Goal: Information Seeking & Learning: Learn about a topic

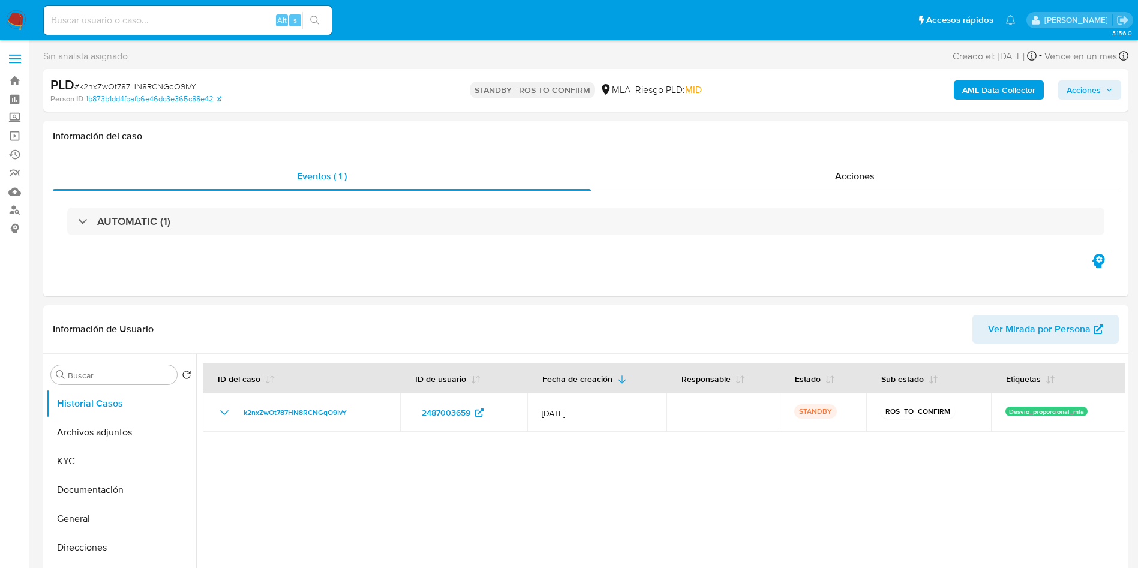
select select "10"
click at [241, 20] on input at bounding box center [188, 21] width 288 height 16
paste input "EjNMd553LA5Bi6WjG7NTIl1e"
type input "EjNMd553LA5Bi6WjG7NTIl1e"
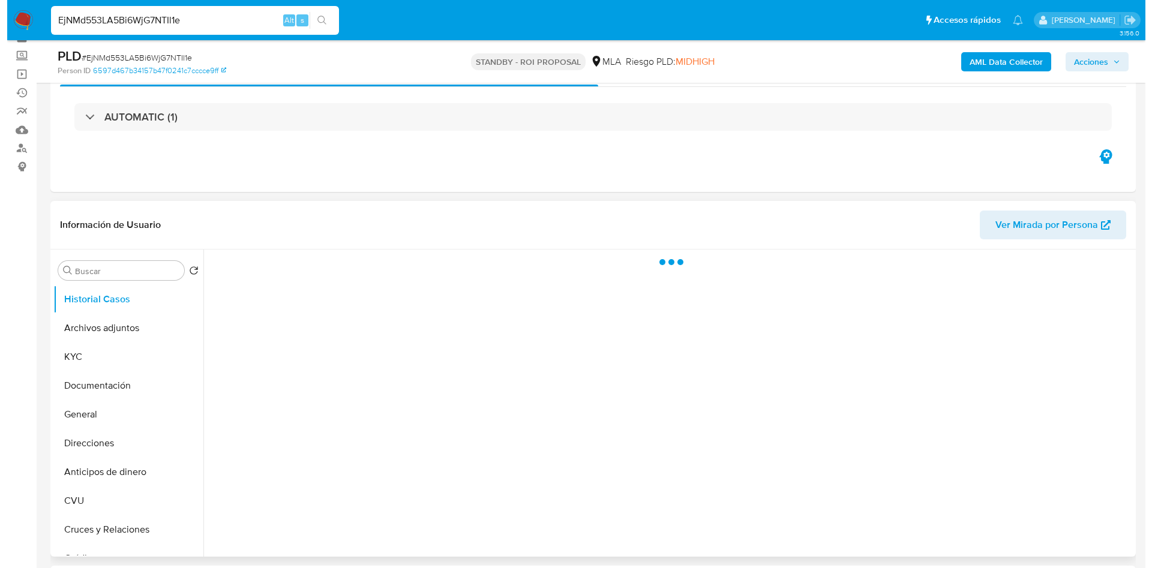
scroll to position [90, 0]
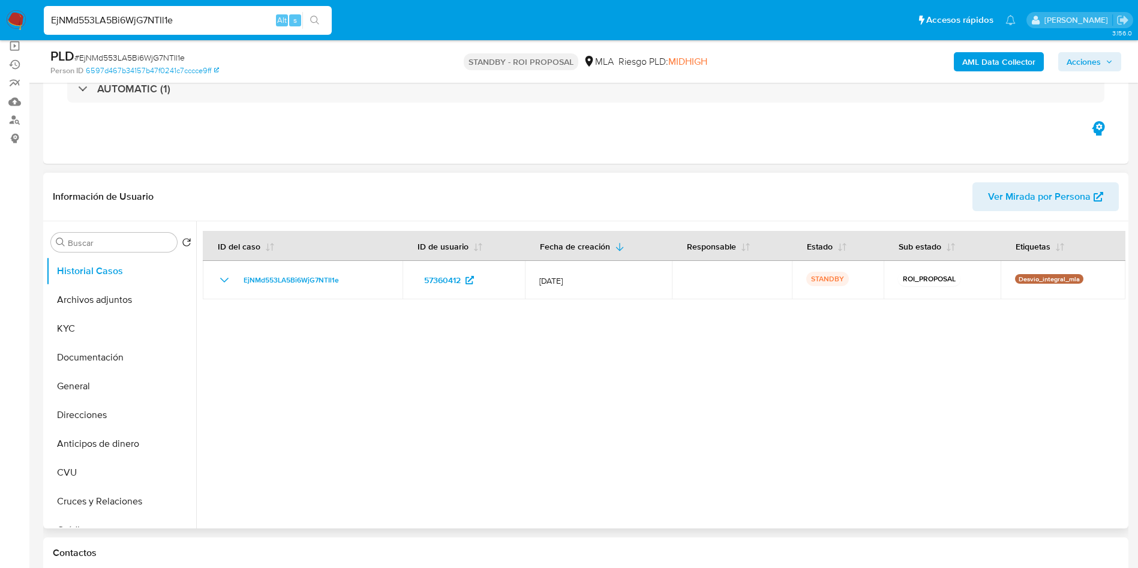
select select "10"
click at [109, 305] on button "Archivos adjuntos" at bounding box center [116, 299] width 140 height 29
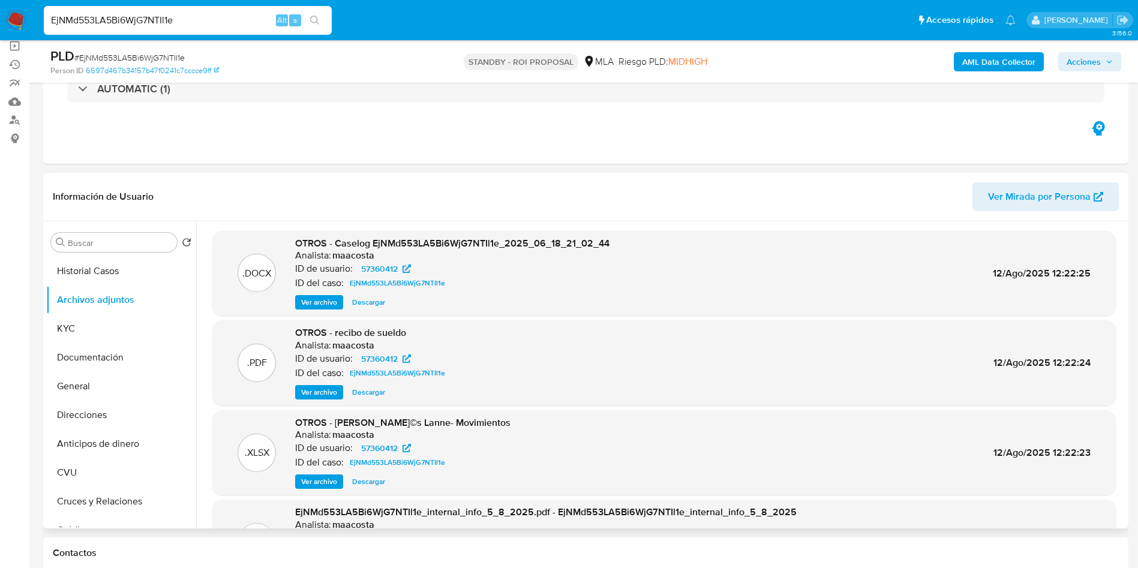
click at [326, 305] on span "Ver archivo" at bounding box center [319, 302] width 36 height 12
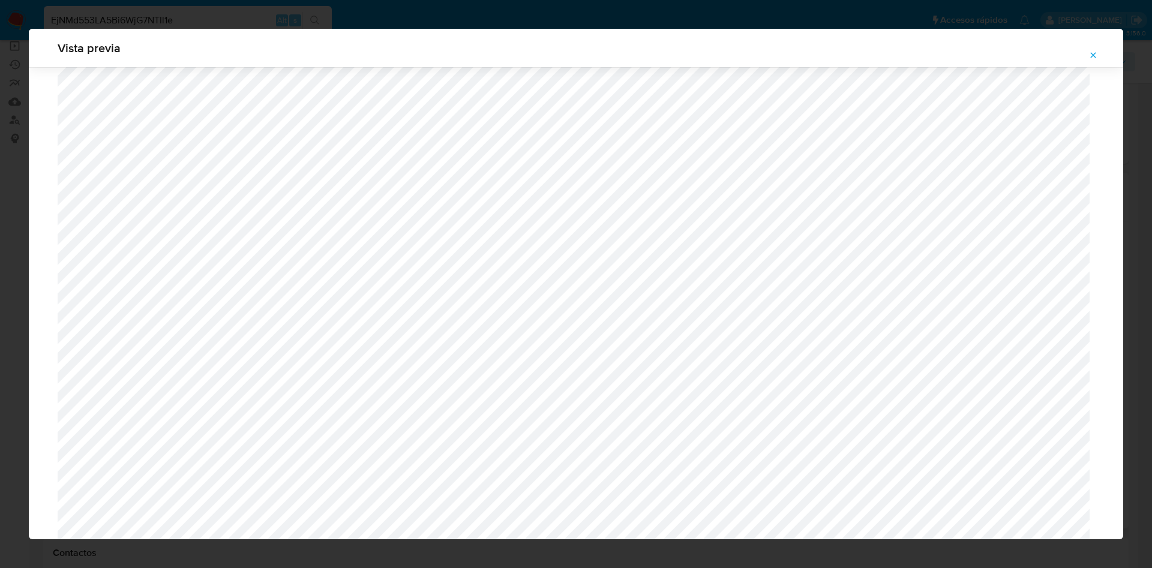
scroll to position [606, 0]
click at [1091, 61] on span "Attachment preview" at bounding box center [1093, 55] width 10 height 17
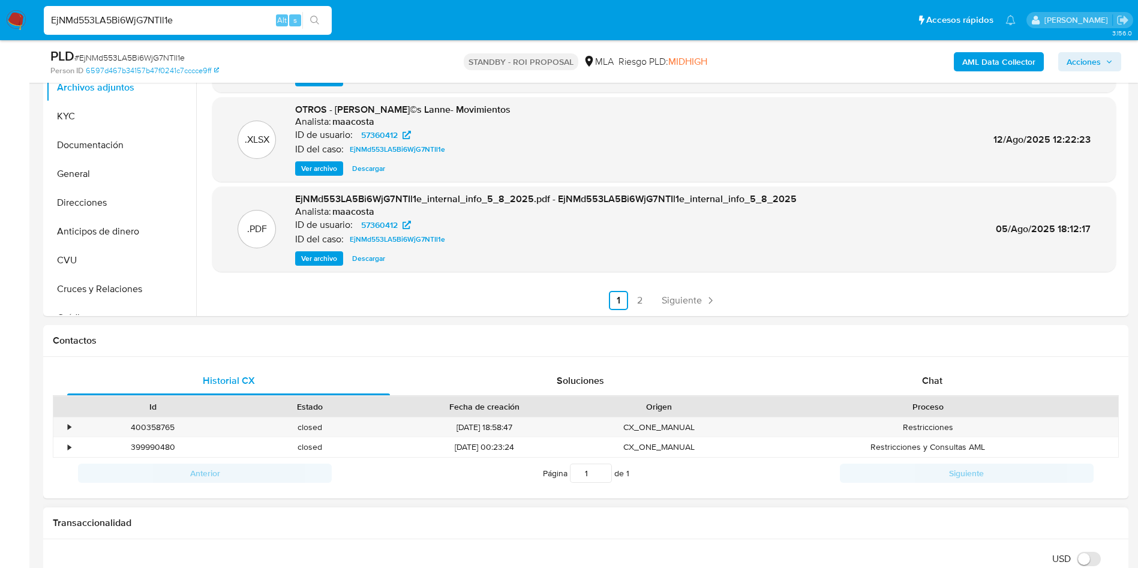
scroll to position [94, 0]
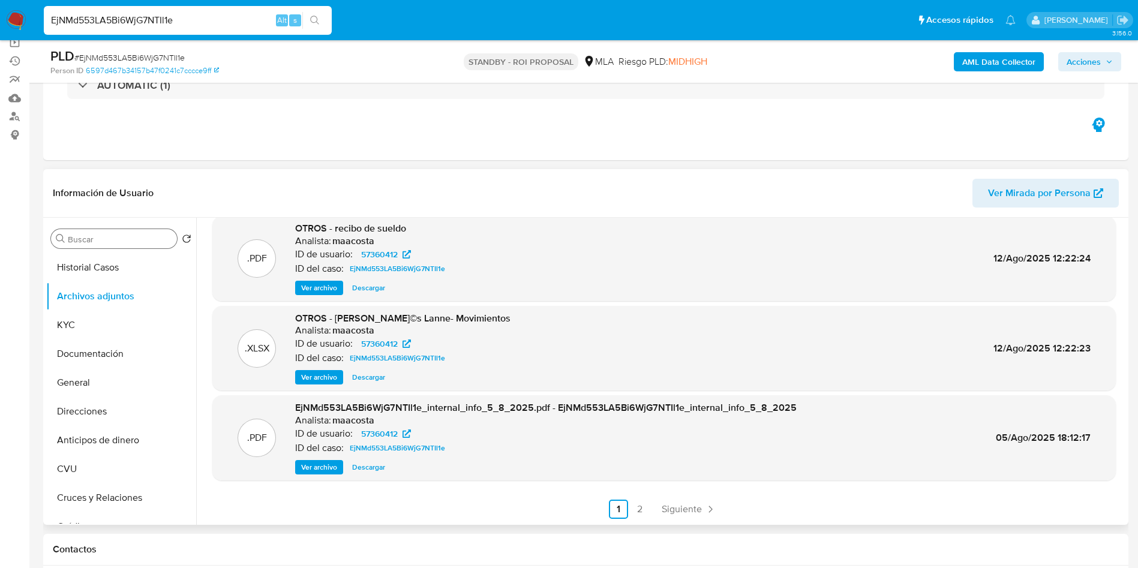
click at [149, 238] on input "Buscar" at bounding box center [120, 239] width 104 height 11
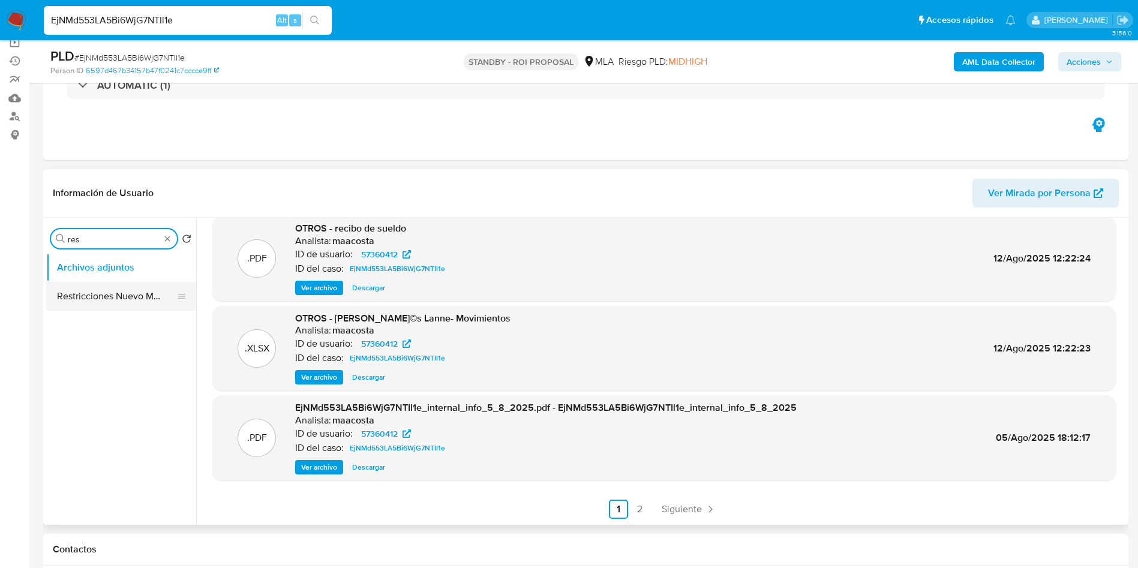
type input "res"
click at [134, 294] on button "Restricciones Nuevo Mundo" at bounding box center [116, 296] width 140 height 29
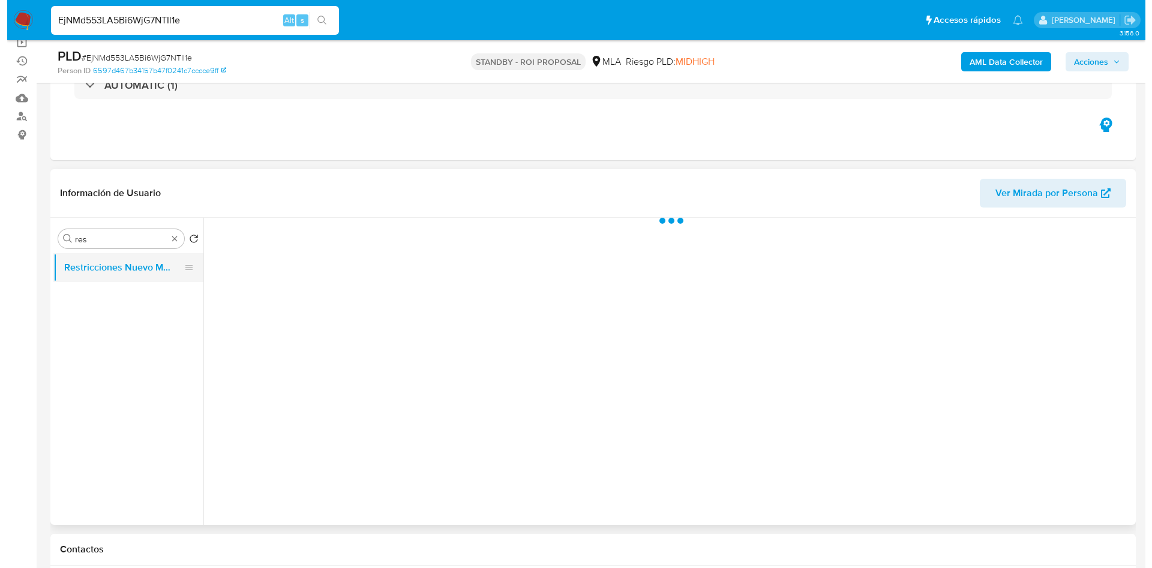
scroll to position [0, 0]
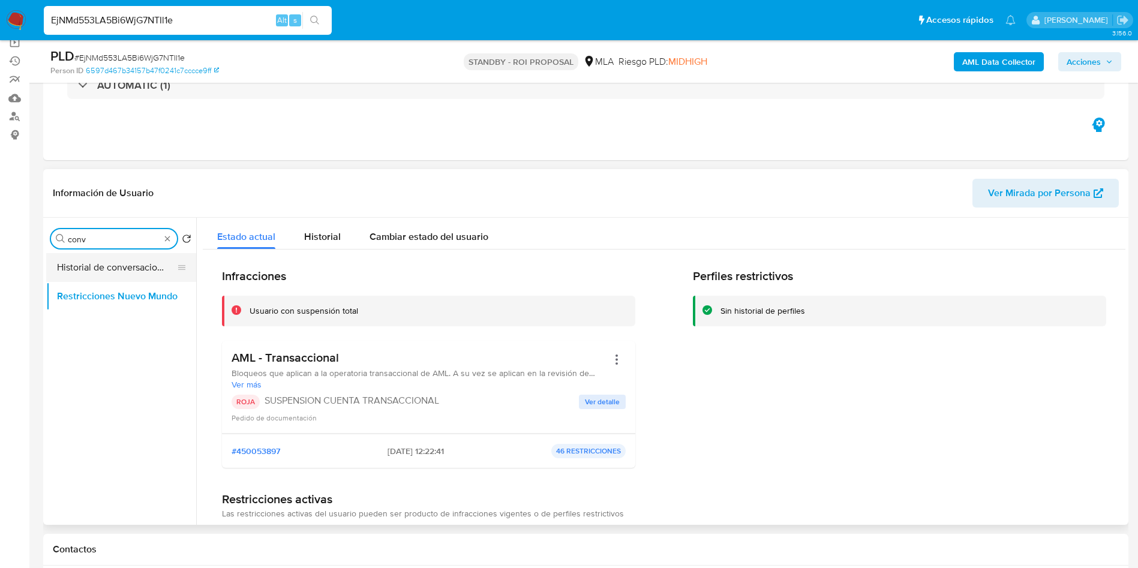
type input "conv"
click at [142, 261] on button "Historial de conversaciones" at bounding box center [116, 267] width 140 height 29
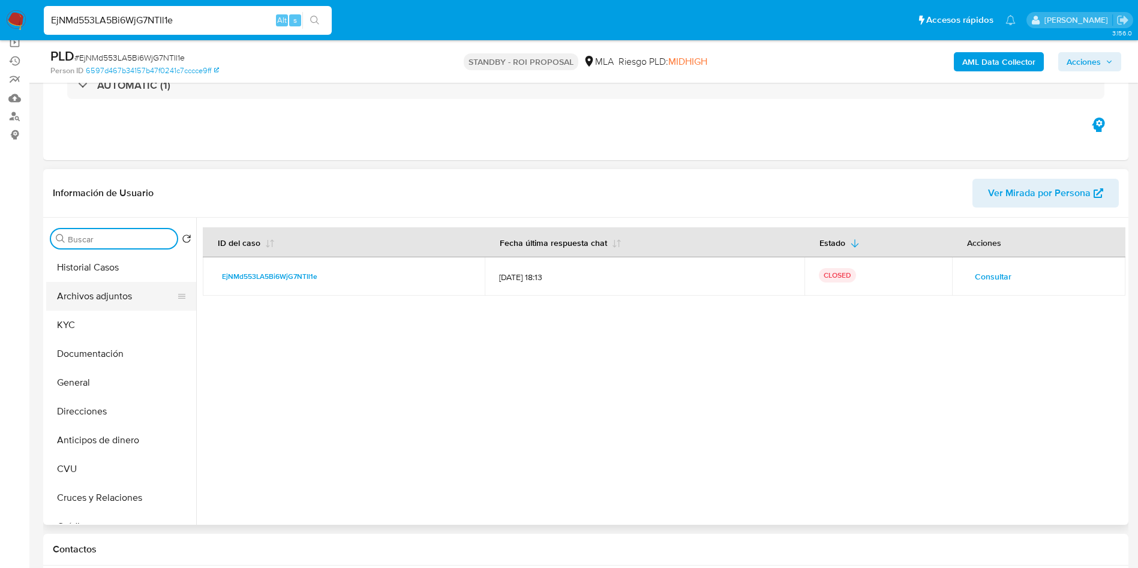
click at [128, 291] on button "Archivos adjuntos" at bounding box center [116, 296] width 140 height 29
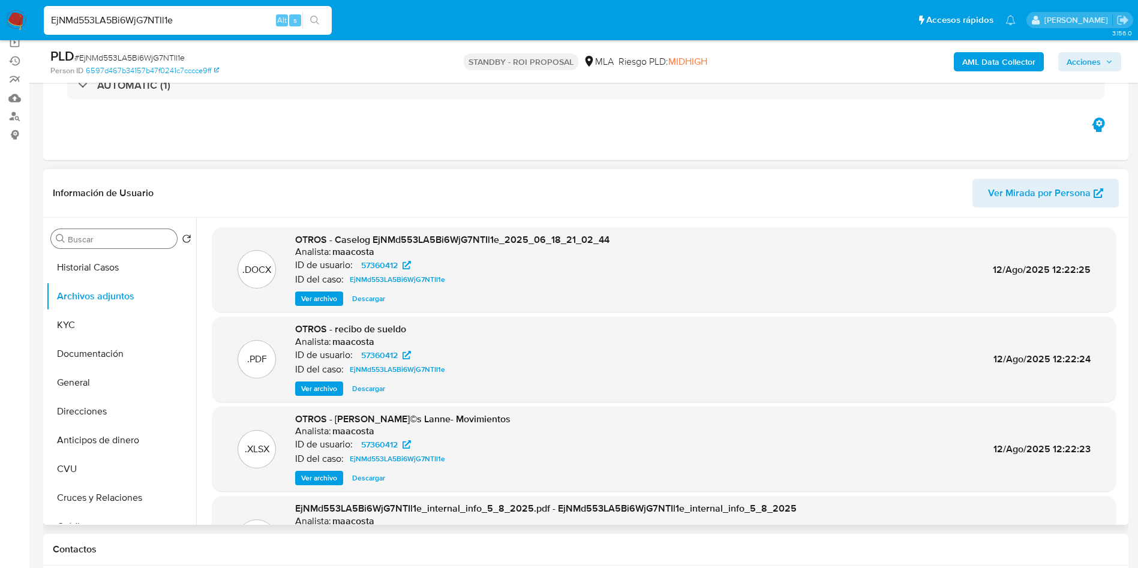
click at [314, 296] on span "Ver archivo" at bounding box center [319, 299] width 36 height 12
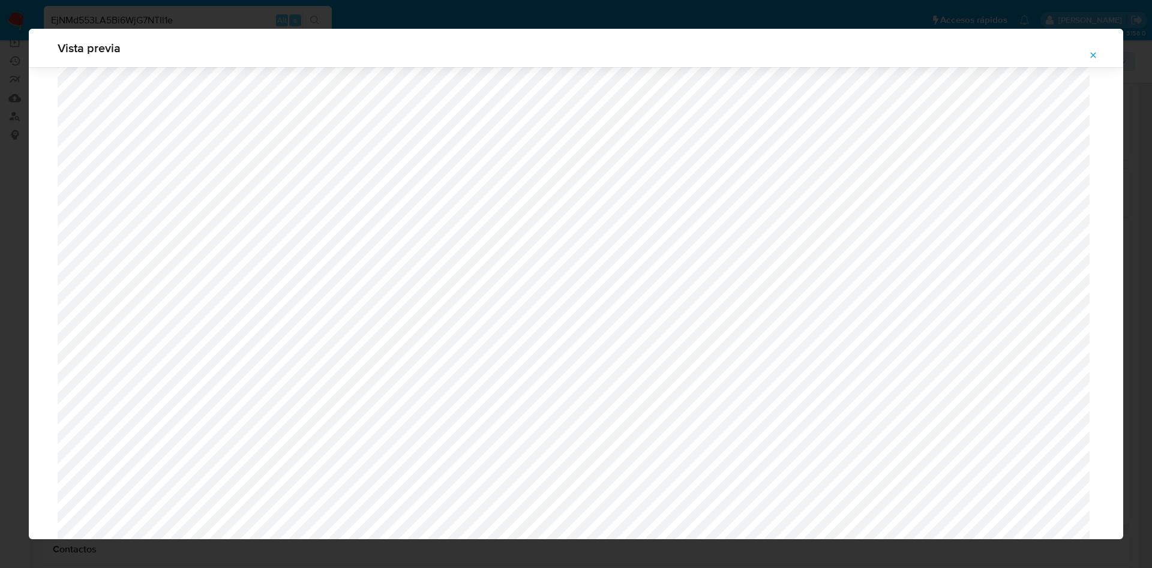
scroll to position [696, 0]
click at [1095, 53] on icon "Attachment preview" at bounding box center [1092, 54] width 5 height 5
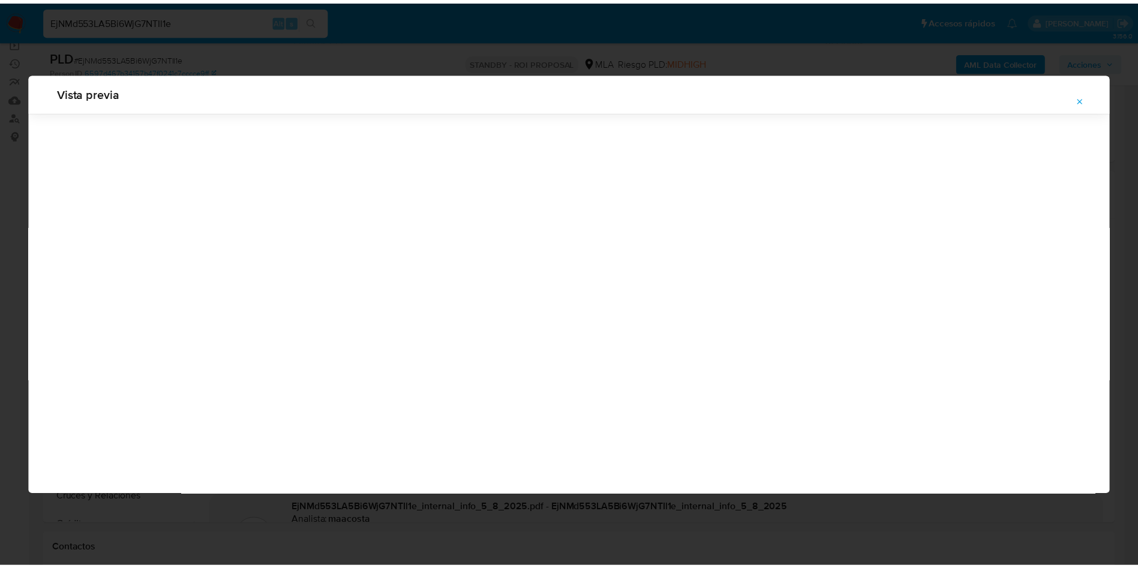
scroll to position [0, 0]
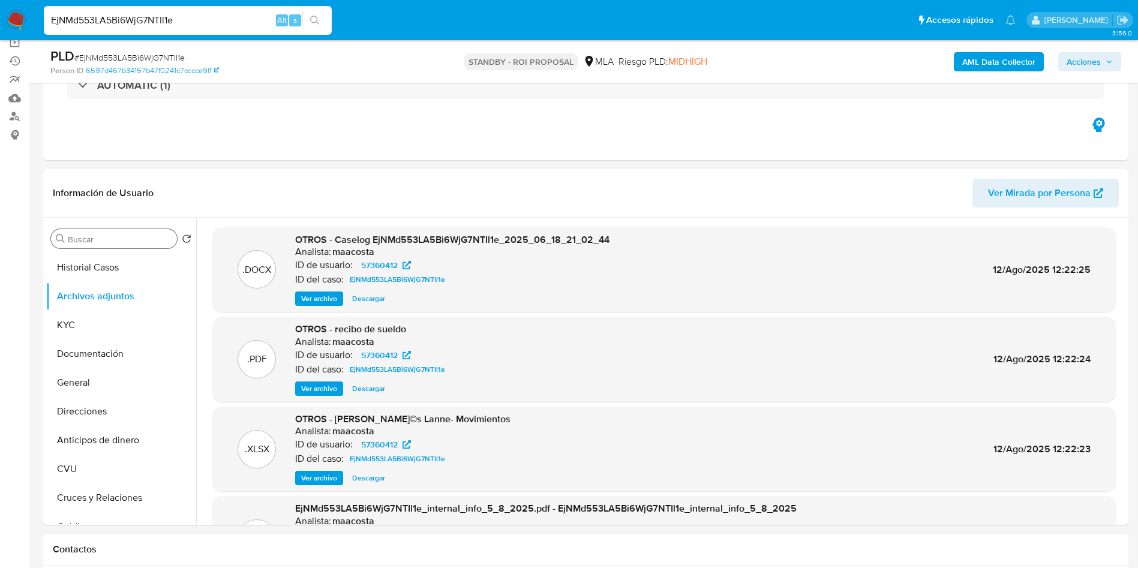
click at [192, 22] on input "EjNMd553LA5Bi6WjG7NTIl1e" at bounding box center [188, 21] width 288 height 16
paste input "sss1z55CYkEy3xqKJiwtGaDz"
type input "sss1z55CYkEy3xqKJiwtGaDz"
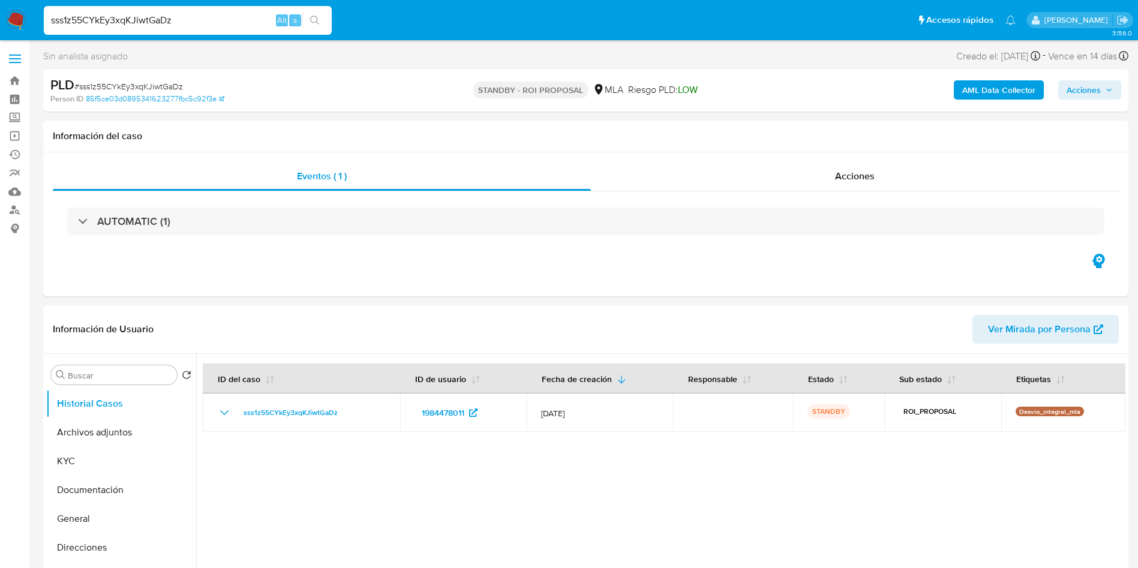
select select "10"
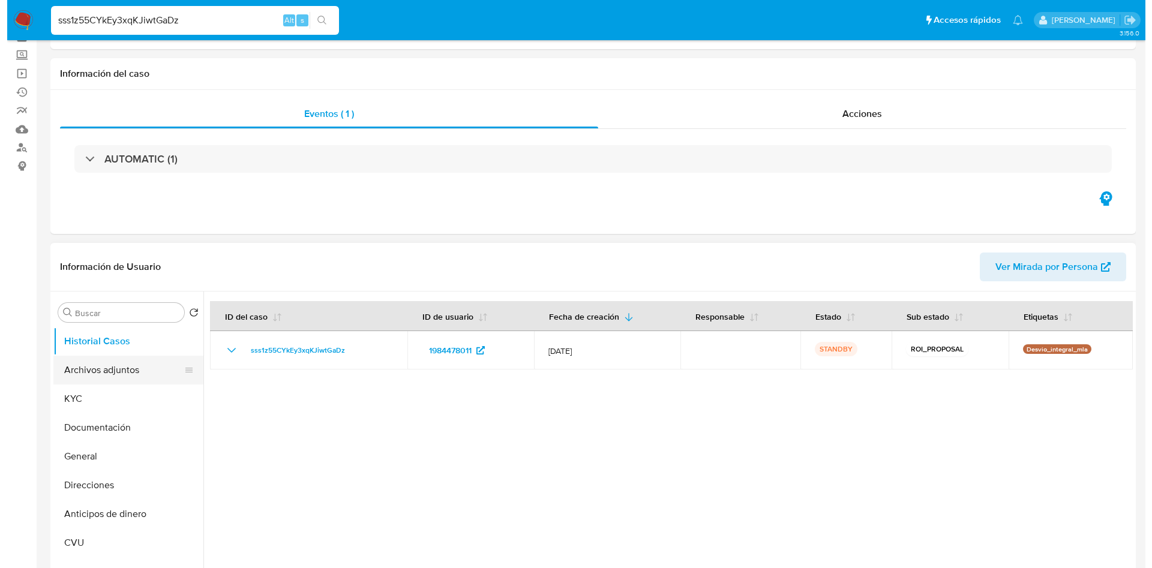
scroll to position [90, 0]
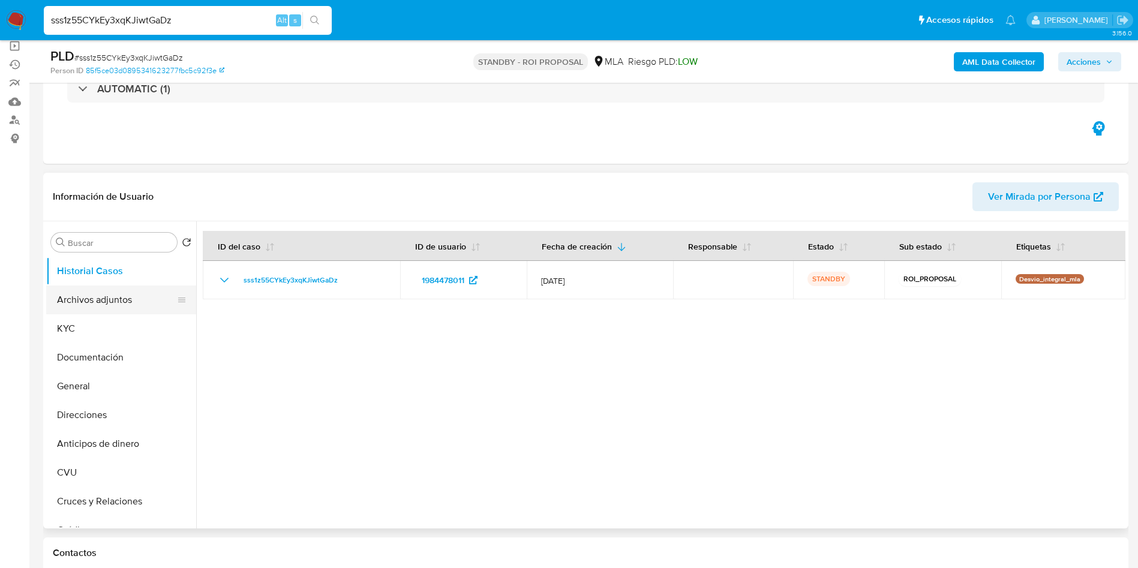
click at [84, 311] on button "Archivos adjuntos" at bounding box center [116, 299] width 140 height 29
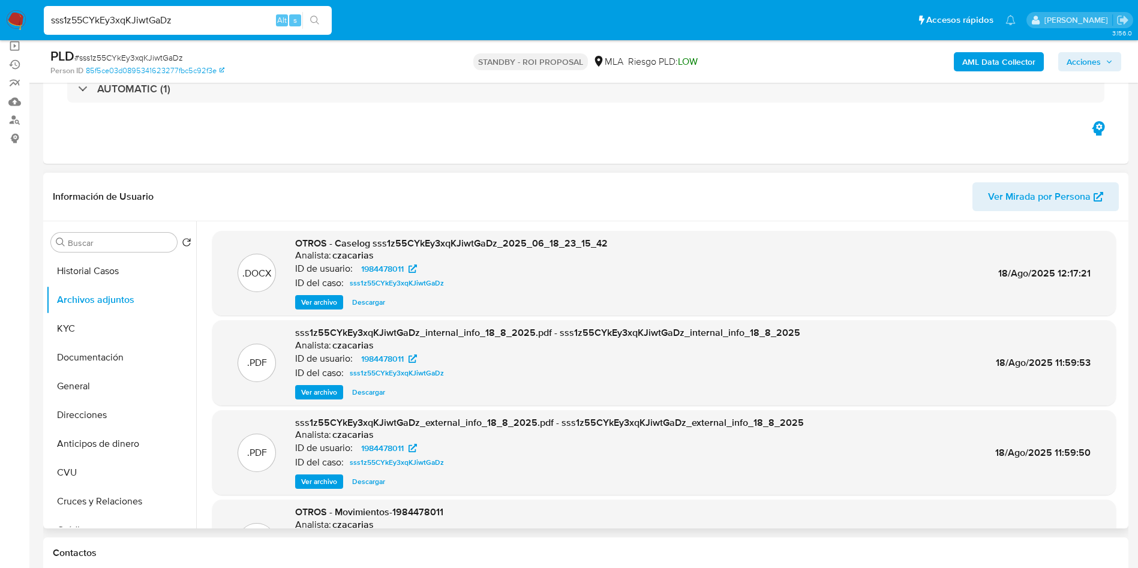
click at [320, 303] on span "Ver archivo" at bounding box center [319, 302] width 36 height 12
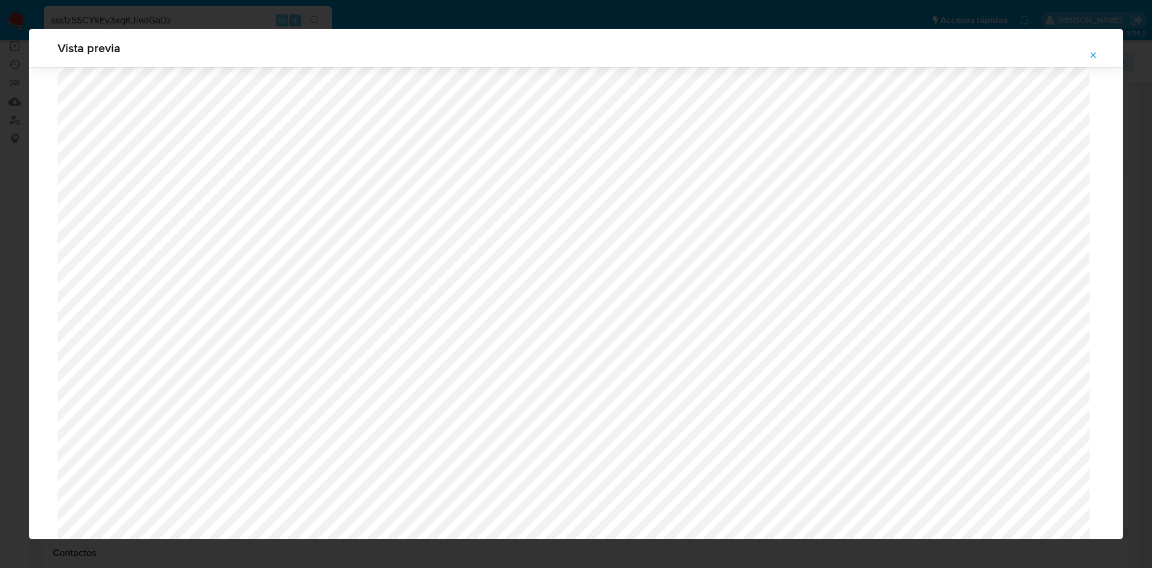
scroll to position [516, 0]
click at [1087, 59] on button "Attachment preview" at bounding box center [1093, 55] width 26 height 19
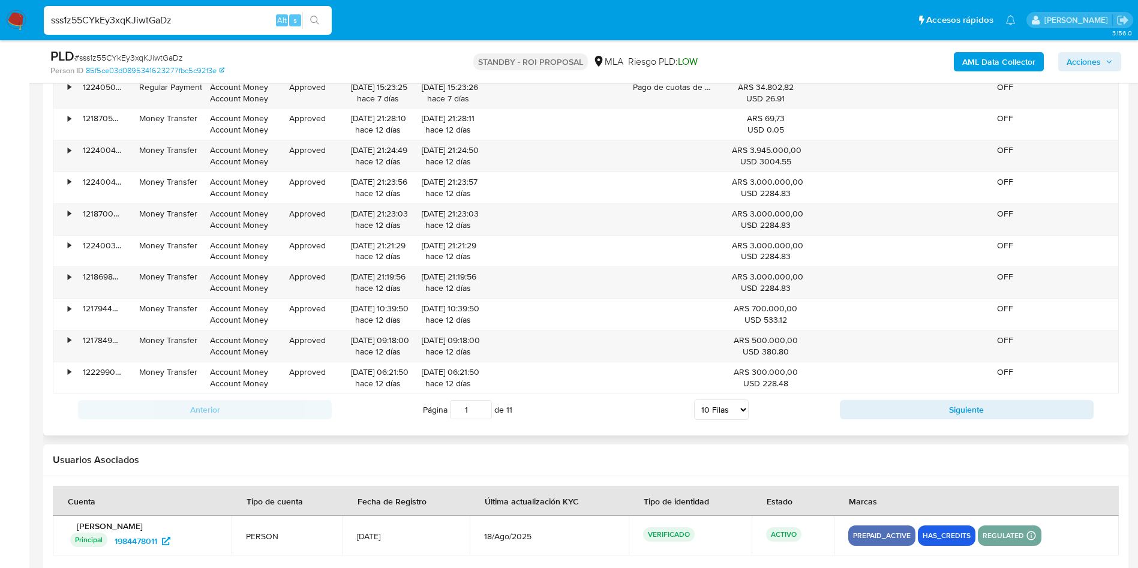
scroll to position [1481, 0]
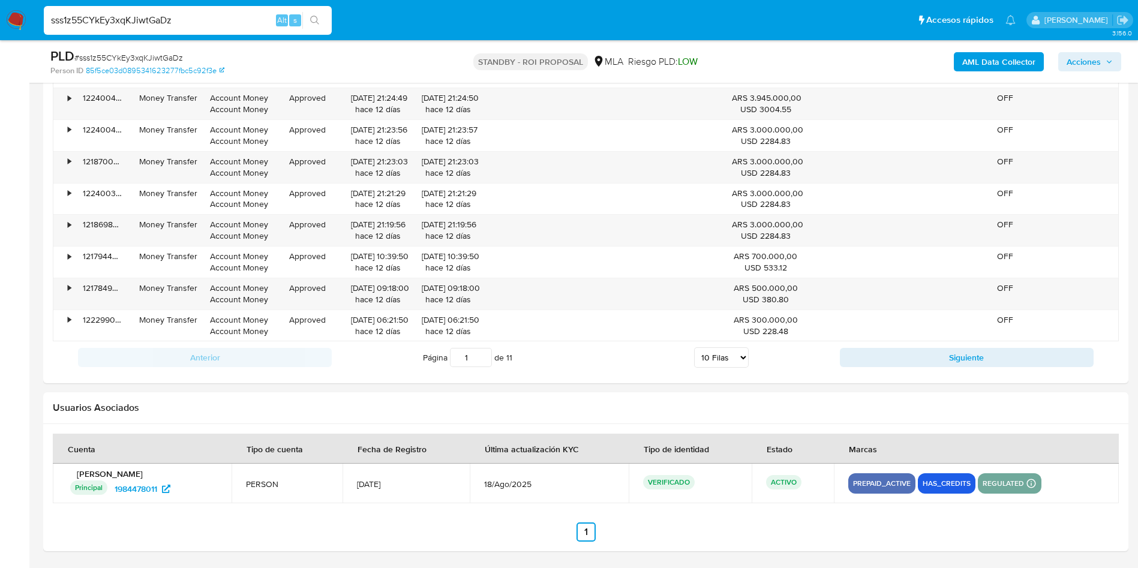
click at [174, 22] on input "sss1z55CYkEy3xqKJiwtGaDz" at bounding box center [188, 21] width 288 height 16
paste input "sCXkpETlAJ6qGajcQxvD7Jht"
type input "sCXkpETlAJ6qGajcQxvD7Jht"
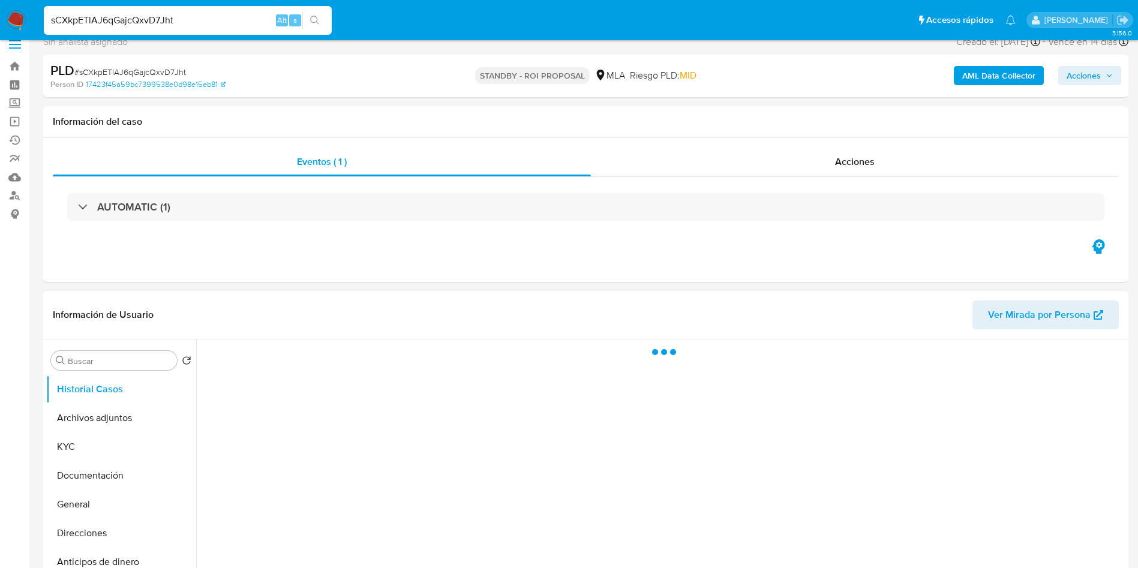
scroll to position [90, 0]
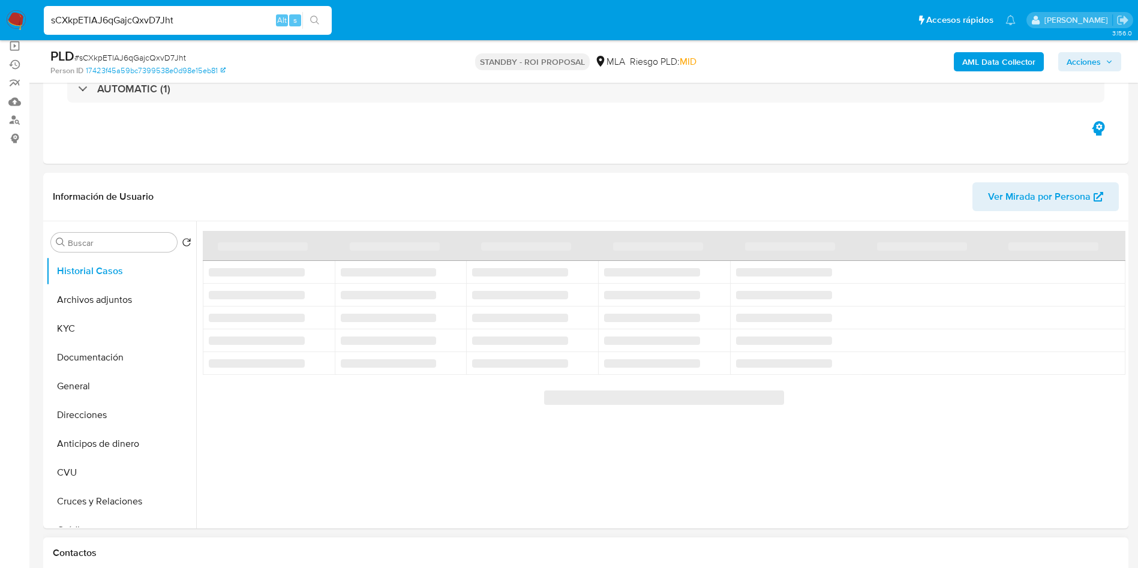
select select "10"
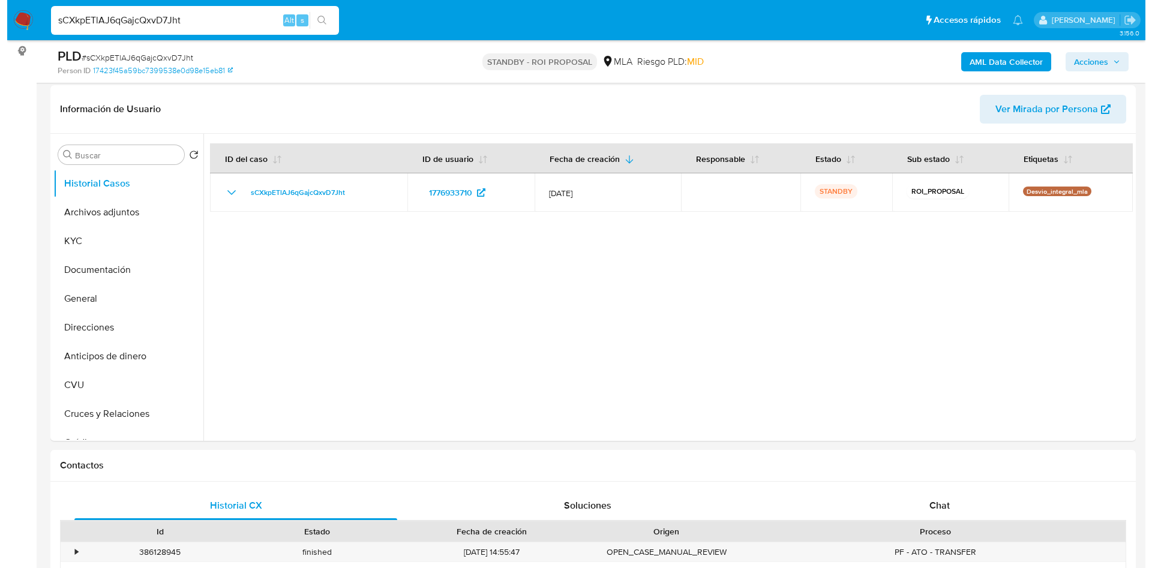
scroll to position [180, 0]
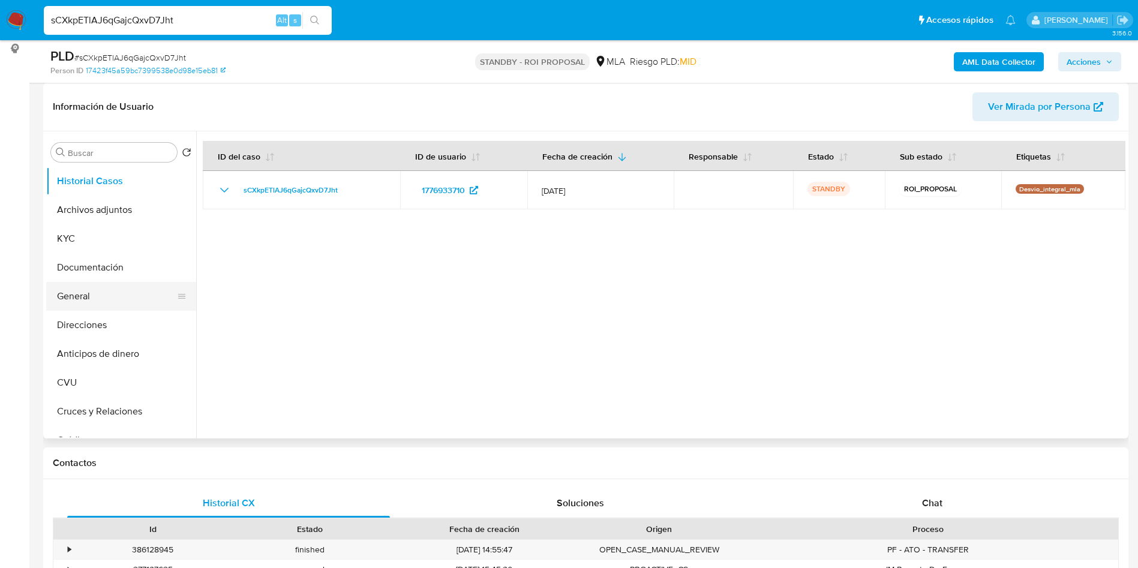
click at [83, 299] on button "General" at bounding box center [116, 296] width 140 height 29
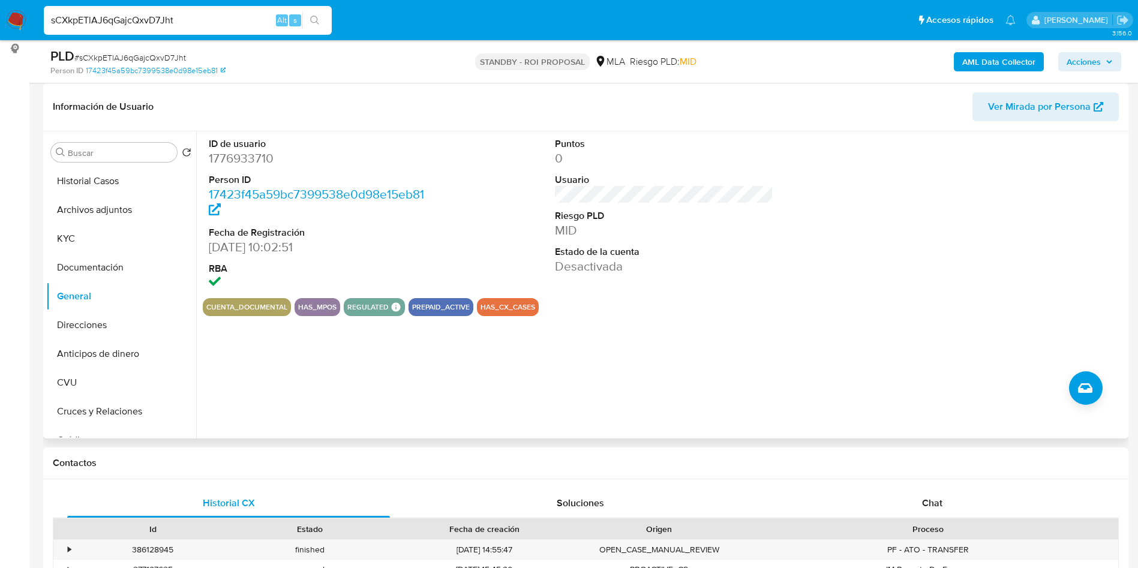
click at [253, 158] on dd "1776933710" at bounding box center [318, 158] width 219 height 17
copy dd "1776933710"
click at [124, 203] on button "Archivos adjuntos" at bounding box center [116, 210] width 140 height 29
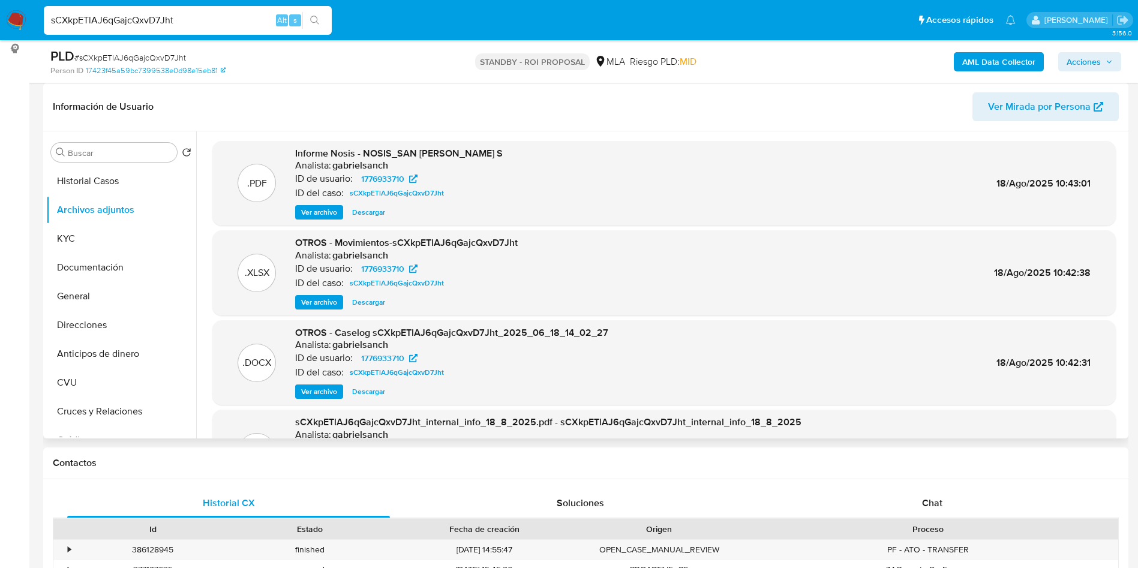
click at [311, 390] on span "Ver archivo" at bounding box center [319, 392] width 36 height 12
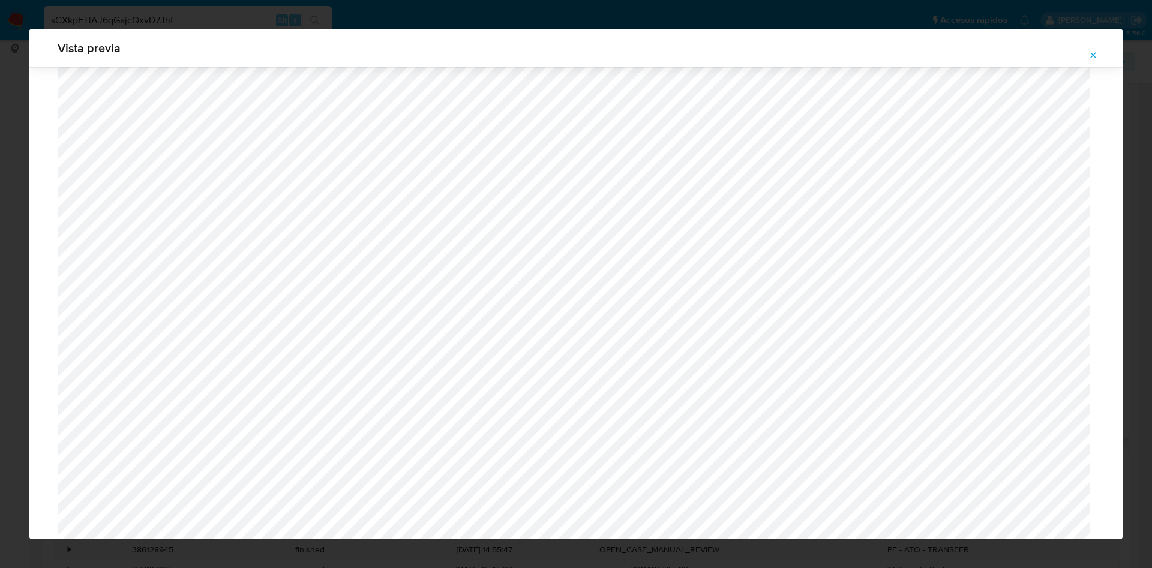
scroll to position [426, 0]
click at [1092, 61] on span "Attachment preview" at bounding box center [1093, 55] width 10 height 17
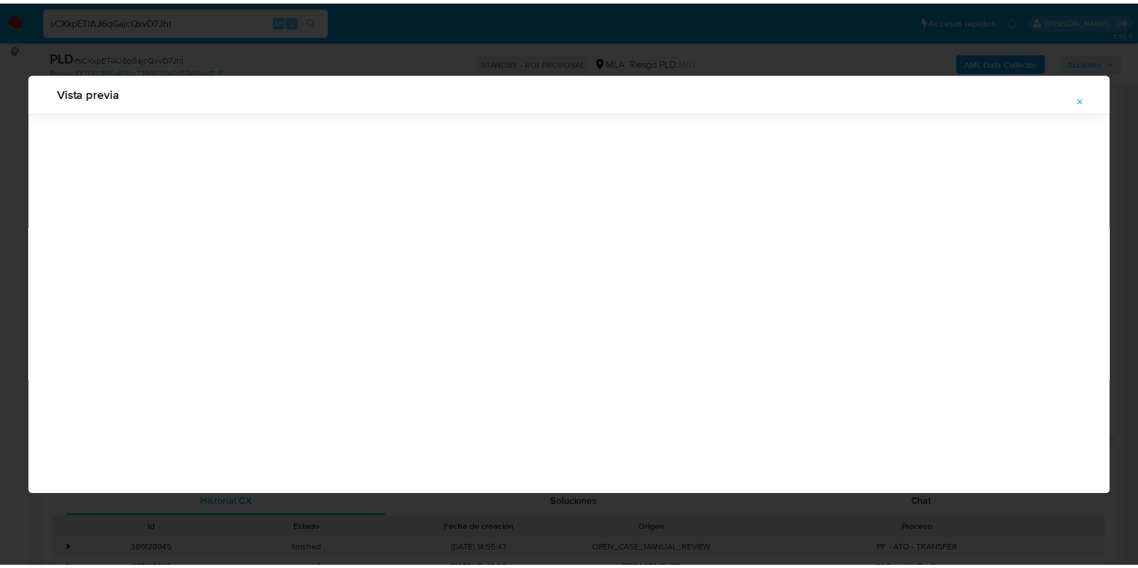
scroll to position [0, 0]
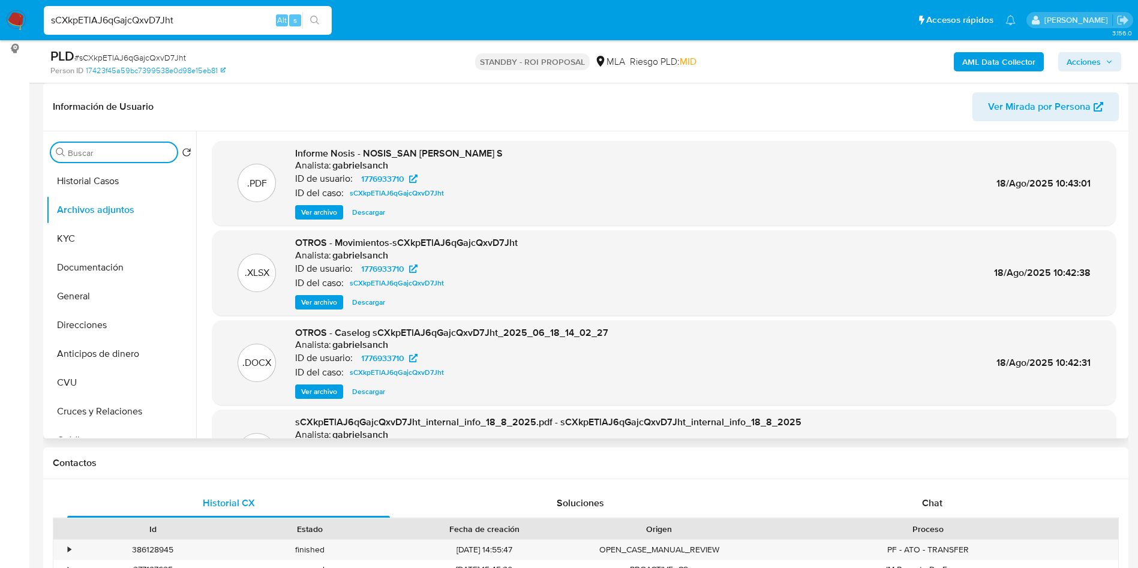
click at [136, 154] on input "Buscar" at bounding box center [120, 153] width 104 height 11
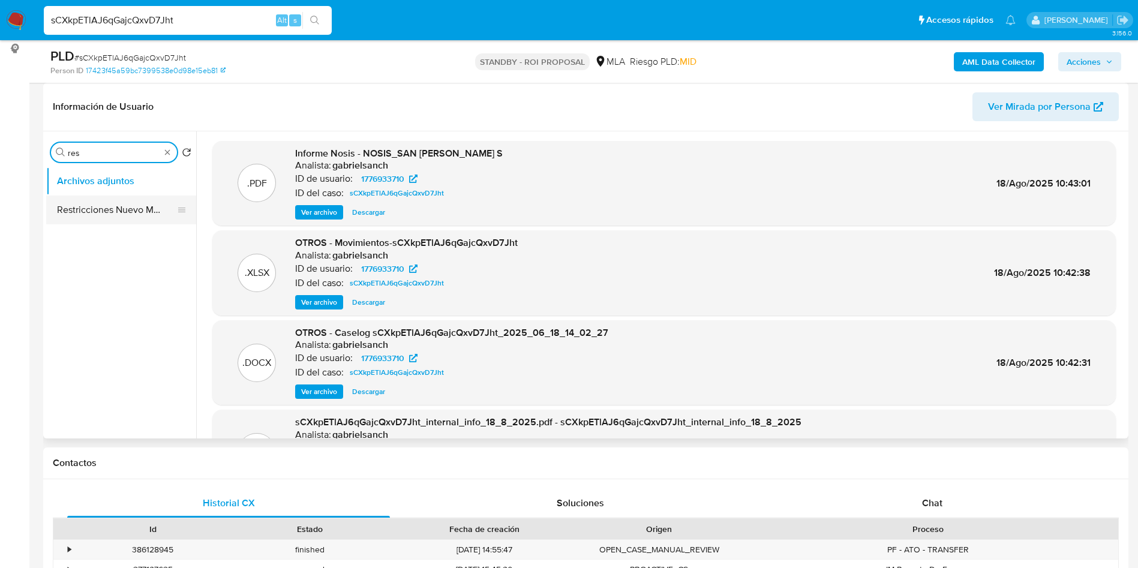
type input "res"
click at [132, 212] on button "Restricciones Nuevo Mundo" at bounding box center [116, 210] width 140 height 29
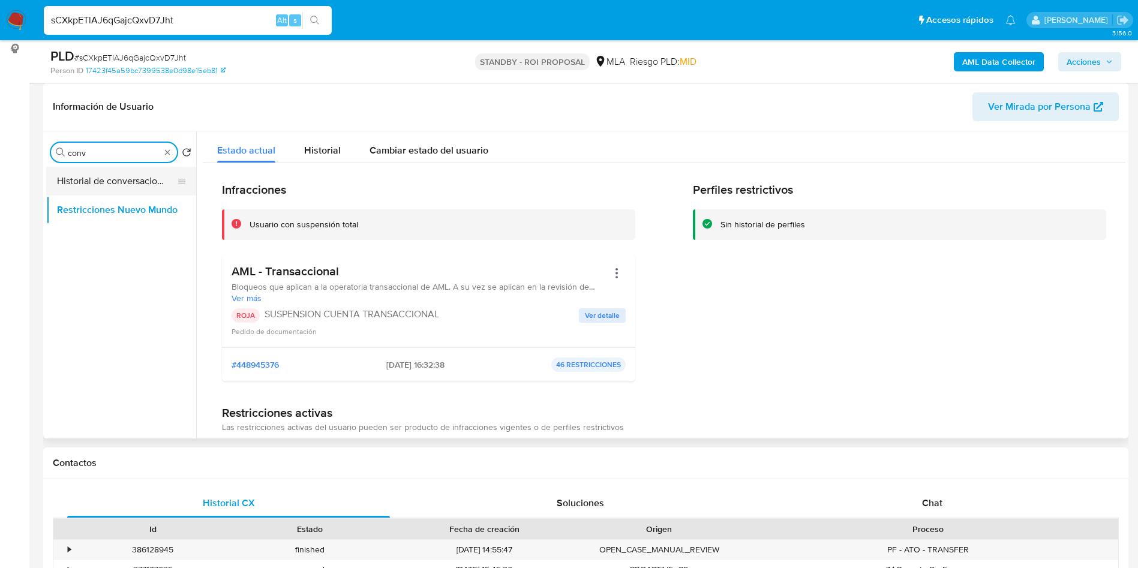
type input "conv"
click at [112, 167] on button "Historial de conversaciones" at bounding box center [116, 181] width 140 height 29
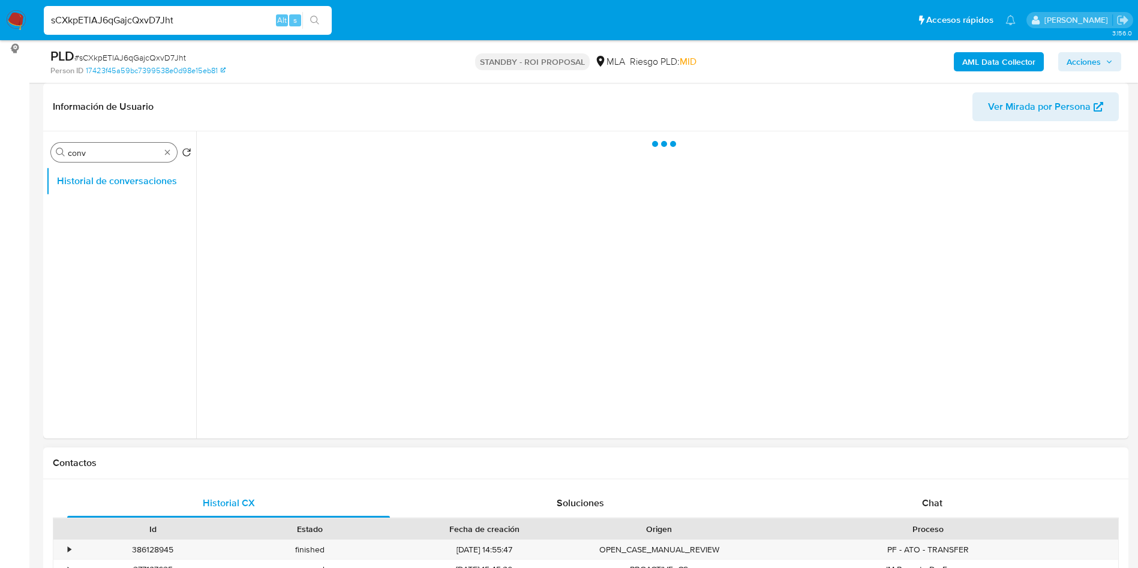
scroll to position [270, 0]
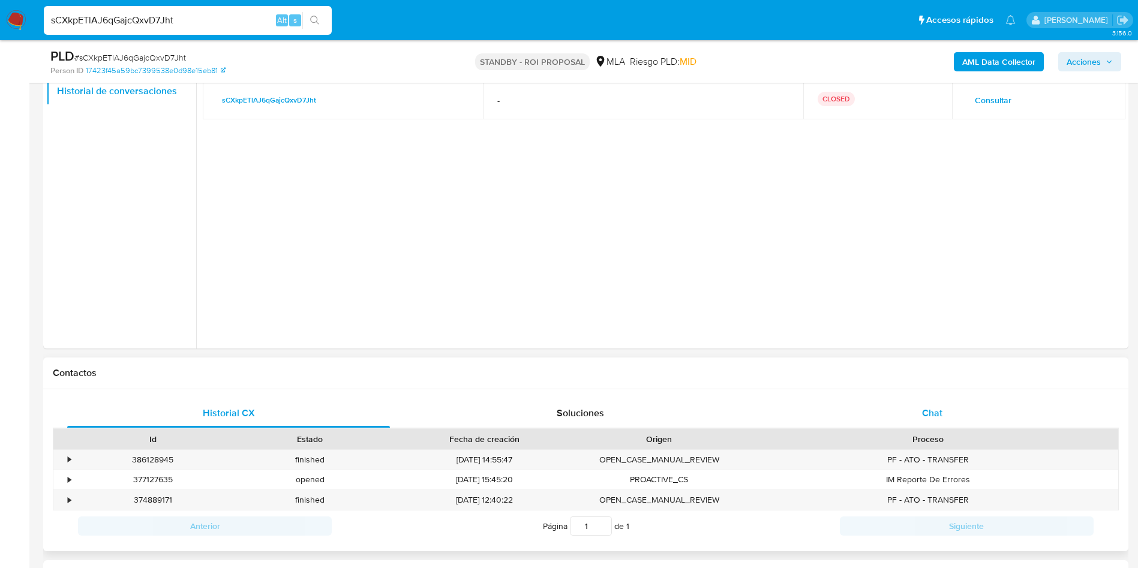
click at [933, 413] on span "Chat" at bounding box center [932, 413] width 20 height 14
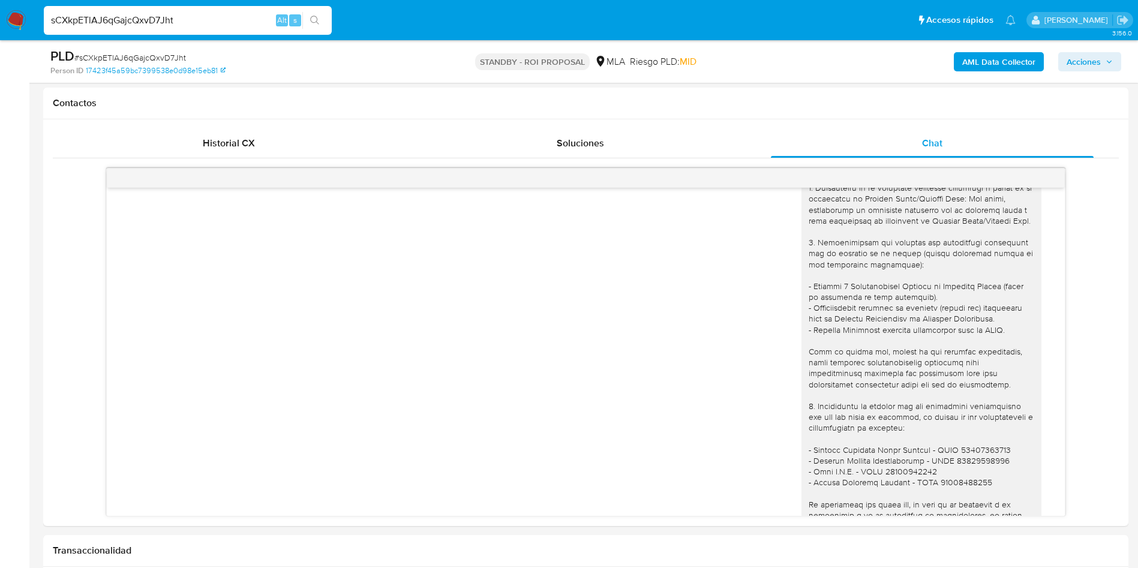
scroll to position [563, 0]
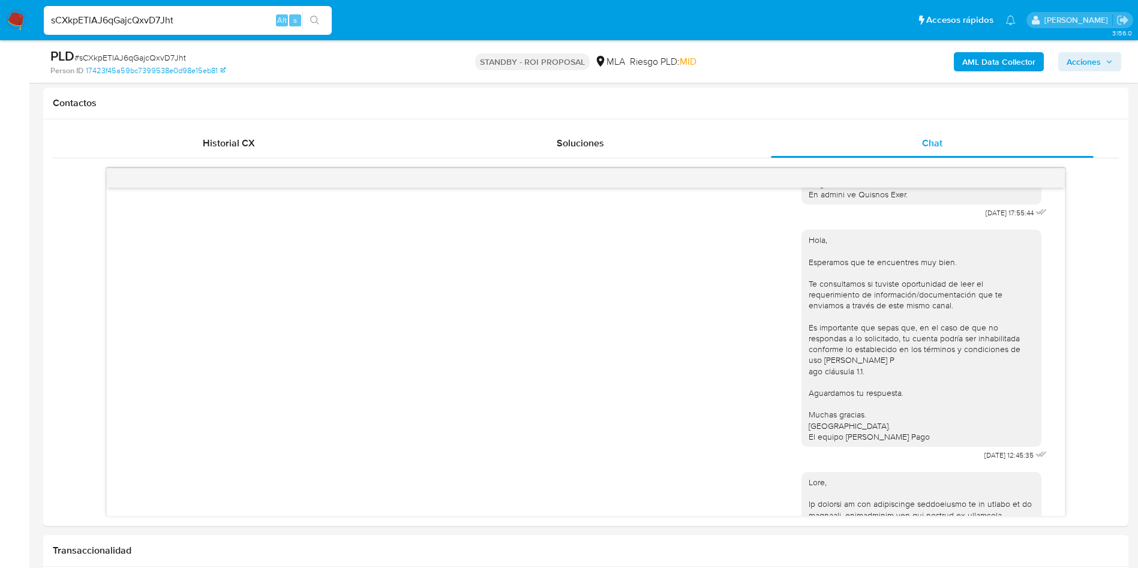
click at [187, 25] on input "sCXkpETlAJ6qGajcQxvD7Jht" at bounding box center [188, 21] width 288 height 16
click at [187, 26] on input "sCXkpETlAJ6qGajcQxvD7Jht" at bounding box center [188, 21] width 288 height 16
paste input "gYwo6hk53DpV9lvEcMht2B95"
type input "gYwo6hk53DpV9lvEcMht2B95"
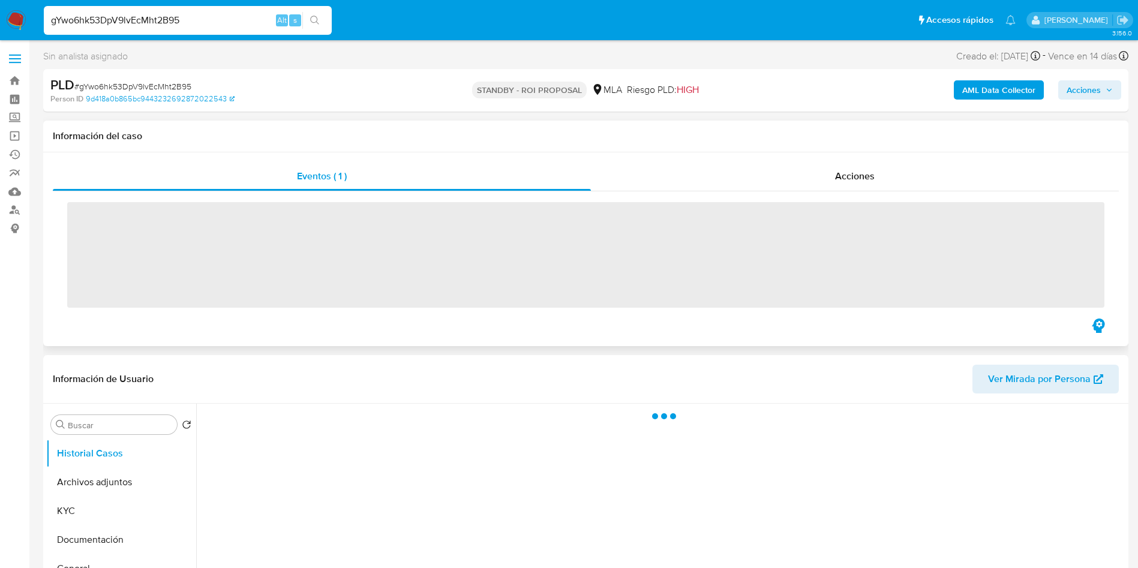
scroll to position [90, 0]
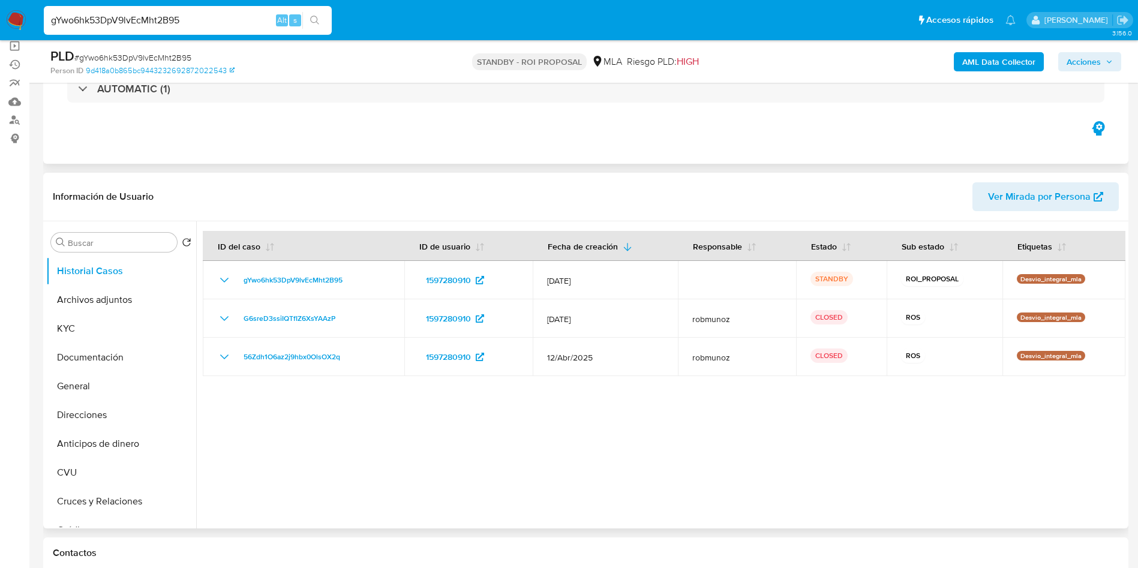
select select "10"
click at [85, 294] on button "Archivos adjuntos" at bounding box center [116, 299] width 140 height 29
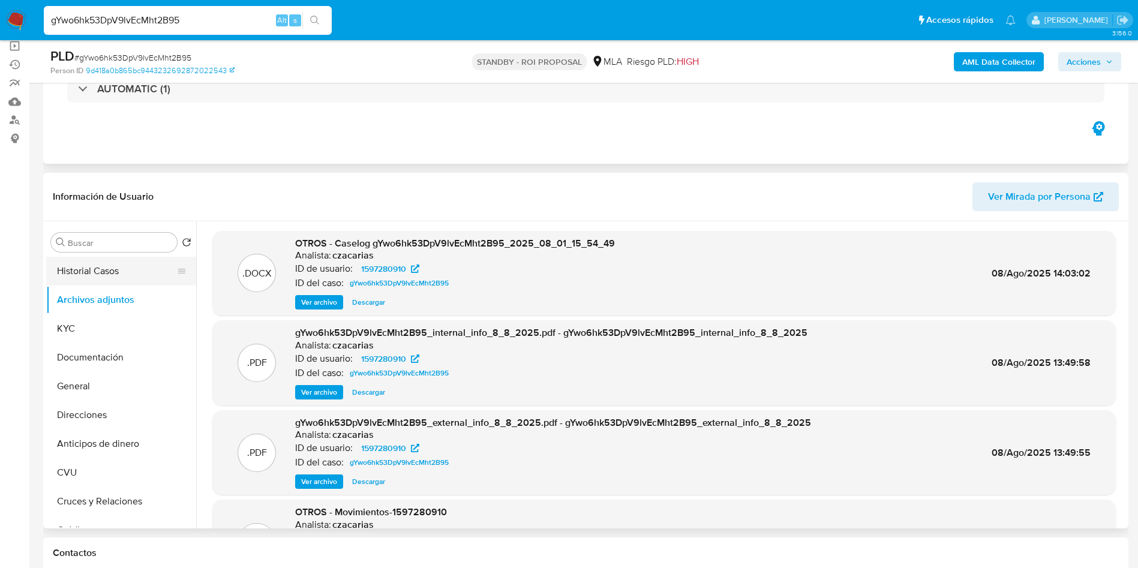
click at [104, 266] on button "Historial Casos" at bounding box center [116, 271] width 140 height 29
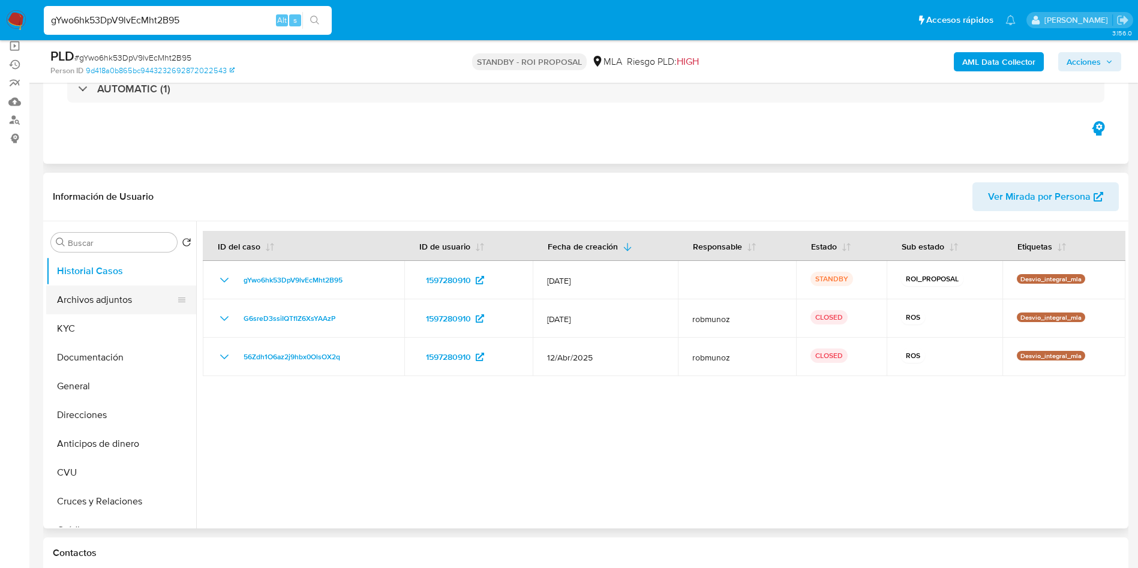
click at [148, 308] on button "Archivos adjuntos" at bounding box center [116, 299] width 140 height 29
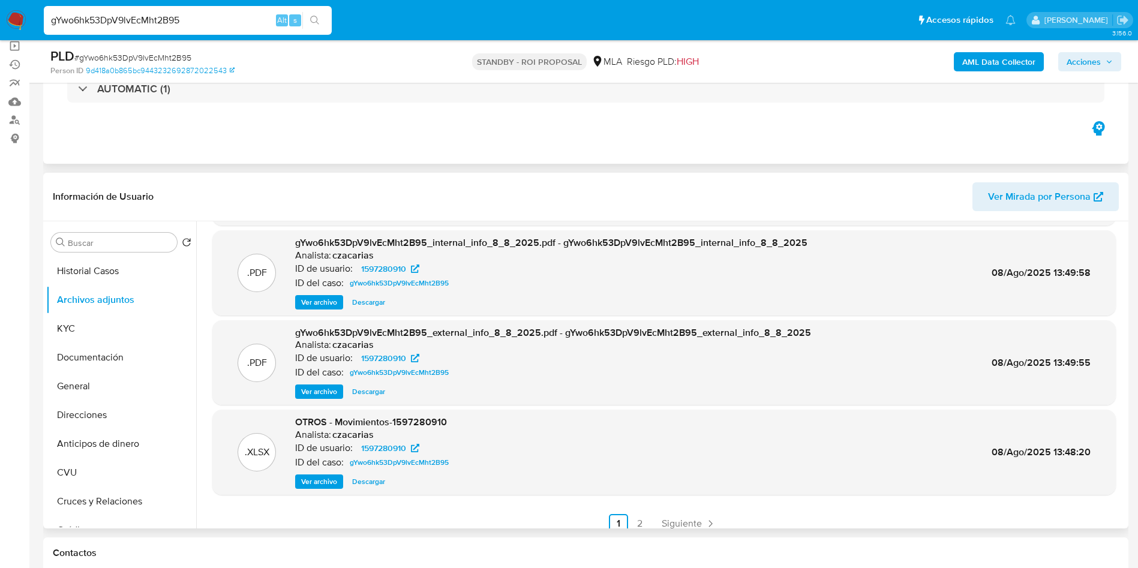
scroll to position [101, 0]
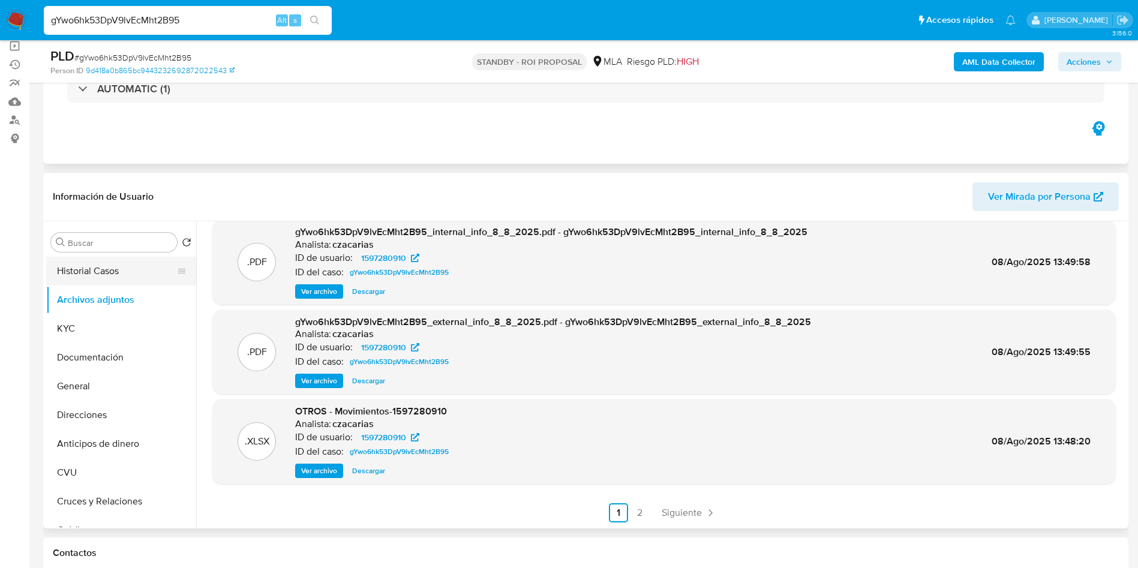
click at [121, 270] on button "Historial Casos" at bounding box center [116, 271] width 140 height 29
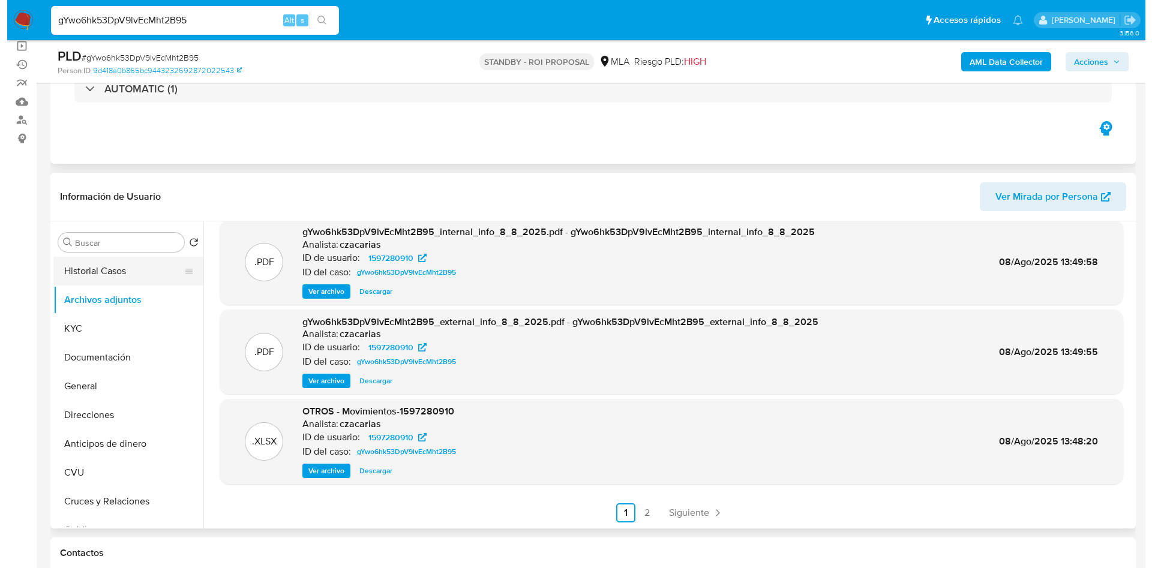
scroll to position [0, 0]
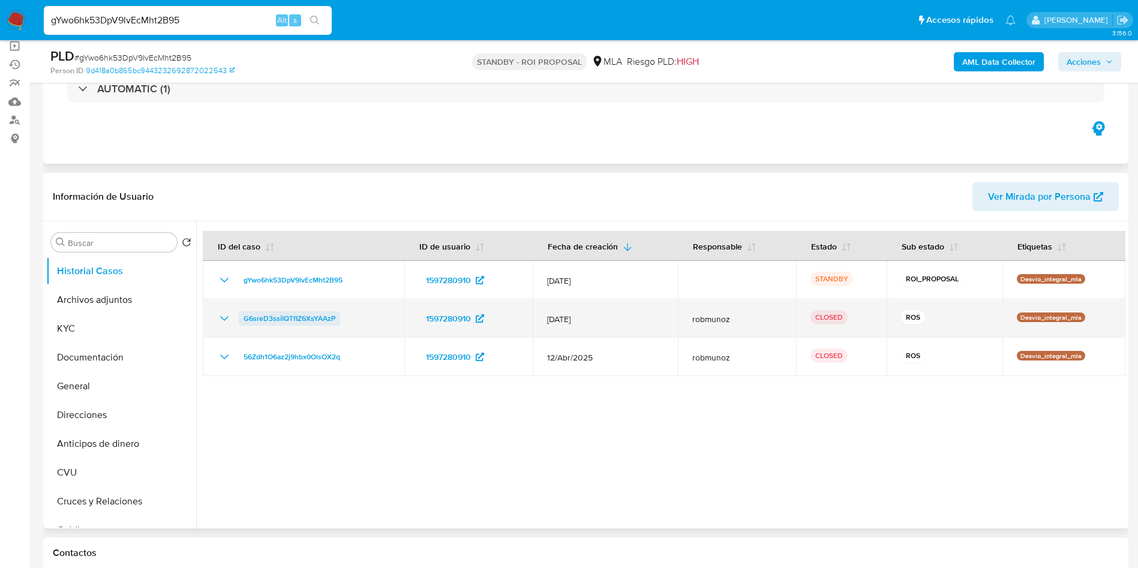
click at [287, 322] on span "G6sreD3ssiIQTfIZ6XsYAAzP" at bounding box center [290, 318] width 92 height 14
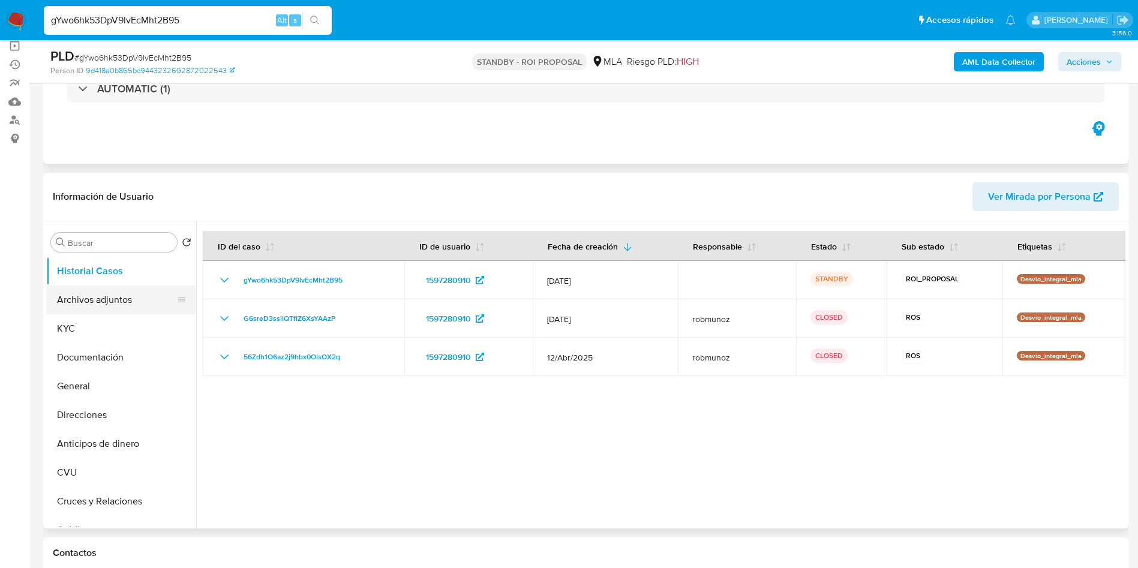
click at [100, 304] on button "Archivos adjuntos" at bounding box center [116, 299] width 140 height 29
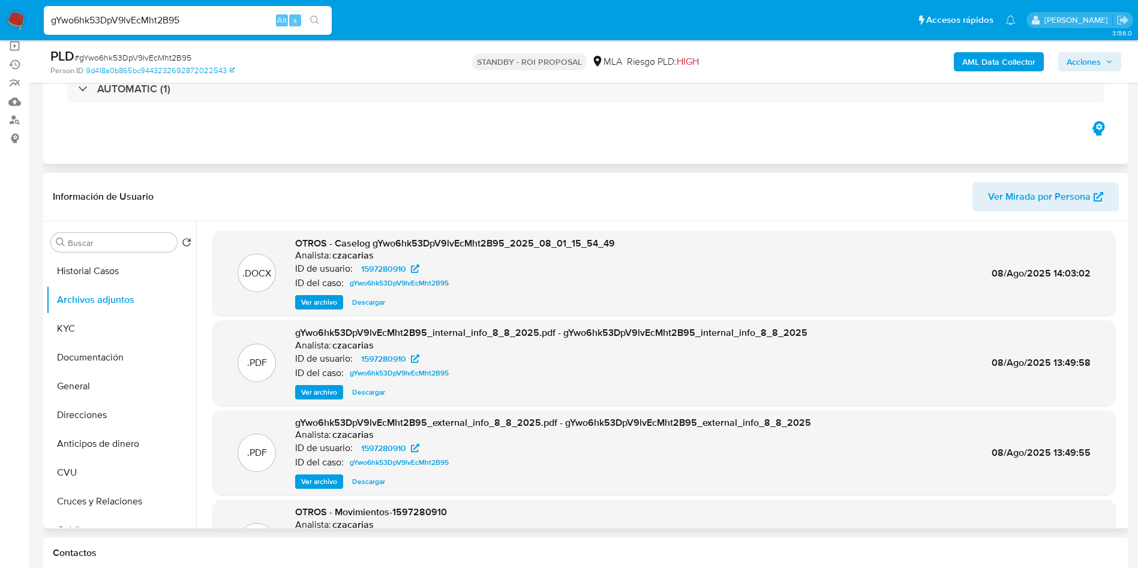
click at [322, 299] on span "Ver archivo" at bounding box center [319, 302] width 36 height 12
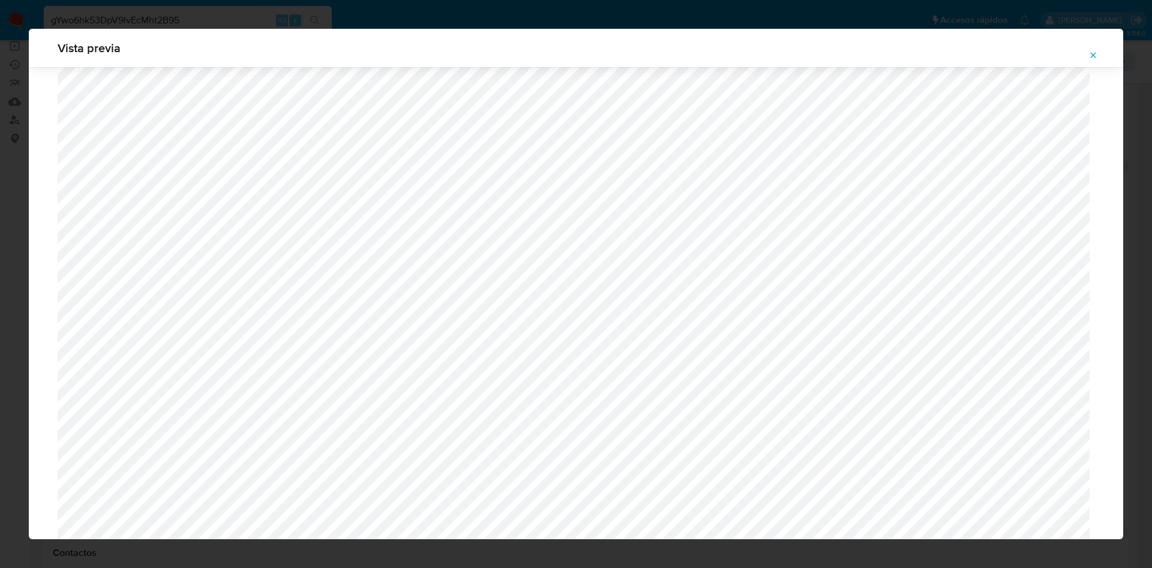
scroll to position [581, 0]
click at [1092, 51] on icon "Attachment preview" at bounding box center [1093, 55] width 10 height 10
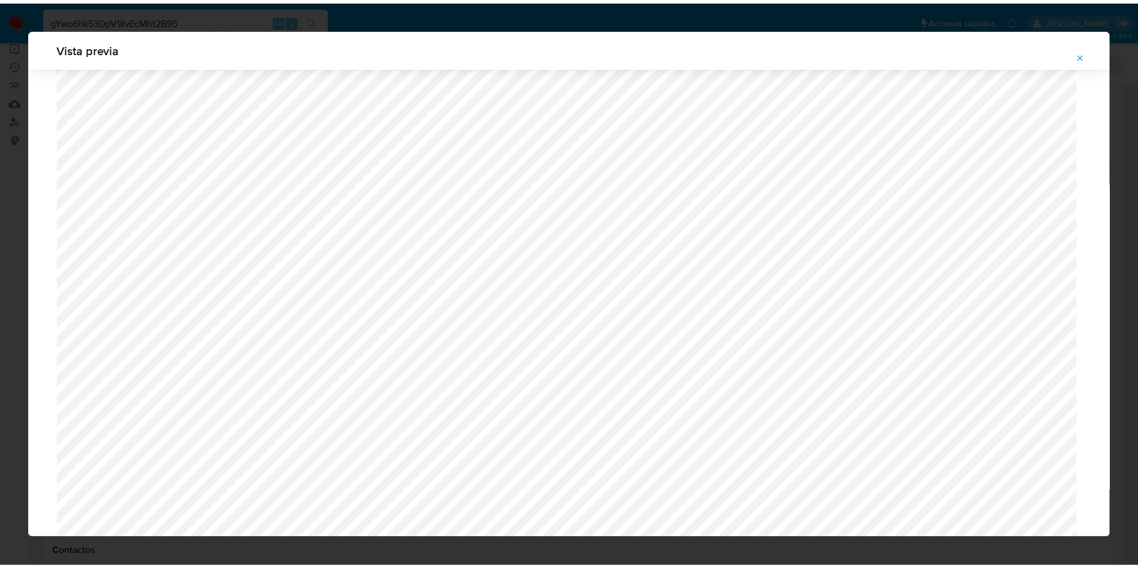
scroll to position [0, 0]
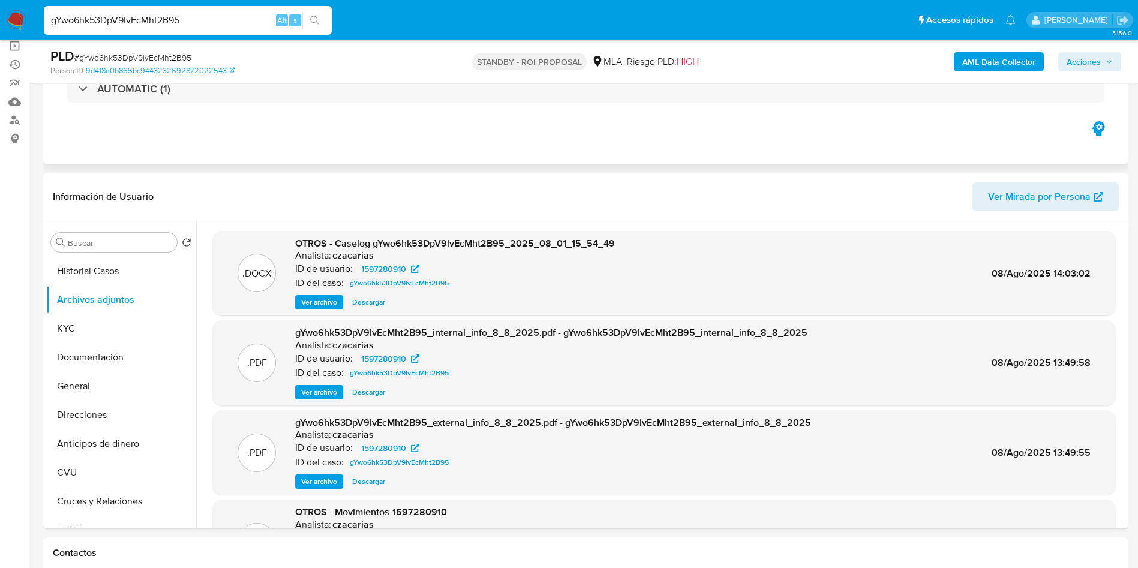
click at [211, 14] on input "gYwo6hk53DpV9lvEcMht2B95" at bounding box center [188, 21] width 288 height 16
paste input "5moLNGgvNrdEdE8tTxm7HbpE"
type input "5moLNGgvNrdEdE8tTxm7HbpE"
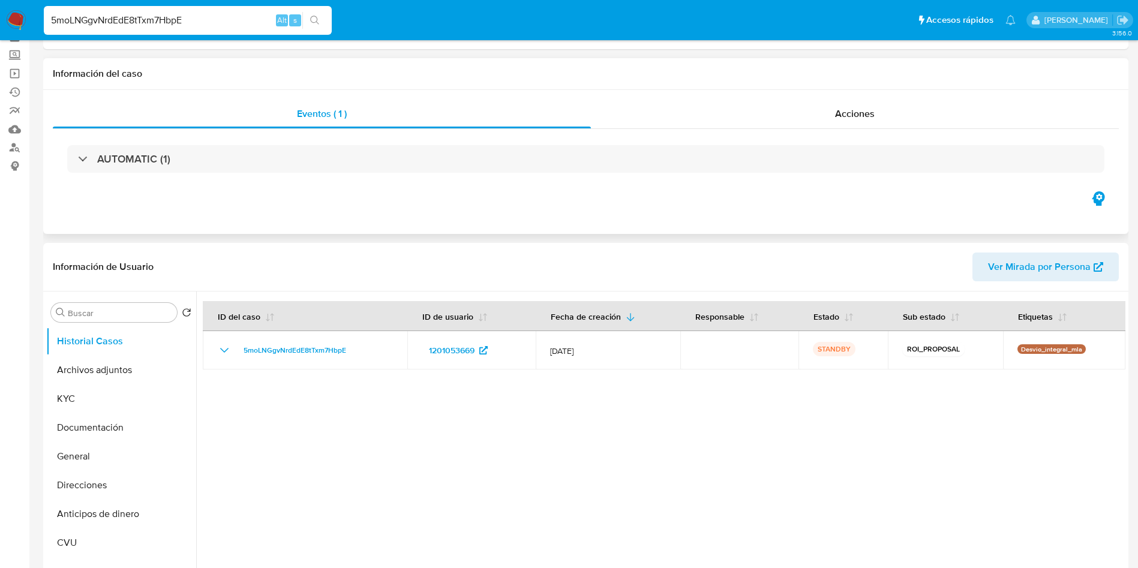
select select "10"
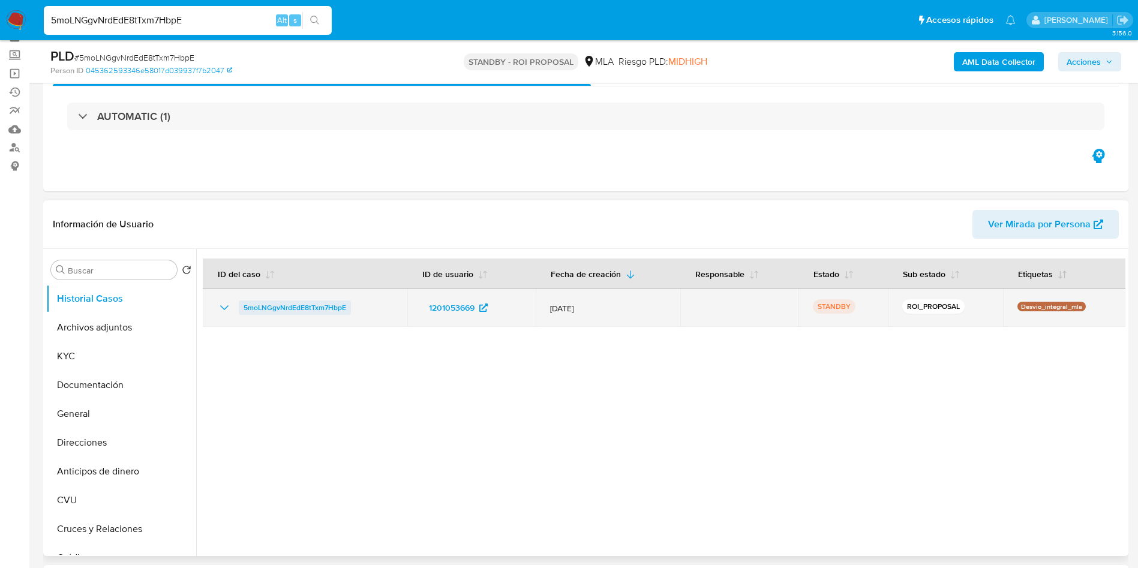
scroll to position [90, 0]
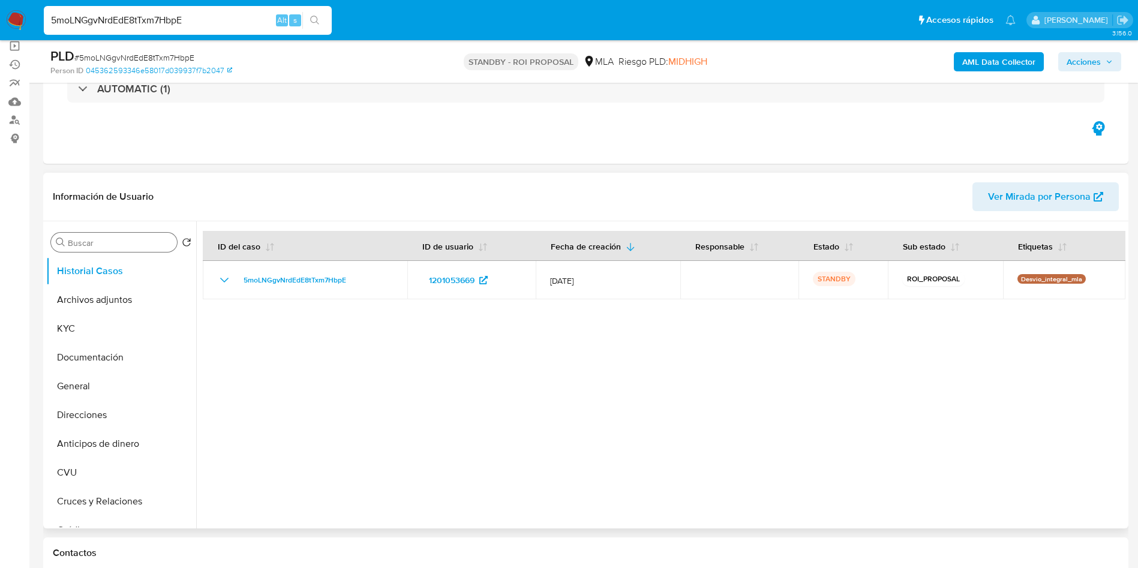
click at [101, 245] on input "Buscar" at bounding box center [120, 243] width 104 height 11
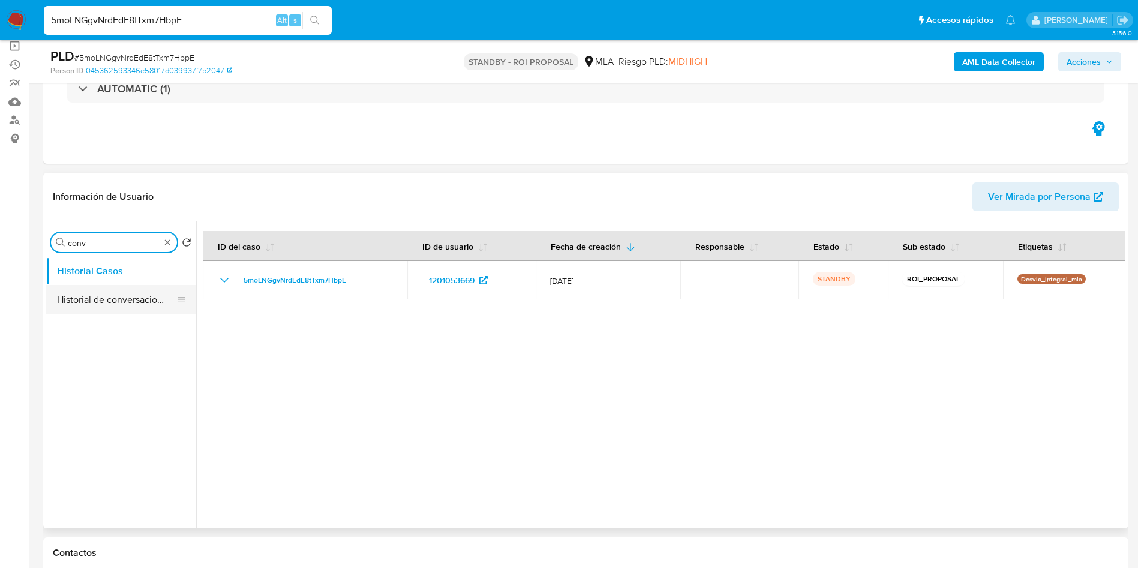
type input "conv"
click at [96, 311] on button "Historial de conversaciones" at bounding box center [116, 299] width 140 height 29
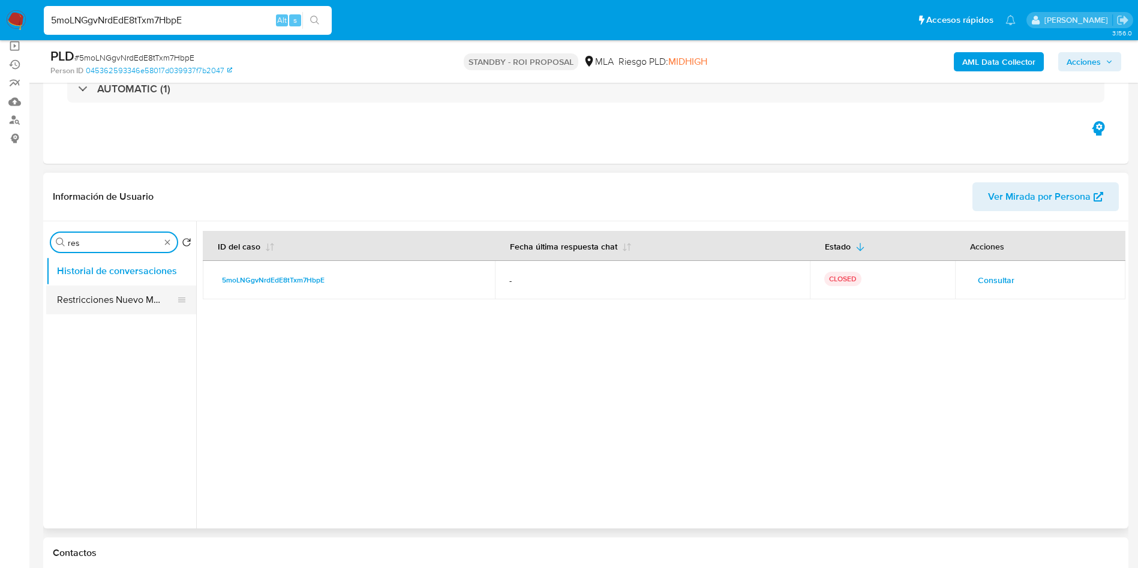
type input "res"
click at [118, 303] on button "Restricciones Nuevo Mundo" at bounding box center [116, 299] width 140 height 29
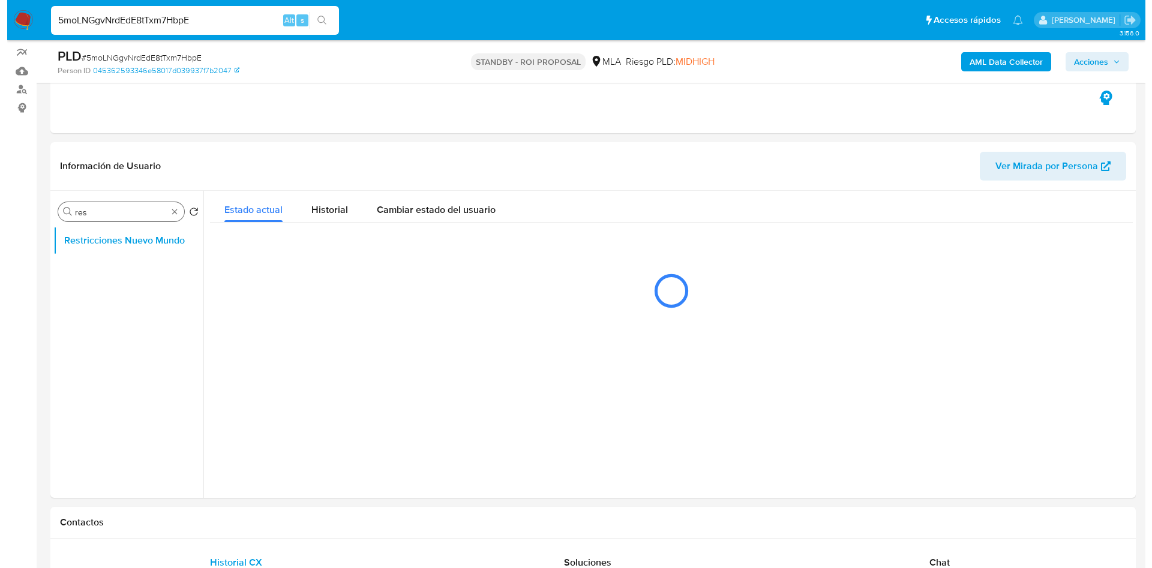
scroll to position [186, 0]
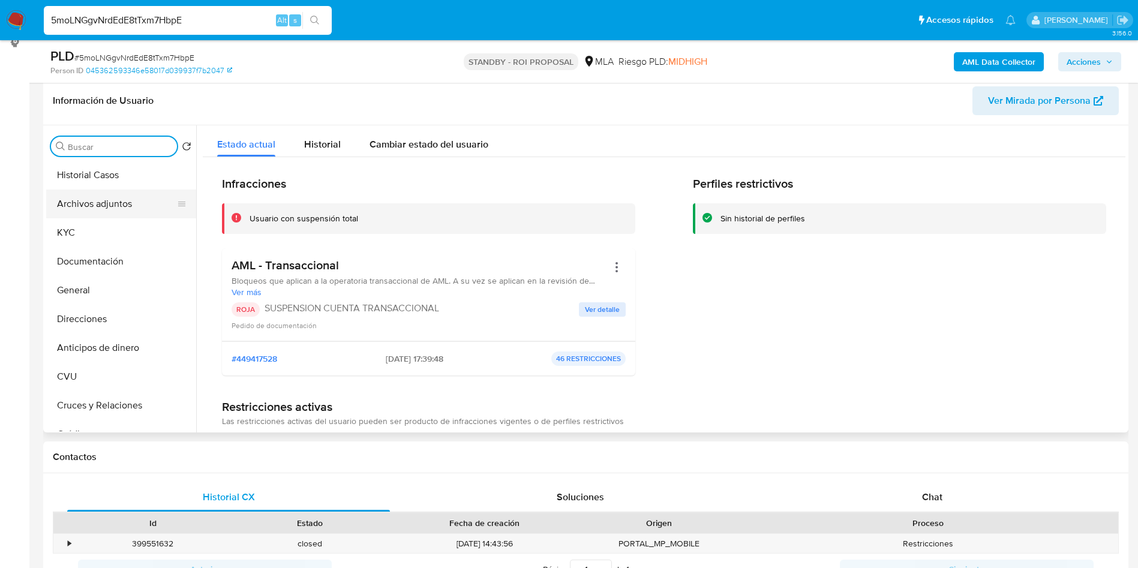
click at [112, 193] on button "Archivos adjuntos" at bounding box center [116, 204] width 140 height 29
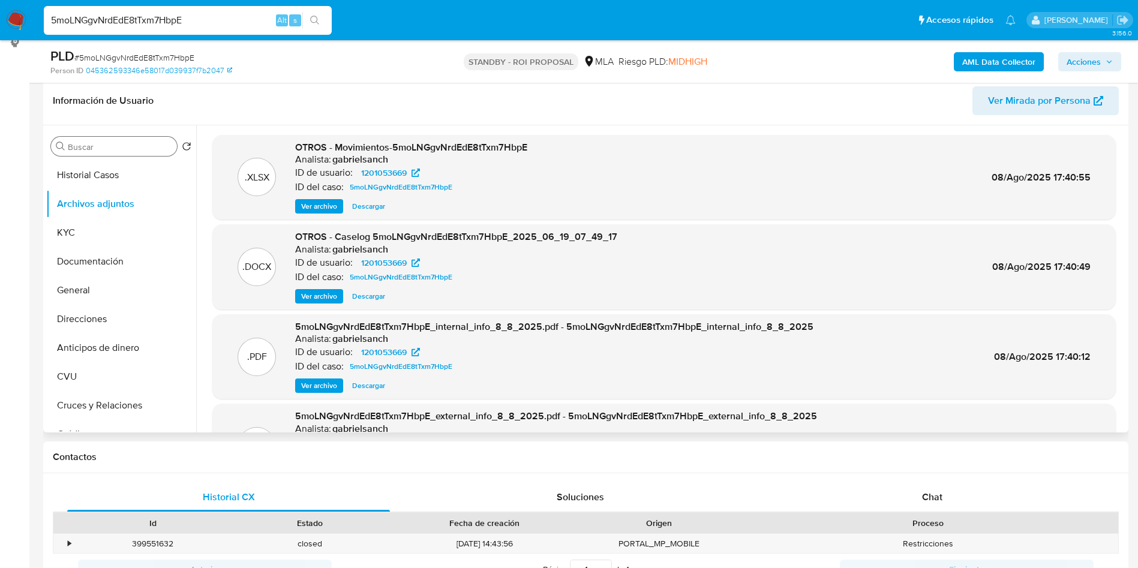
click at [323, 299] on span "Ver archivo" at bounding box center [319, 296] width 36 height 12
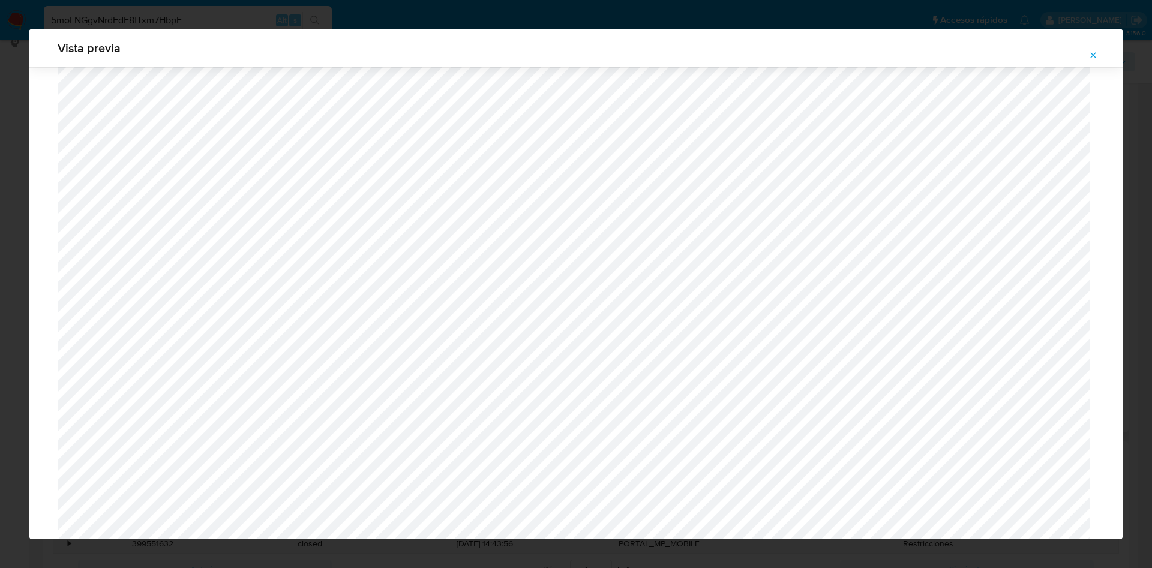
scroll to position [426, 0]
click at [1097, 59] on icon "Attachment preview" at bounding box center [1093, 55] width 10 height 10
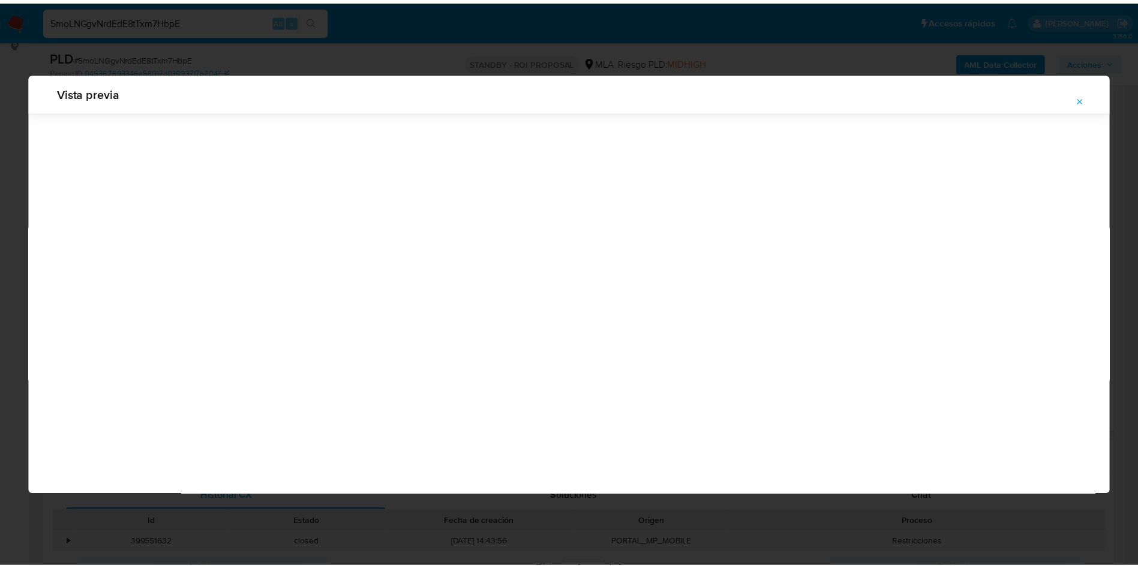
scroll to position [0, 0]
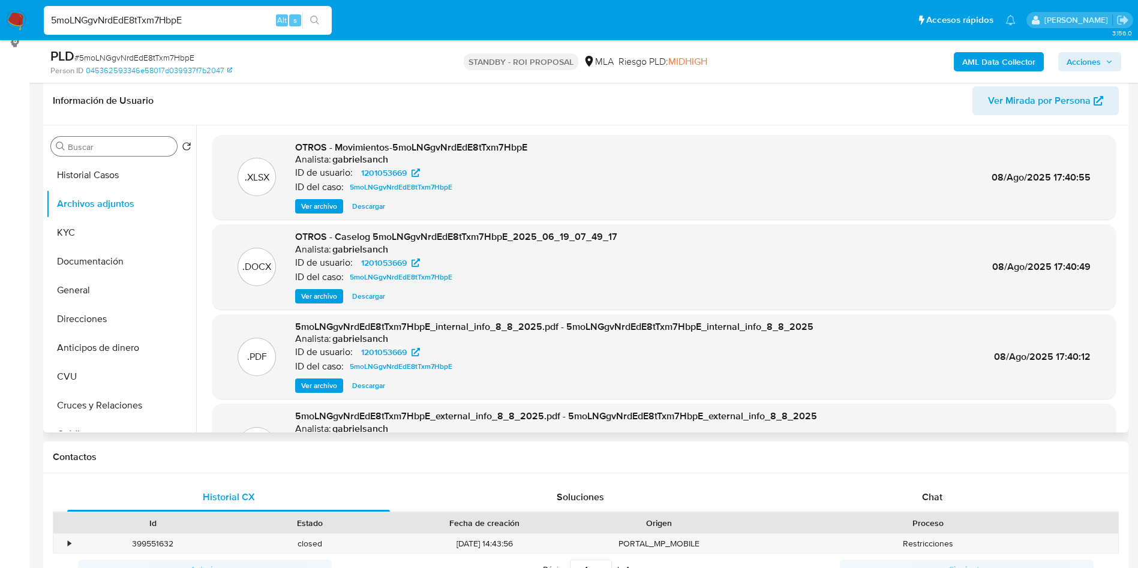
click at [243, 28] on input "5moLNGgvNrdEdE8tTxm7HbpE" at bounding box center [188, 21] width 288 height 16
paste input "i1B5hnvlmyehsmg1w6zA9AJP"
type input "i1B5hnvlmyehsmg1w6zA9AJP"
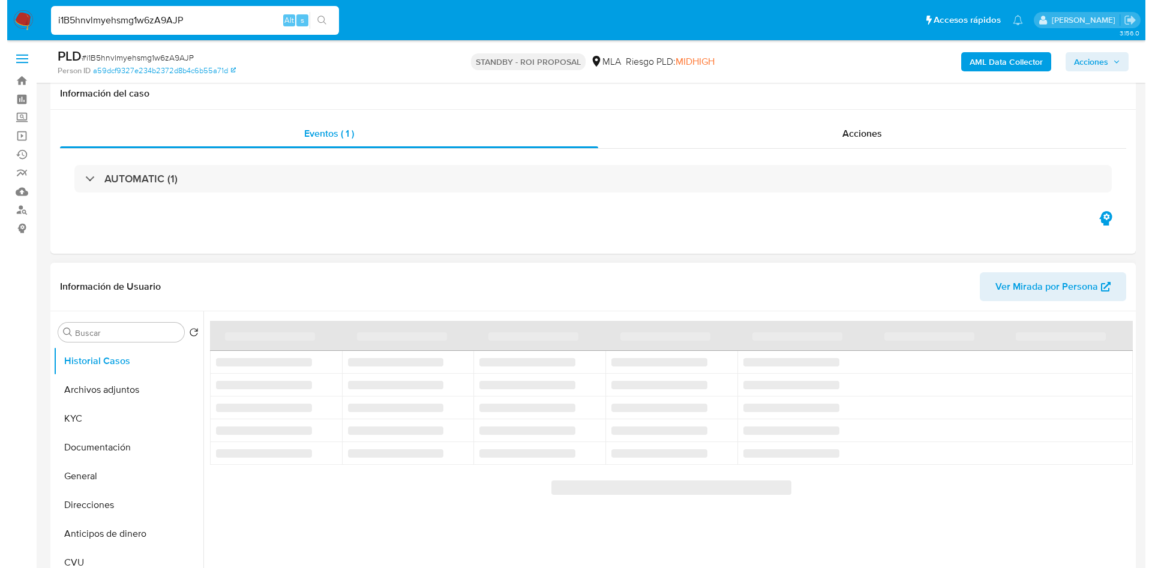
scroll to position [90, 0]
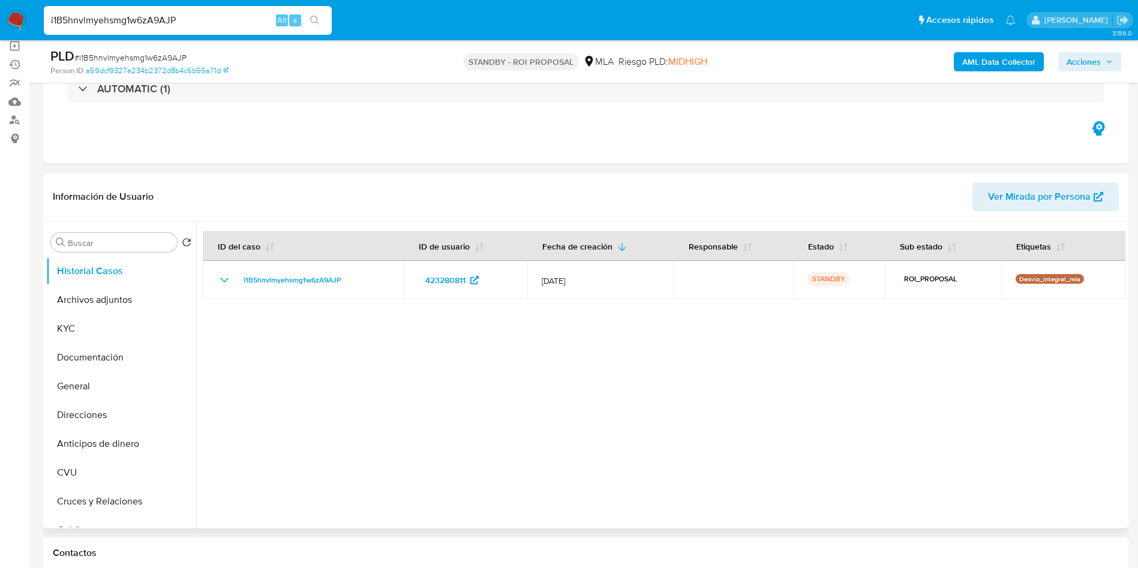
select select "10"
click at [119, 301] on button "Archivos adjuntos" at bounding box center [116, 299] width 140 height 29
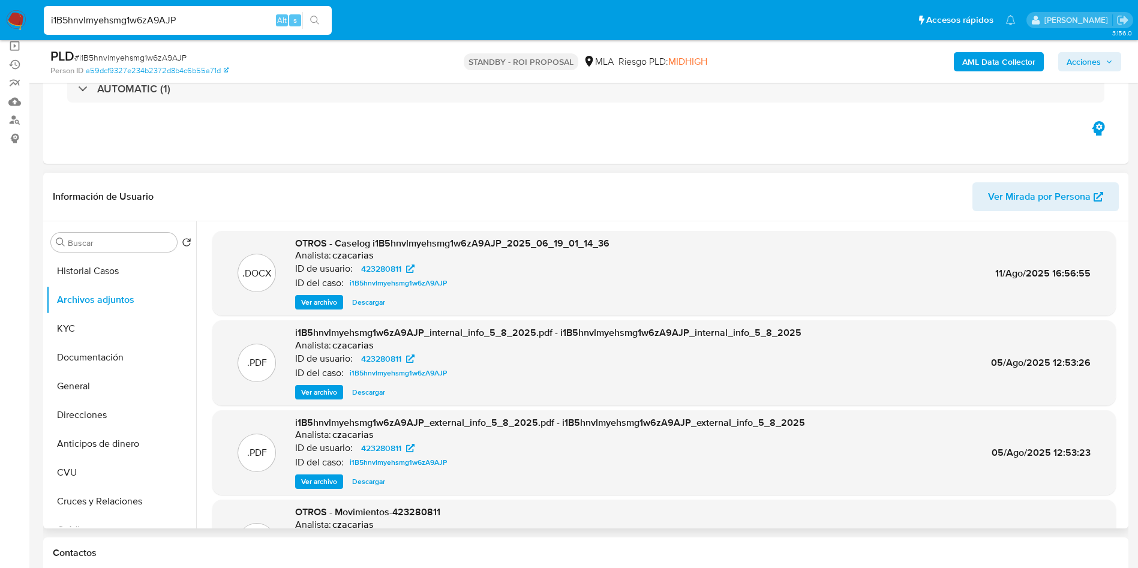
click at [321, 296] on span "Ver archivo" at bounding box center [319, 302] width 36 height 12
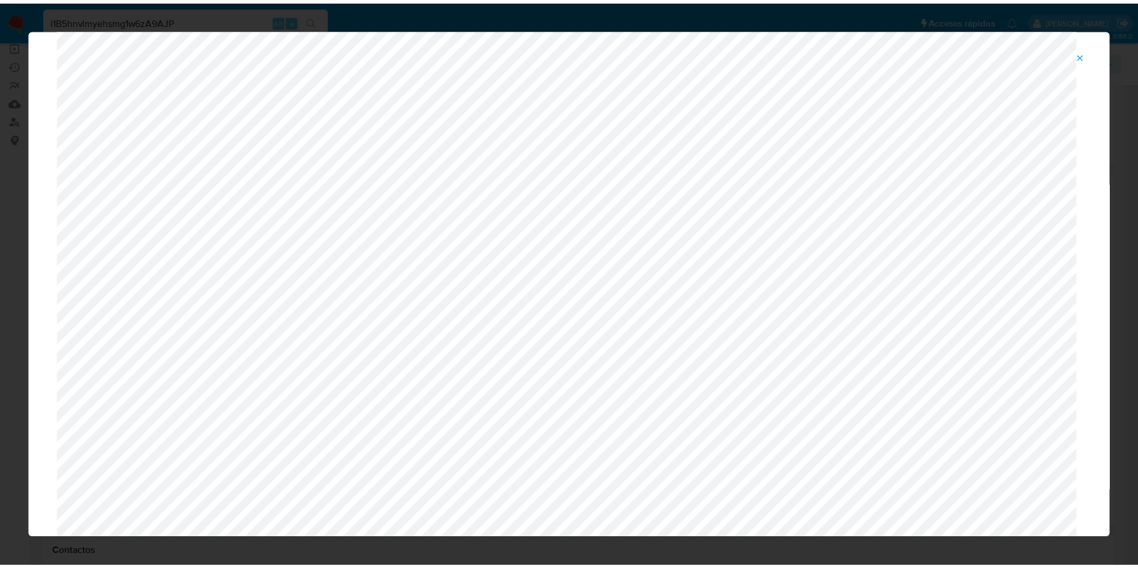
scroll to position [0, 0]
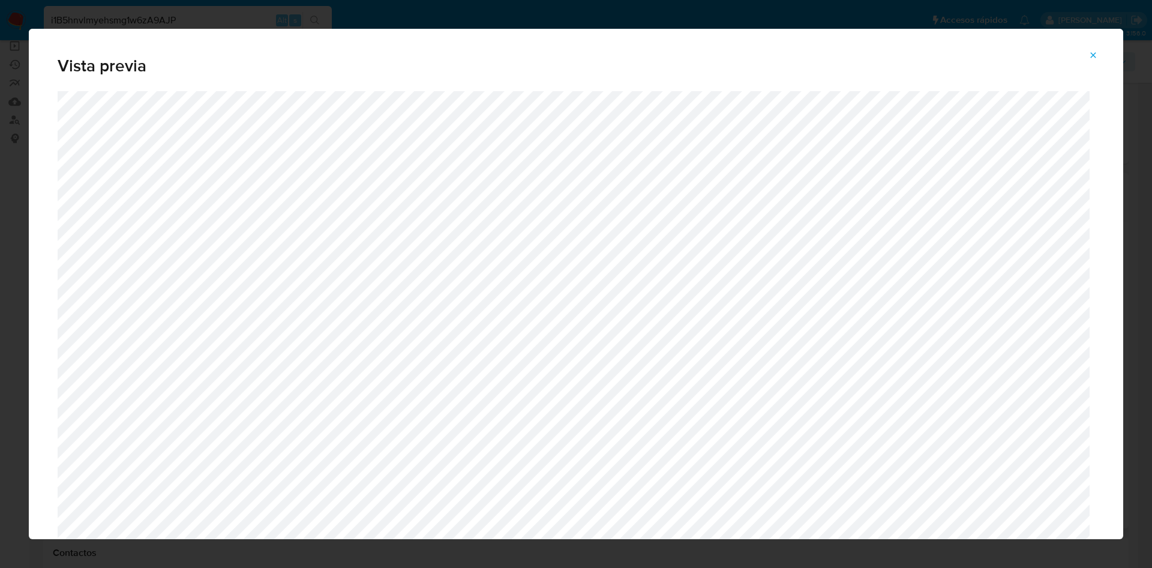
click at [1096, 48] on span "Attachment preview" at bounding box center [1093, 55] width 10 height 17
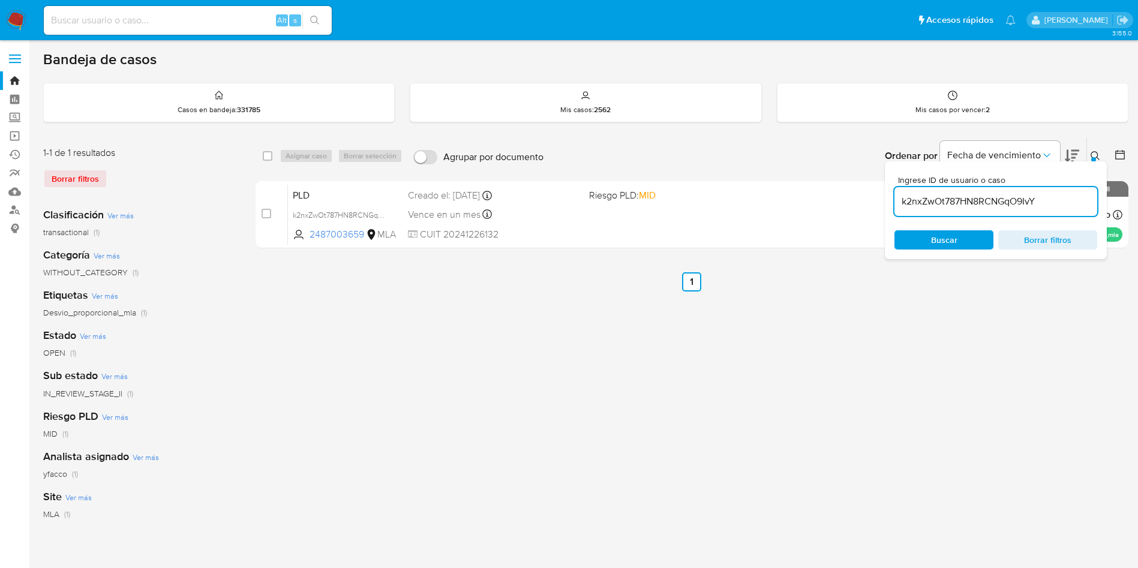
click at [1055, 199] on input "k2nxZwOt787HN8RCNGqO9IvY" at bounding box center [995, 202] width 203 height 16
paste input "bqhBIR7XoOCCIbVsNVCtbblc"
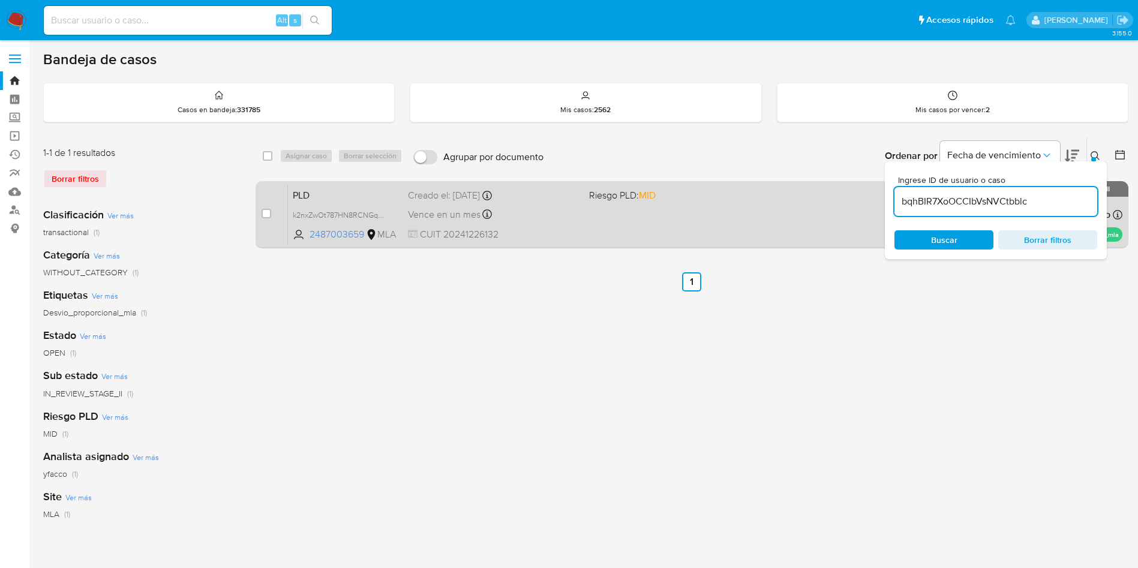
type input "bqhBIR7XoOCCIbVsNVCtbblc"
click at [269, 217] on input "checkbox" at bounding box center [267, 214] width 10 height 10
checkbox input "true"
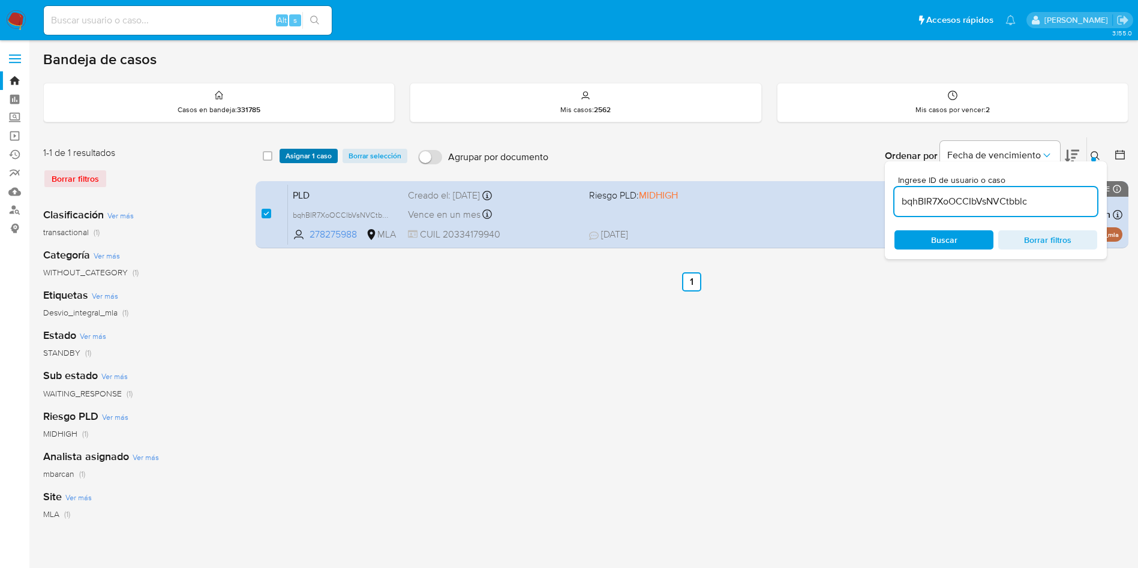
click at [303, 162] on span "Asignar 1 caso" at bounding box center [308, 156] width 46 height 12
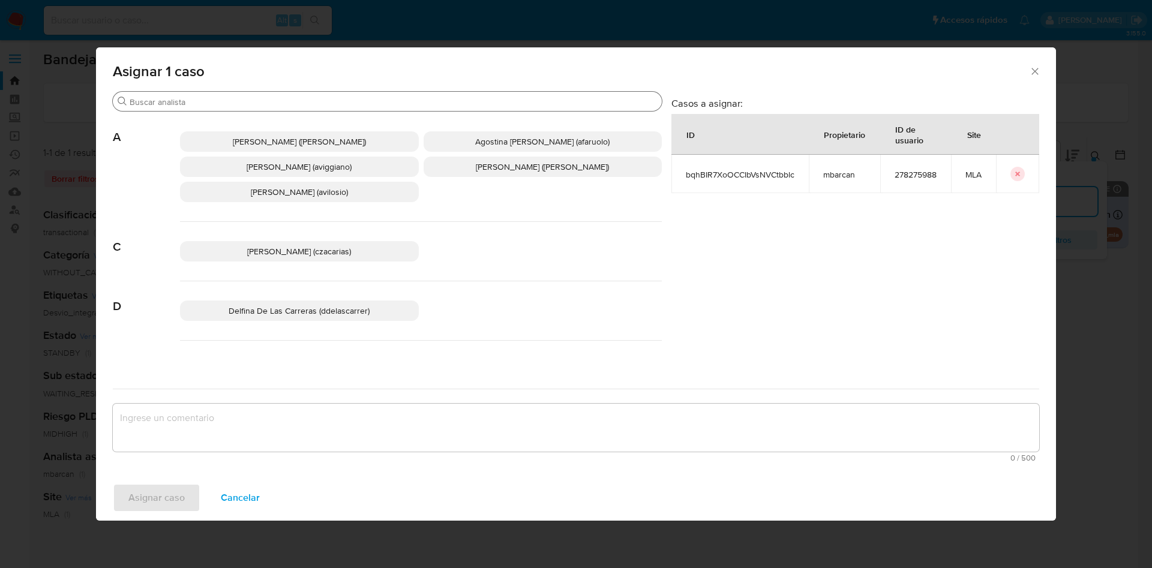
click at [256, 101] on input "Buscar" at bounding box center [393, 102] width 527 height 11
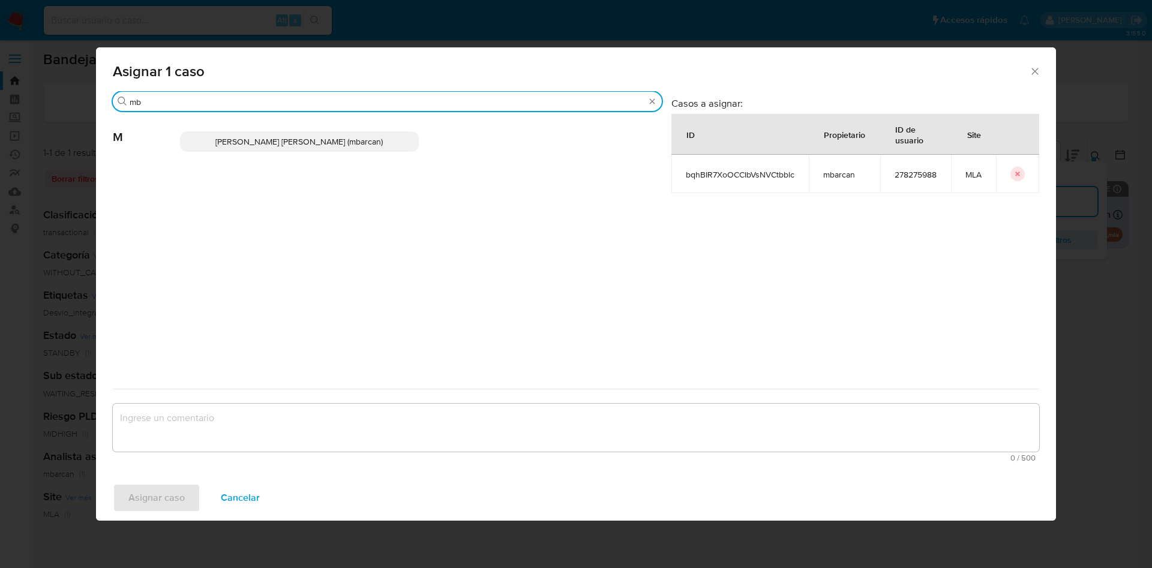
type input "mb"
click at [273, 138] on span "Magali Iael Barcan (mbarcan)" at bounding box center [298, 142] width 167 height 12
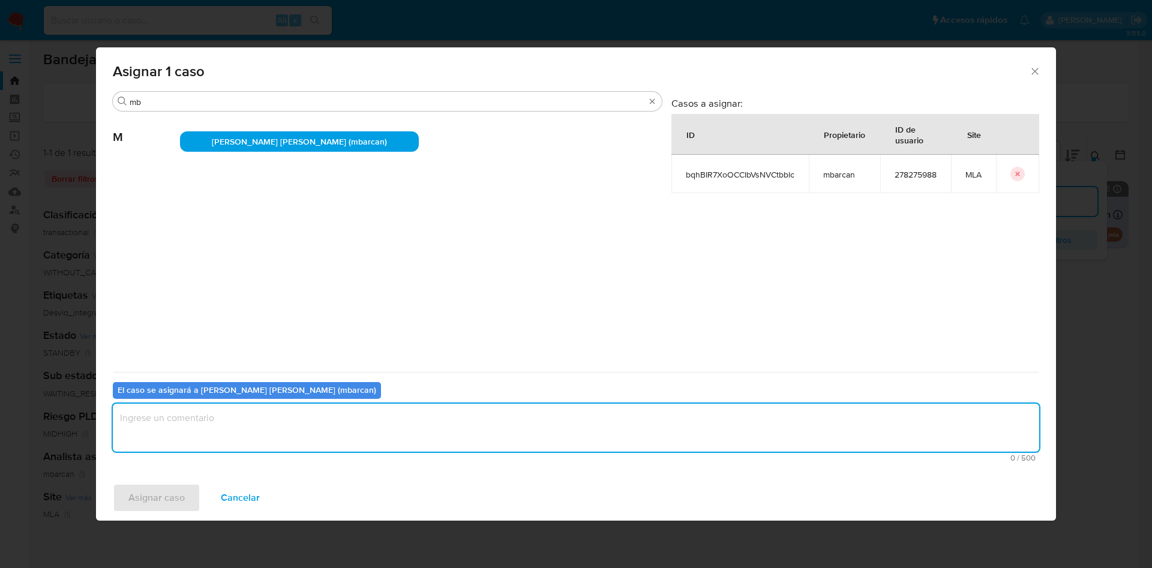
click at [230, 421] on textarea "assign-modal" at bounding box center [576, 428] width 926 height 48
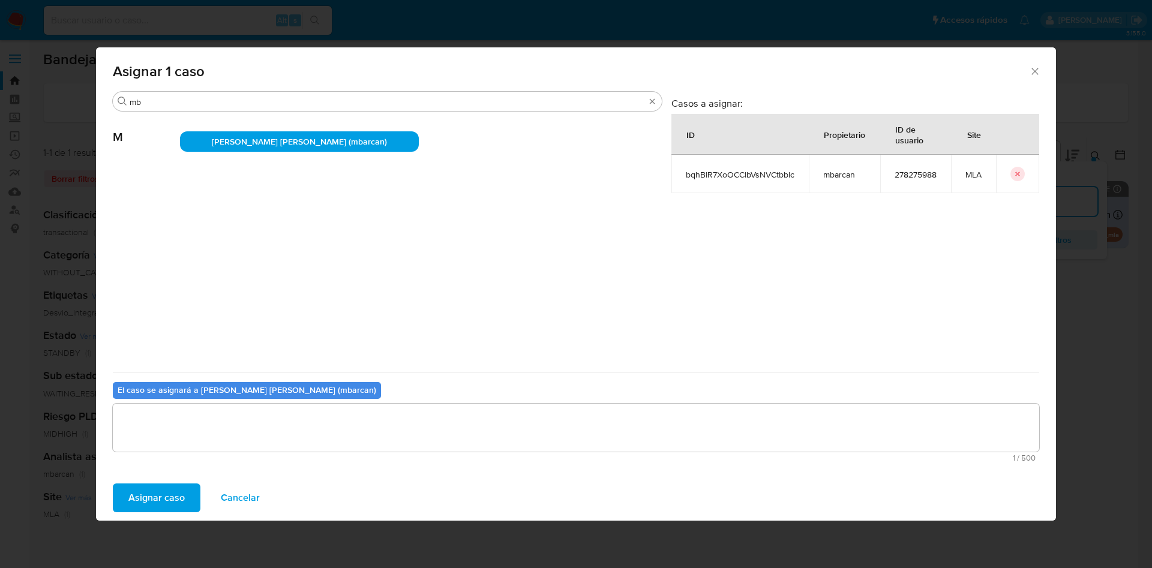
click at [160, 496] on span "Asignar caso" at bounding box center [156, 498] width 56 height 26
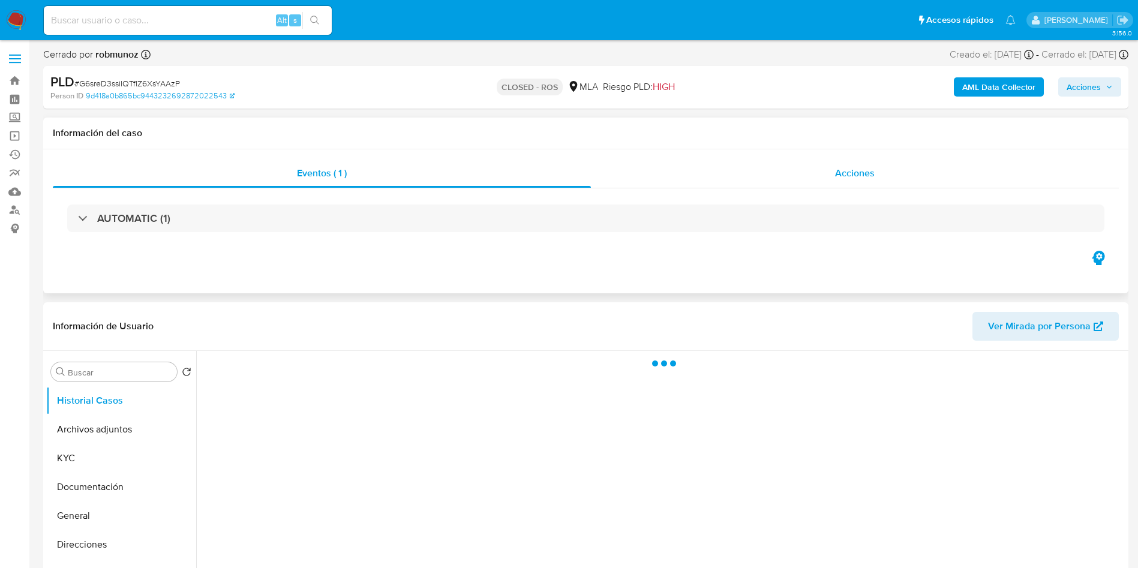
click at [857, 184] on div "Acciones" at bounding box center [855, 173] width 528 height 29
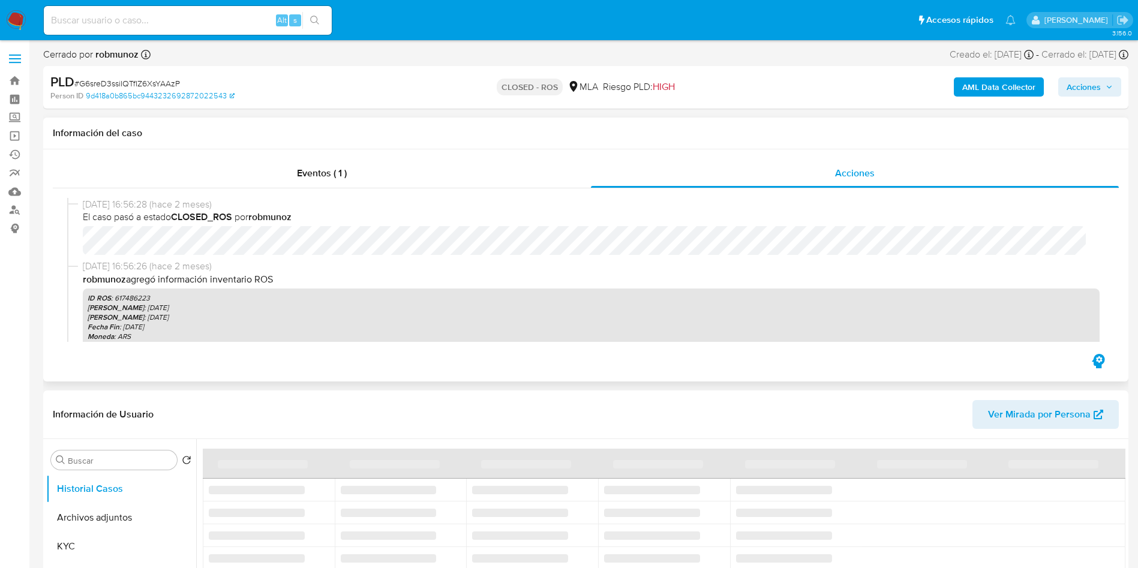
select select "10"
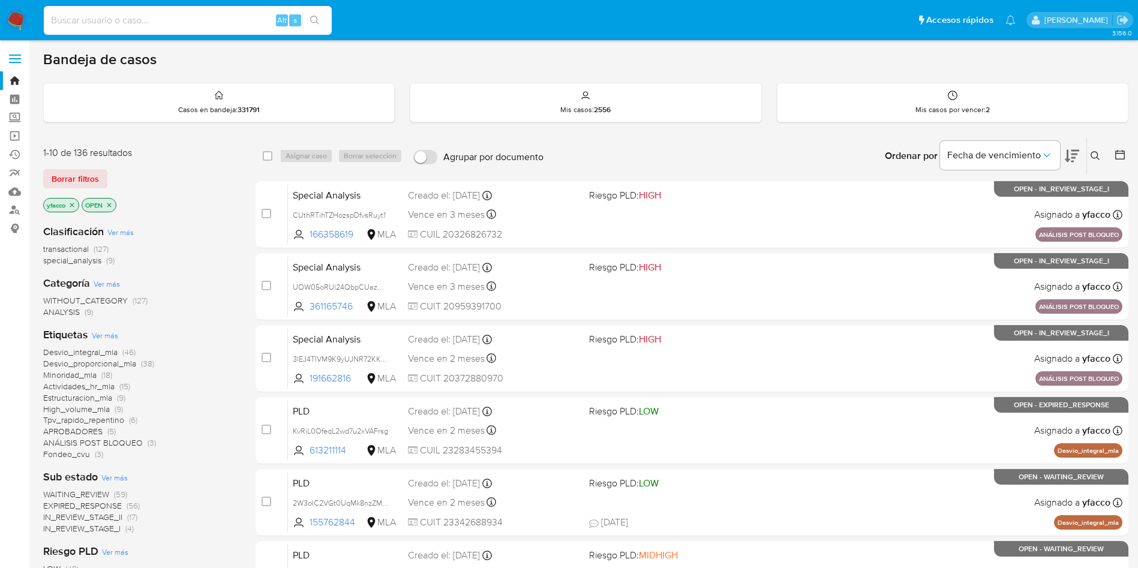
click at [196, 26] on input at bounding box center [188, 21] width 288 height 16
paste input "jP1YJ5zX3iFJtwOyybtCqpqG"
type input "jP1YJ5zX3iFJtwOyybtCqpqG"
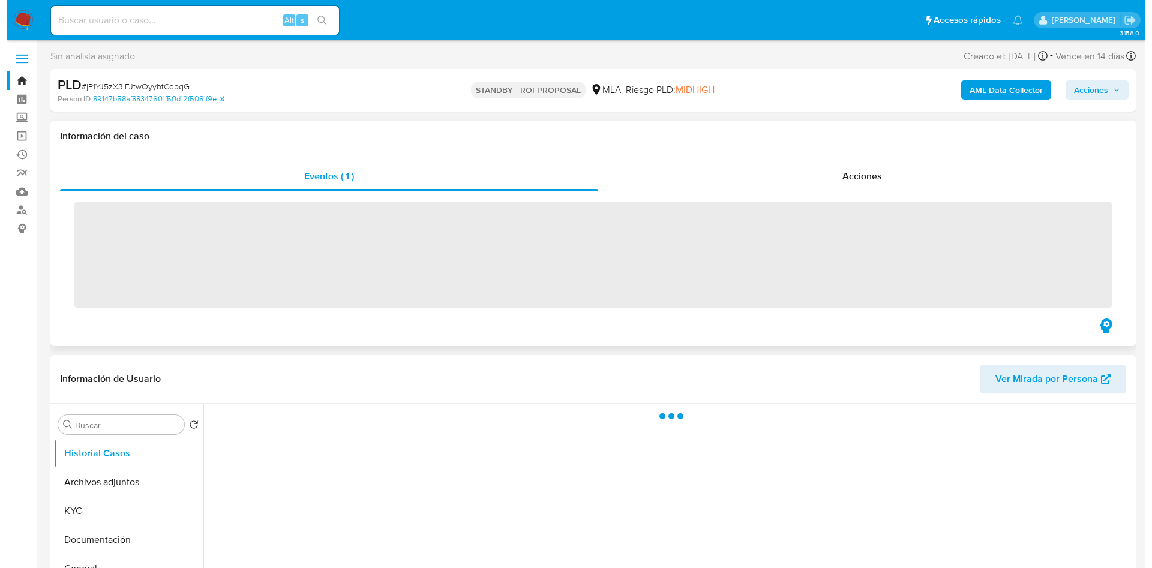
scroll to position [90, 0]
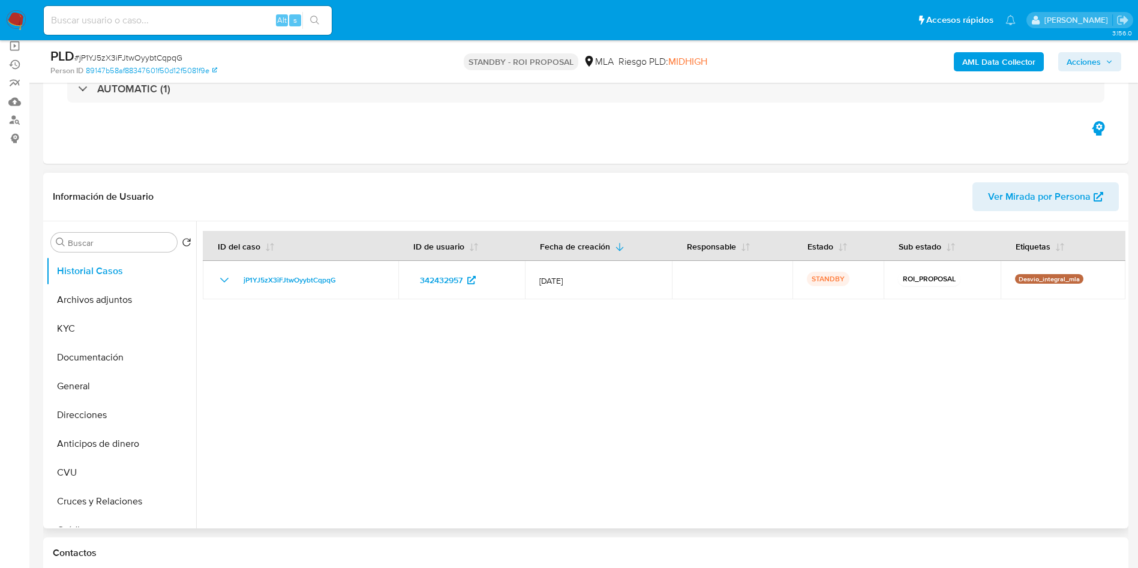
select select "10"
click at [79, 291] on button "Archivos adjuntos" at bounding box center [116, 299] width 140 height 29
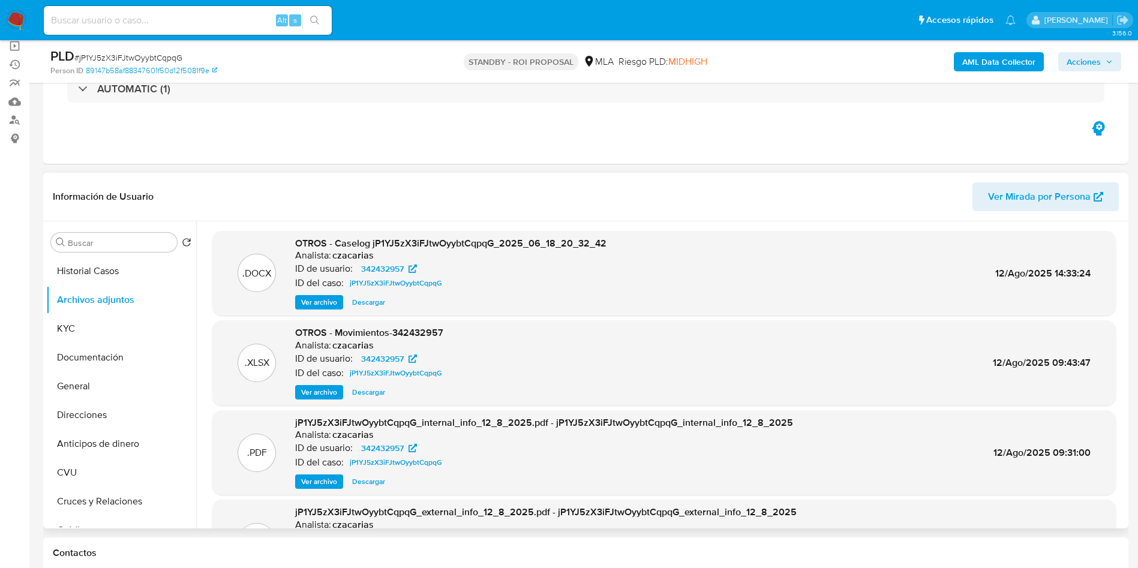
click at [311, 300] on span "Ver archivo" at bounding box center [319, 302] width 36 height 12
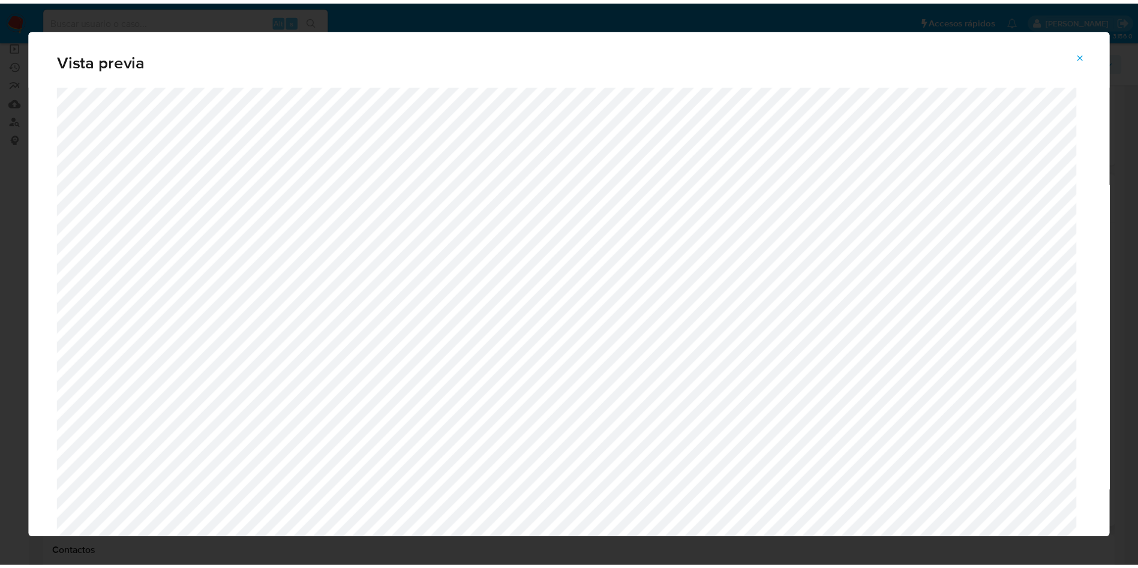
scroll to position [0, 0]
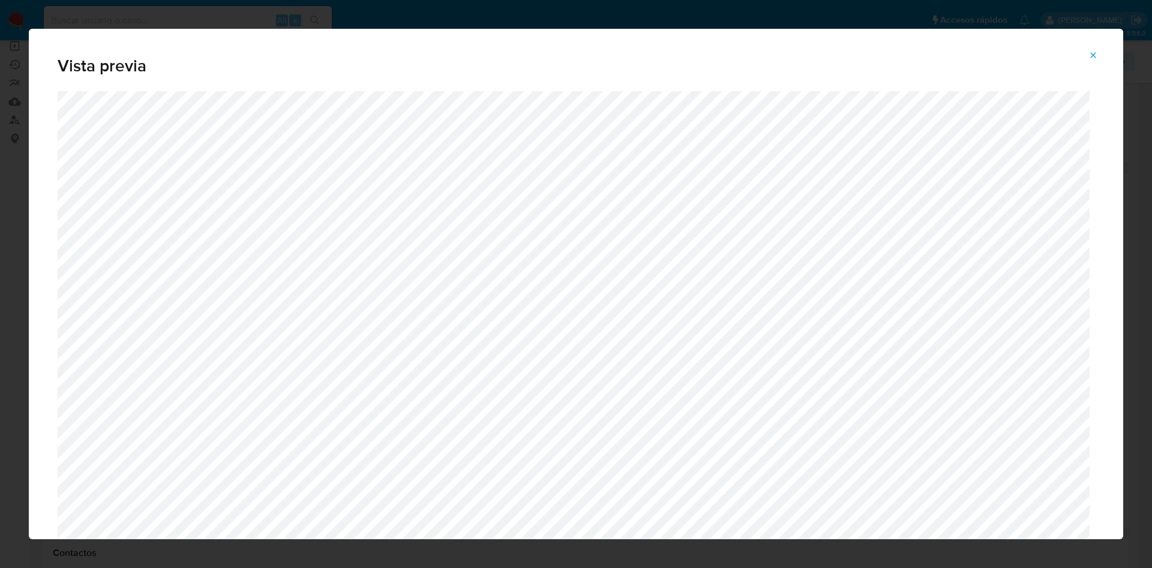
click at [1088, 55] on icon "Attachment preview" at bounding box center [1093, 55] width 10 height 10
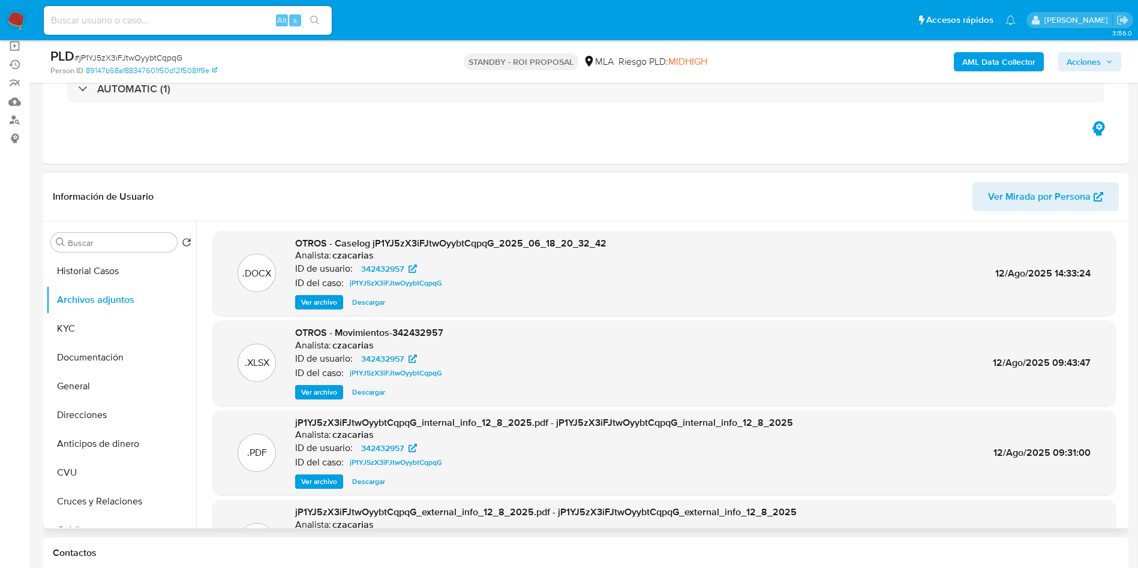
click at [259, 18] on input at bounding box center [188, 21] width 288 height 16
paste input "I4lRmvIGIUUdnTGJvpul9V4k"
type input "I4lRmvIGIUUdnTGJvpul9V4k"
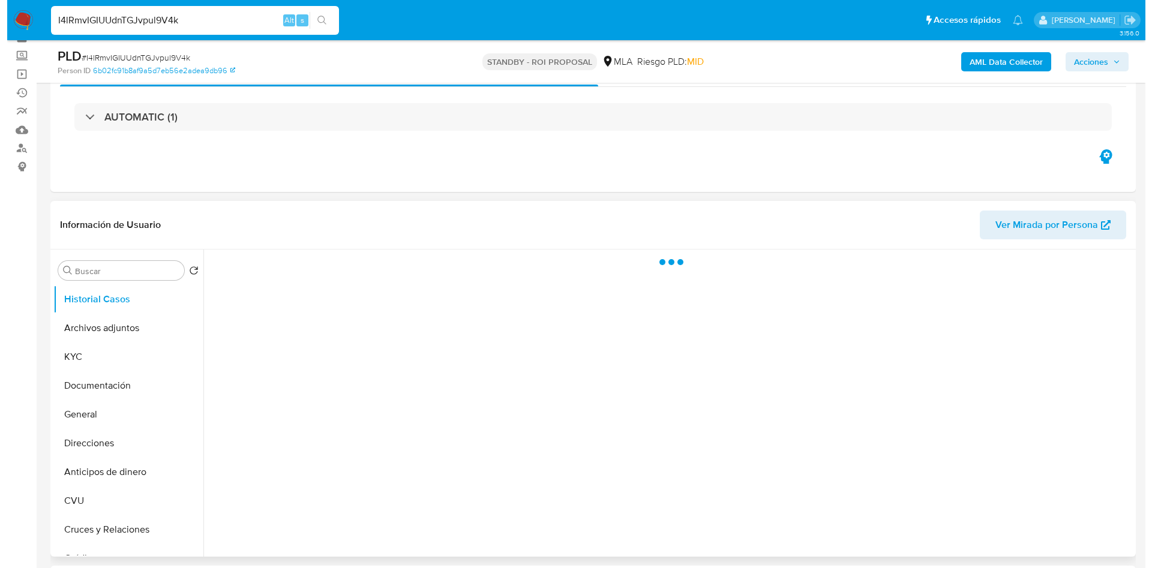
scroll to position [90, 0]
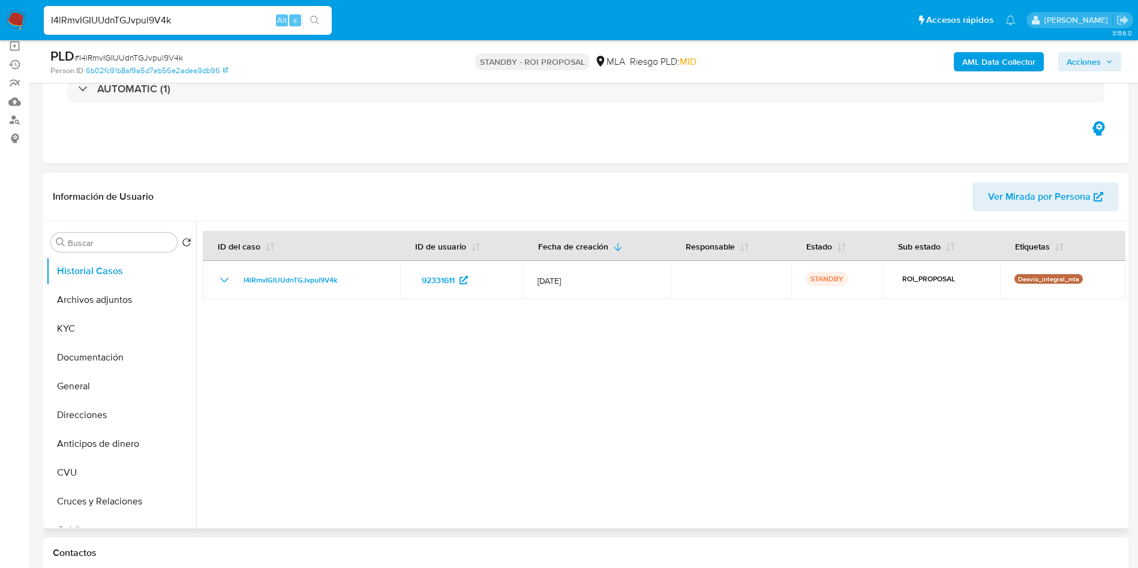
select select "10"
click at [84, 300] on button "Archivos adjuntos" at bounding box center [116, 299] width 140 height 29
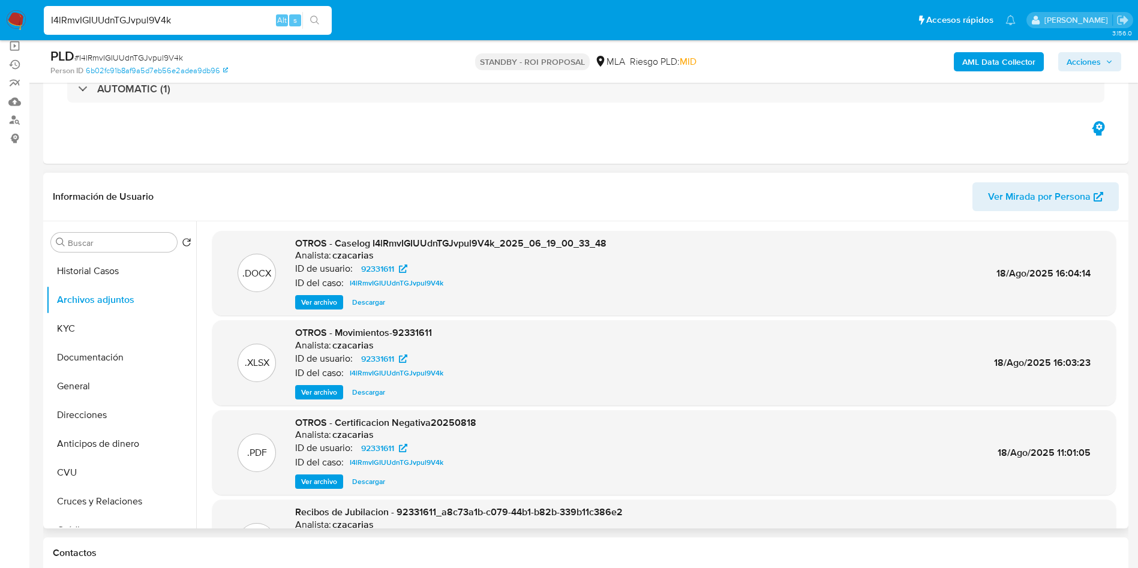
click at [301, 302] on span "Ver archivo" at bounding box center [319, 302] width 36 height 12
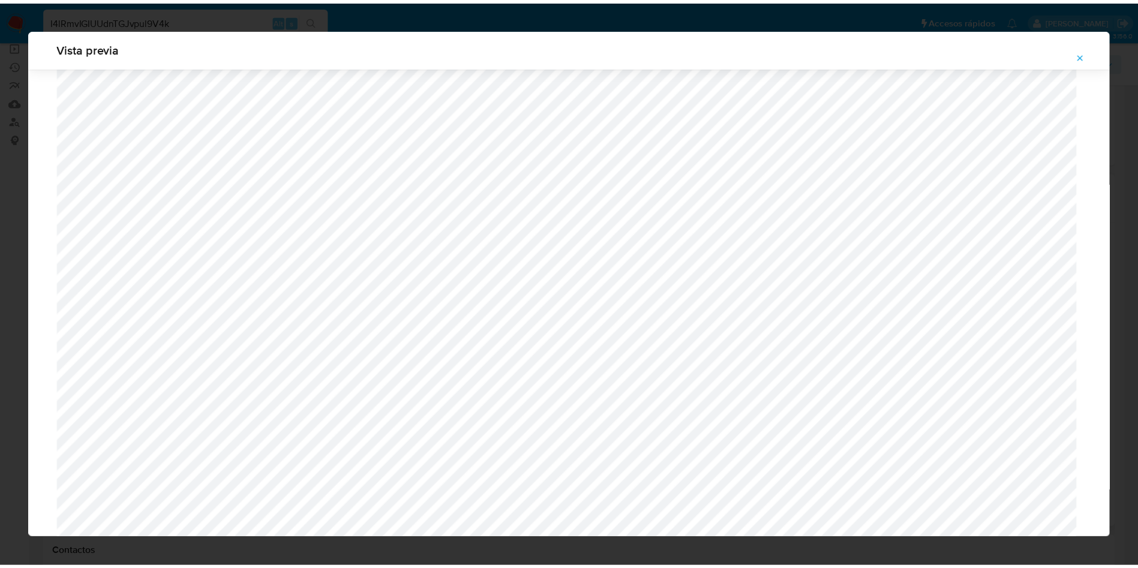
scroll to position [0, 0]
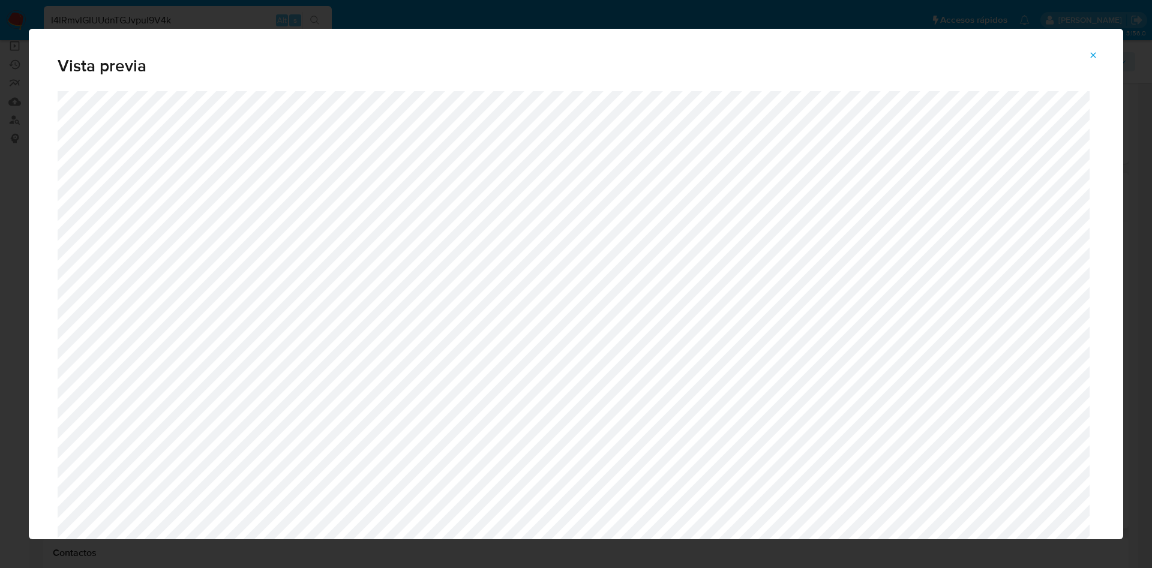
click at [1095, 50] on icon "Attachment preview" at bounding box center [1093, 55] width 10 height 10
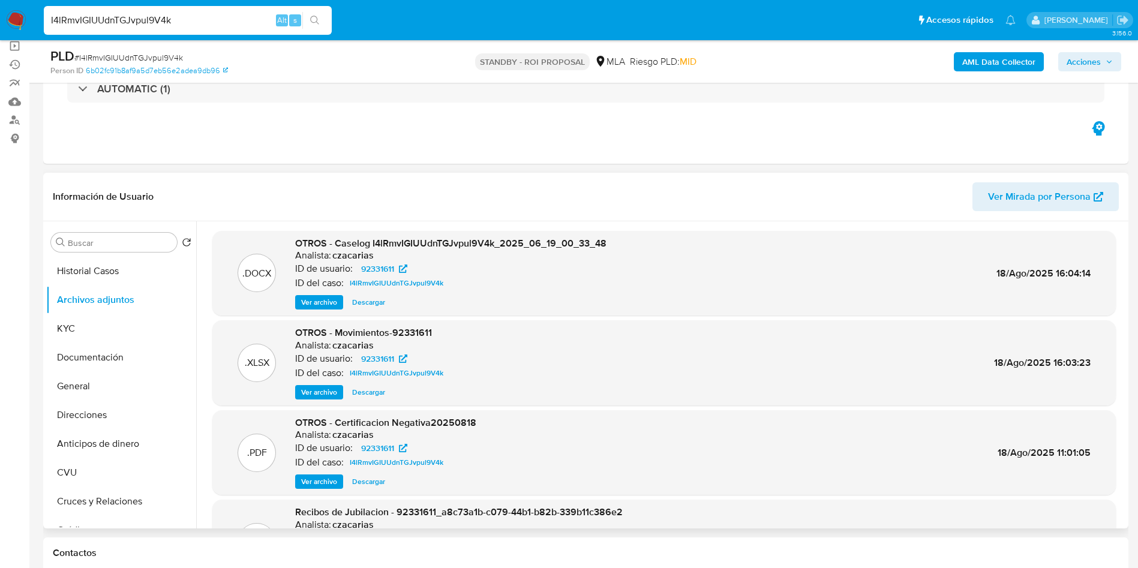
click at [200, 26] on input "I4lRmvIGIUUdnTGJvpul9V4k" at bounding box center [188, 21] width 288 height 16
paste input "2nAKvUNaT66IEmfLPwuaAnd7"
type input "2nAKvUNaT66IEmfLPwuaAnd7"
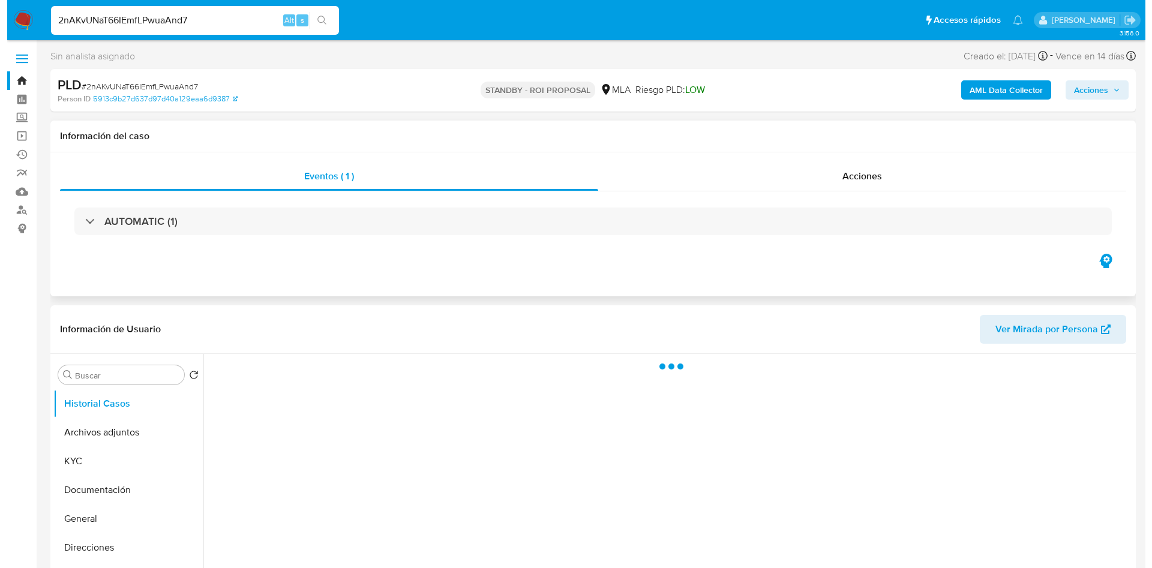
scroll to position [90, 0]
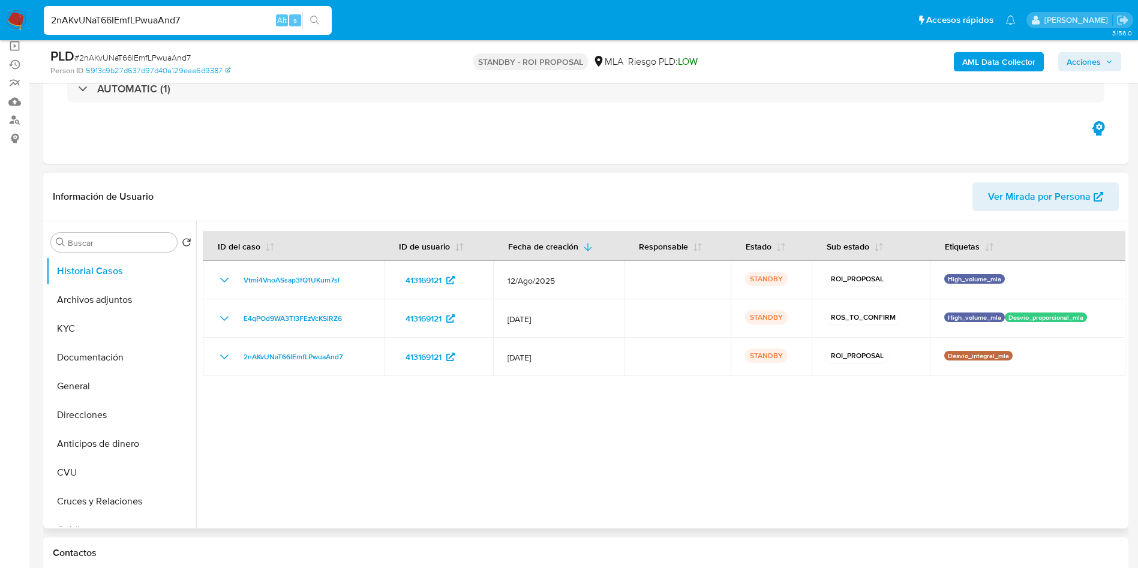
select select "10"
click at [102, 299] on button "Archivos adjuntos" at bounding box center [116, 299] width 140 height 29
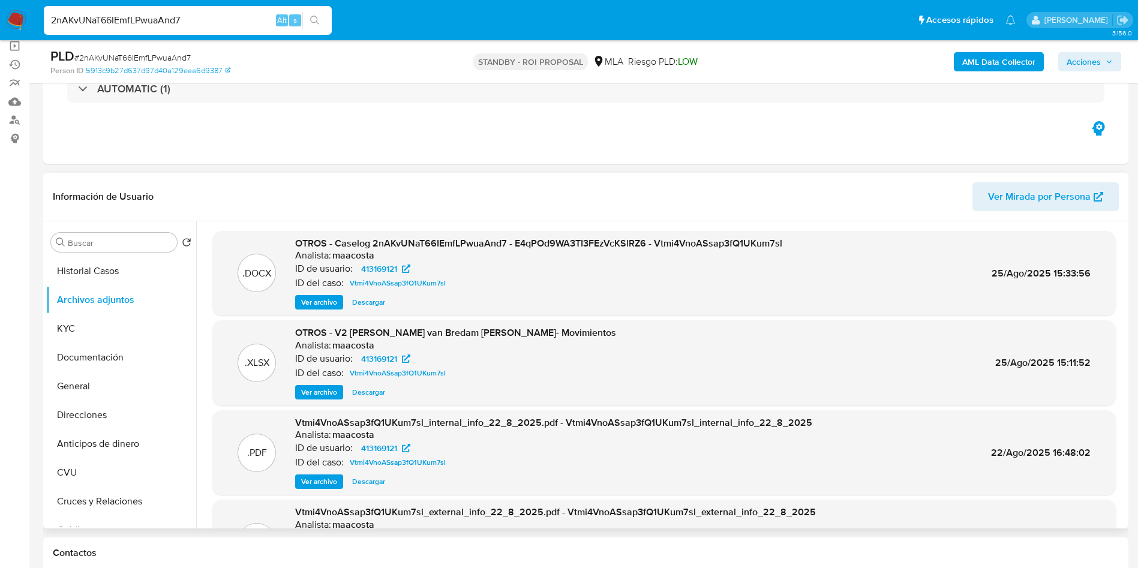
click at [310, 311] on div ".DOCX OTROS - Caselog 2nAKvUNaT66IEmfLPwuaAnd7 - E4qPOd9WA3TI3FEzVcKSlRZ6 - Vtm…" at bounding box center [663, 273] width 903 height 85
click at [311, 300] on span "Ver archivo" at bounding box center [319, 302] width 36 height 12
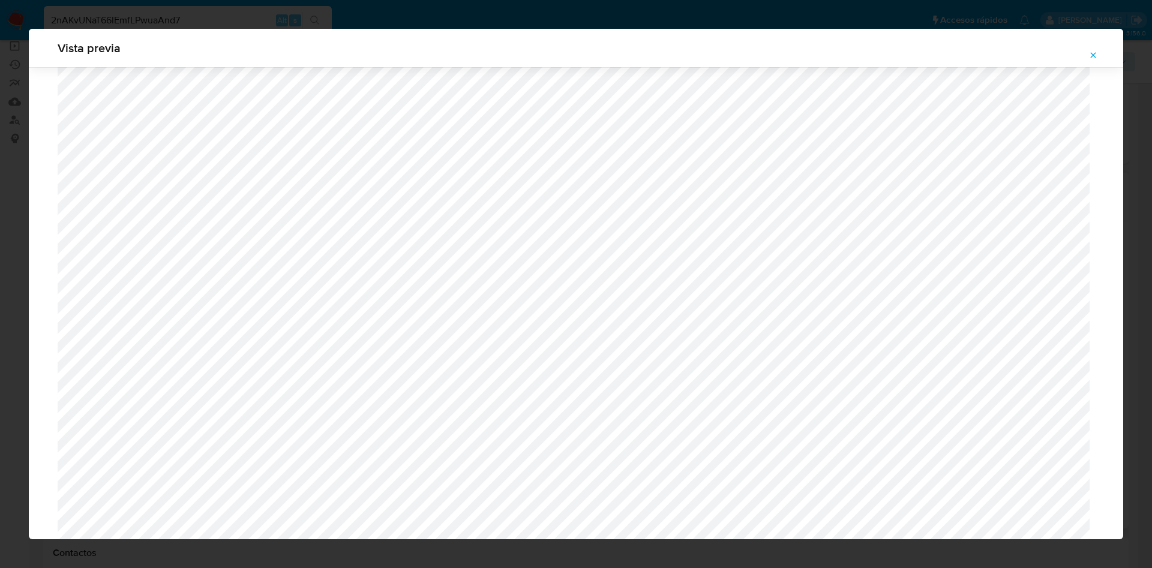
scroll to position [606, 0]
click at [1096, 50] on icon "Attachment preview" at bounding box center [1093, 55] width 10 height 10
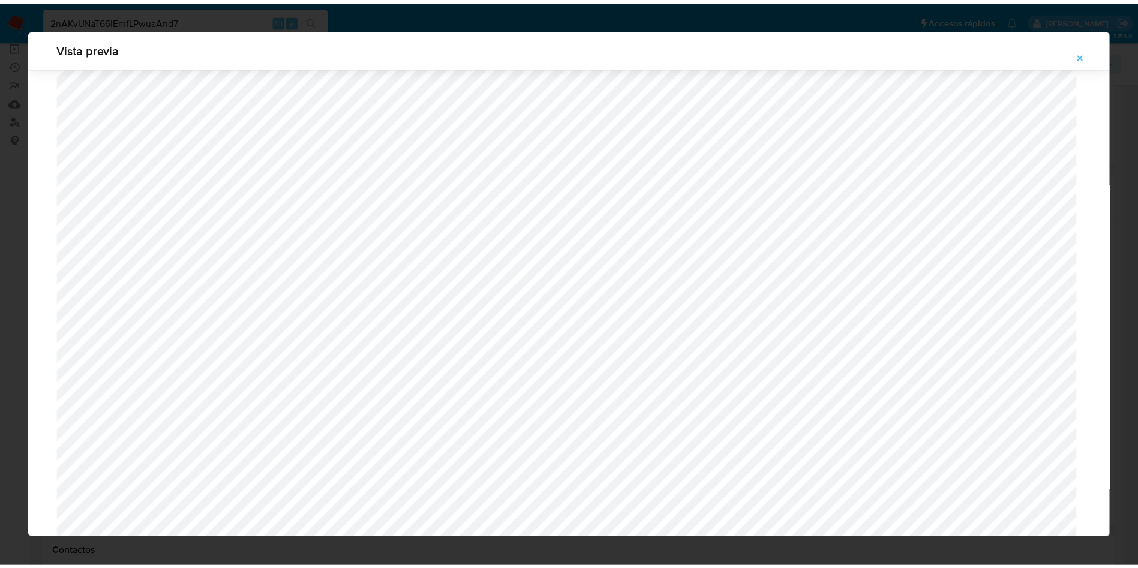
scroll to position [0, 0]
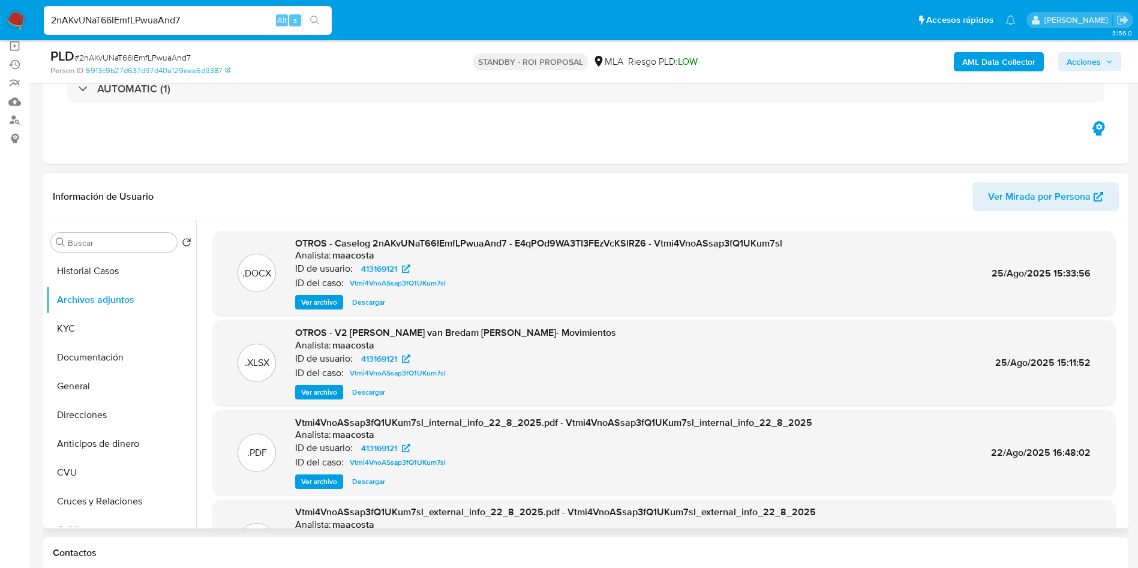
click at [224, 17] on input "2nAKvUNaT66IEmfLPwuaAnd7" at bounding box center [188, 21] width 288 height 16
paste input "EjNMd553LA5Bi6WjG7NTIl1e"
type input "EjNMd553LA5Bi6WjG7NTIl1e"
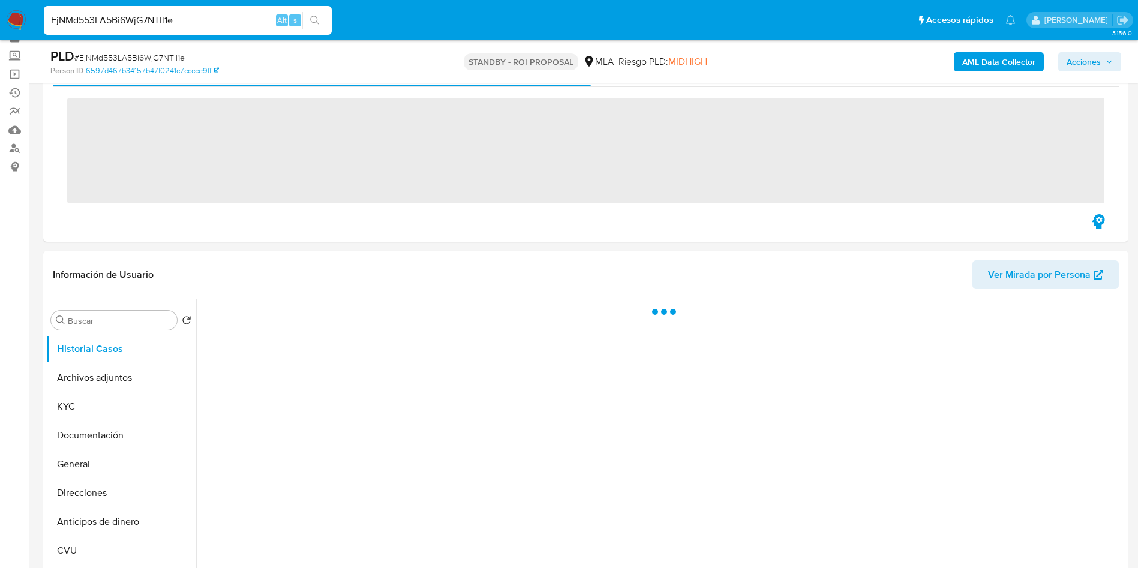
scroll to position [90, 0]
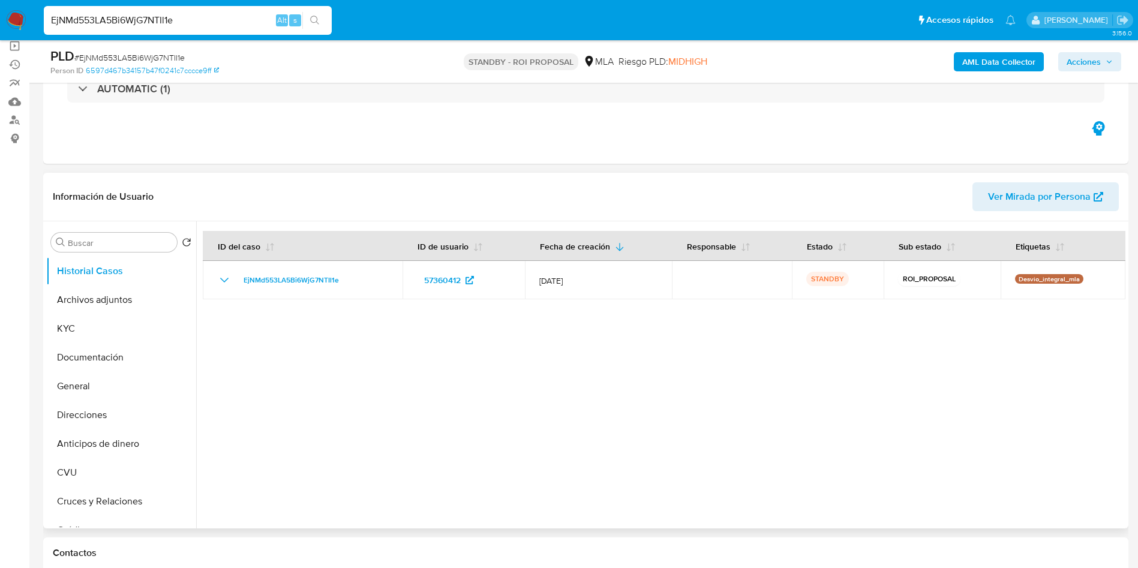
select select "10"
click at [116, 303] on button "Archivos adjuntos" at bounding box center [116, 299] width 140 height 29
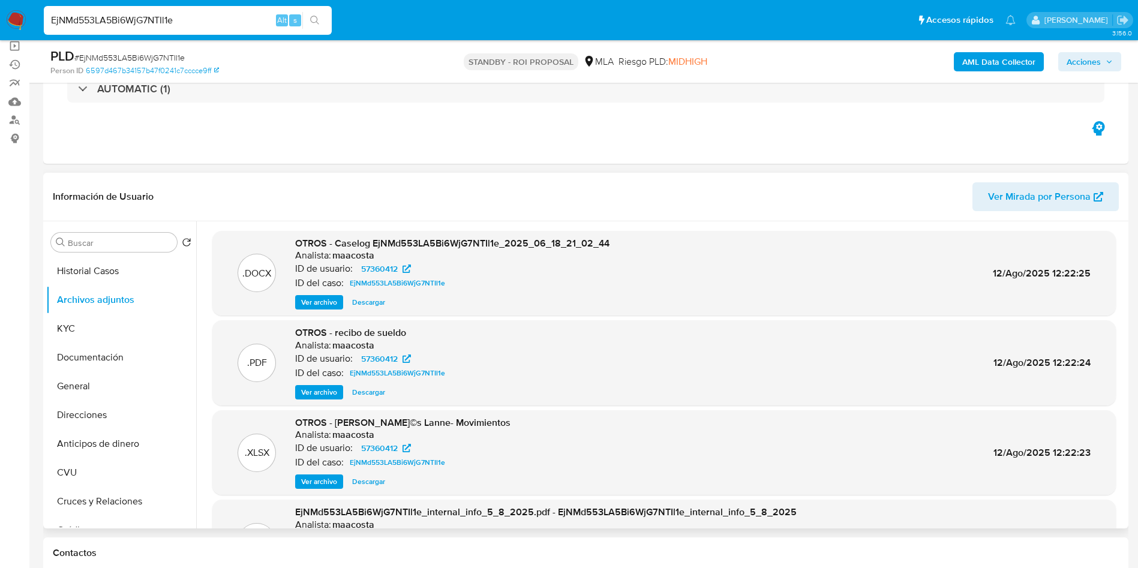
click at [376, 302] on span "Descargar" at bounding box center [368, 302] width 33 height 12
click at [224, 18] on input "EjNMd553LA5Bi6WjG7NTIl1e" at bounding box center [188, 21] width 288 height 16
paste input "sss1z55CYkEy3xqKJiwtGaDz"
type input "sss1z55CYkEy3xqKJiwtGaDz"
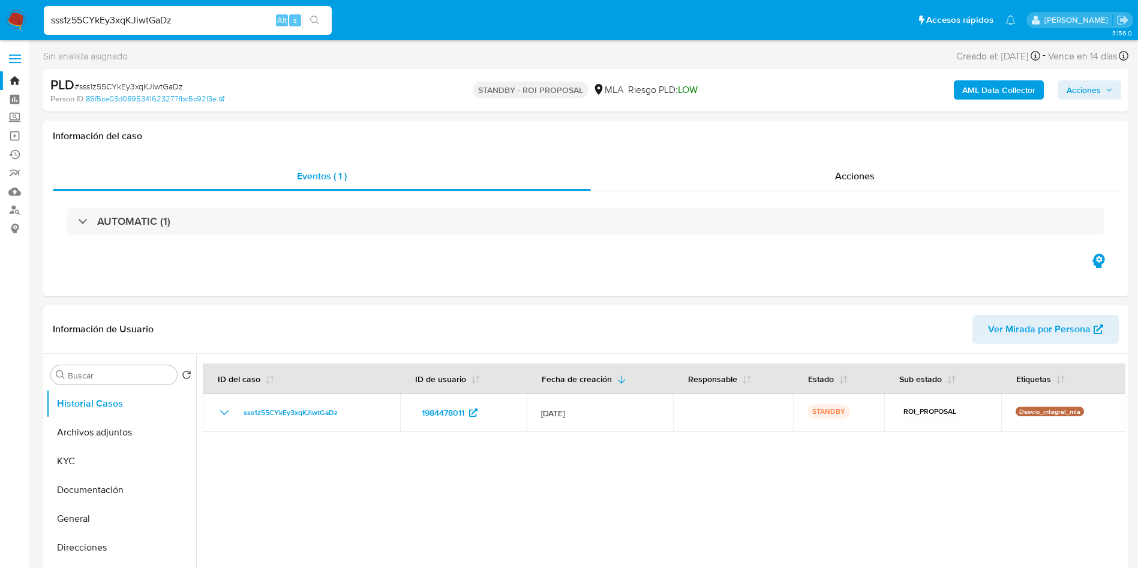
select select "10"
click at [187, 22] on input "sss1z55CYkEy3xqKJiwtGaDz" at bounding box center [188, 21] width 288 height 16
paste input "sss1z55CYkEy3xqKJiwtGaDz"
type input "sss1z55CYkEy3xqKJiwtGaDz"
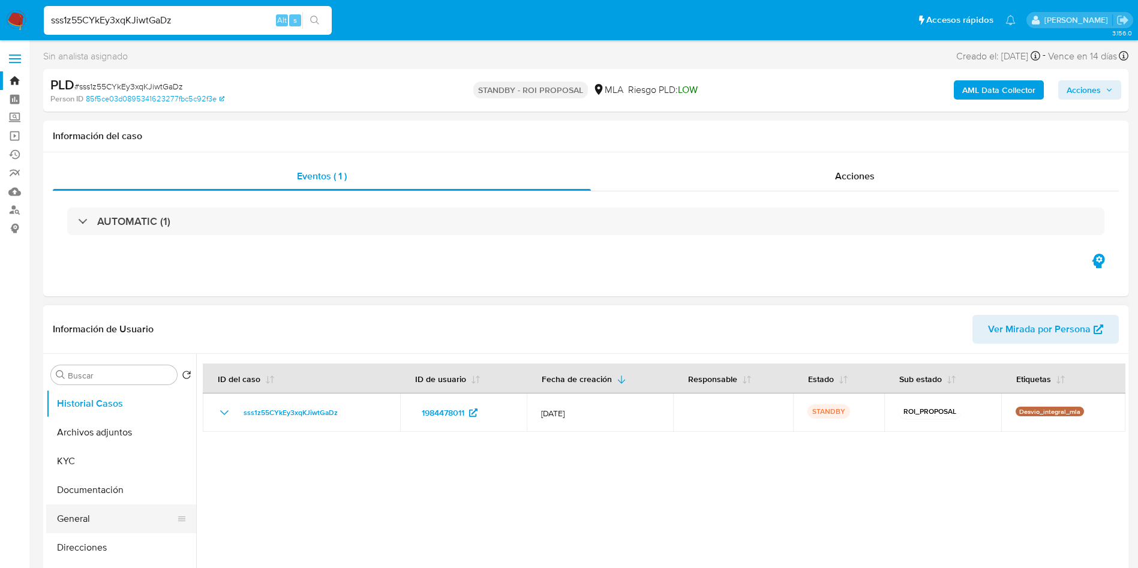
scroll to position [90, 0]
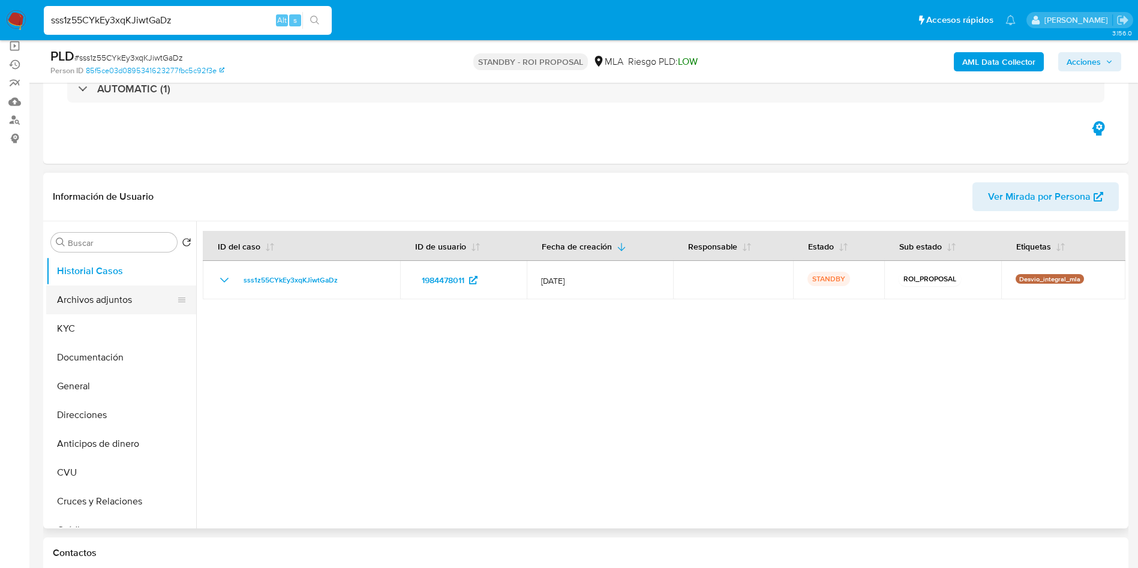
click at [92, 310] on button "Archivos adjuntos" at bounding box center [116, 299] width 140 height 29
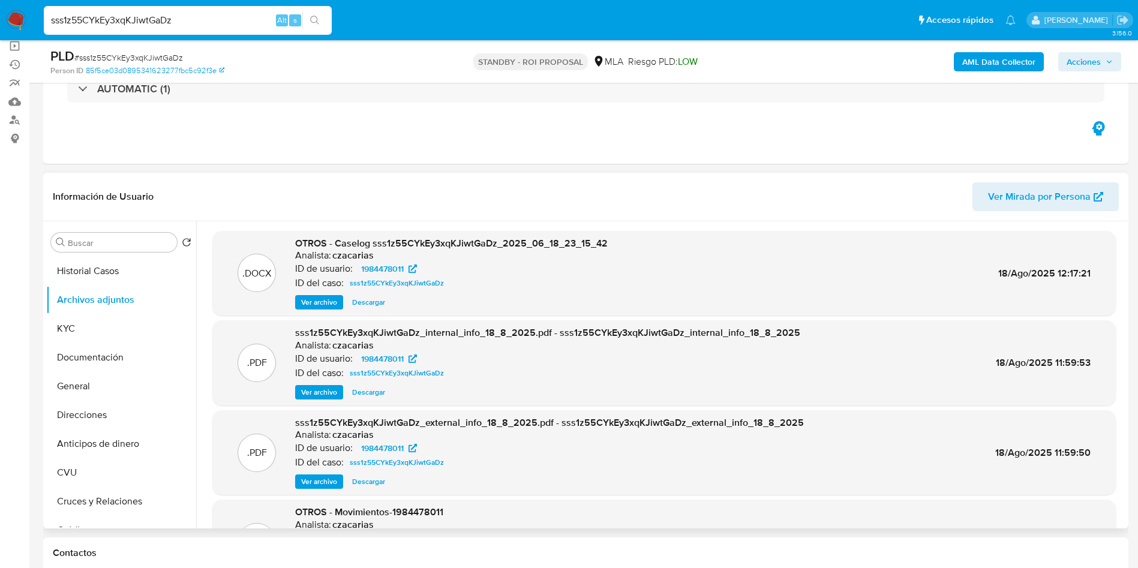
click at [378, 307] on span "Descargar" at bounding box center [368, 302] width 33 height 12
click at [242, 26] on input "sss1z55CYkEy3xqKJiwtGaDz" at bounding box center [188, 21] width 288 height 16
paste input "5moLNGgvNrdEdE8tTxm7HbpE"
type input "5moLNGgvNrdEdE8tTxm7HbpE"
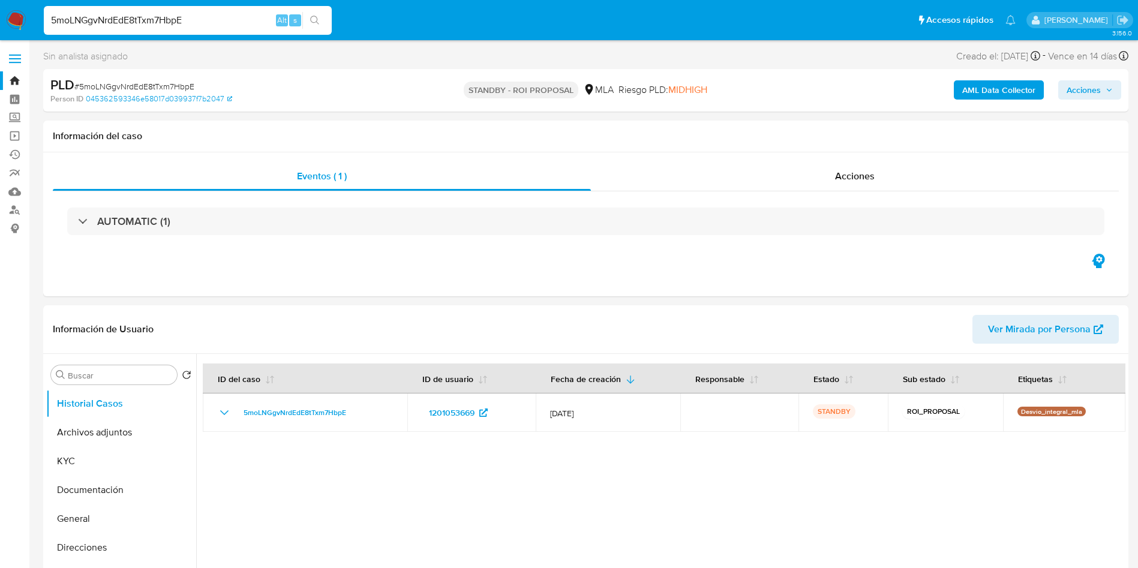
select select "10"
click at [117, 430] on button "Archivos adjuntos" at bounding box center [116, 432] width 140 height 29
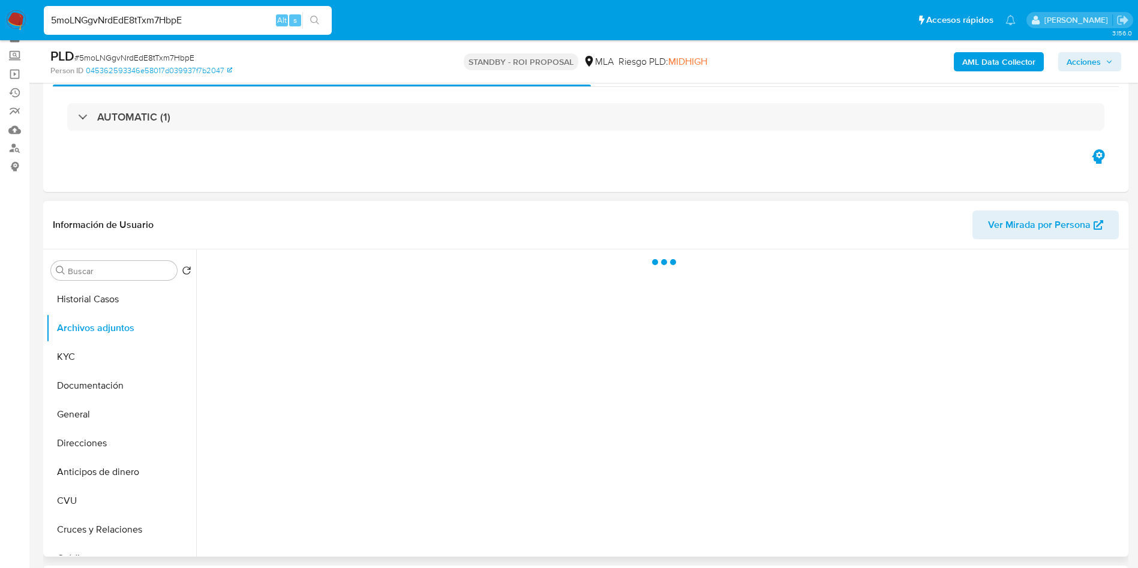
scroll to position [90, 0]
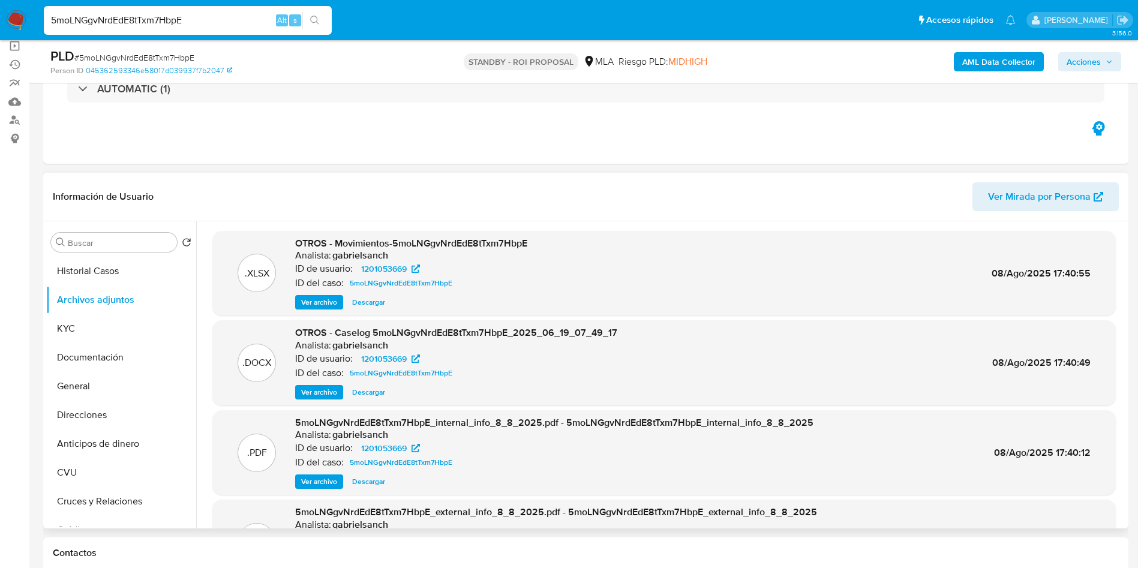
click at [369, 392] on span "Descargar" at bounding box center [368, 392] width 33 height 12
click at [135, 334] on button "KYC" at bounding box center [116, 328] width 140 height 29
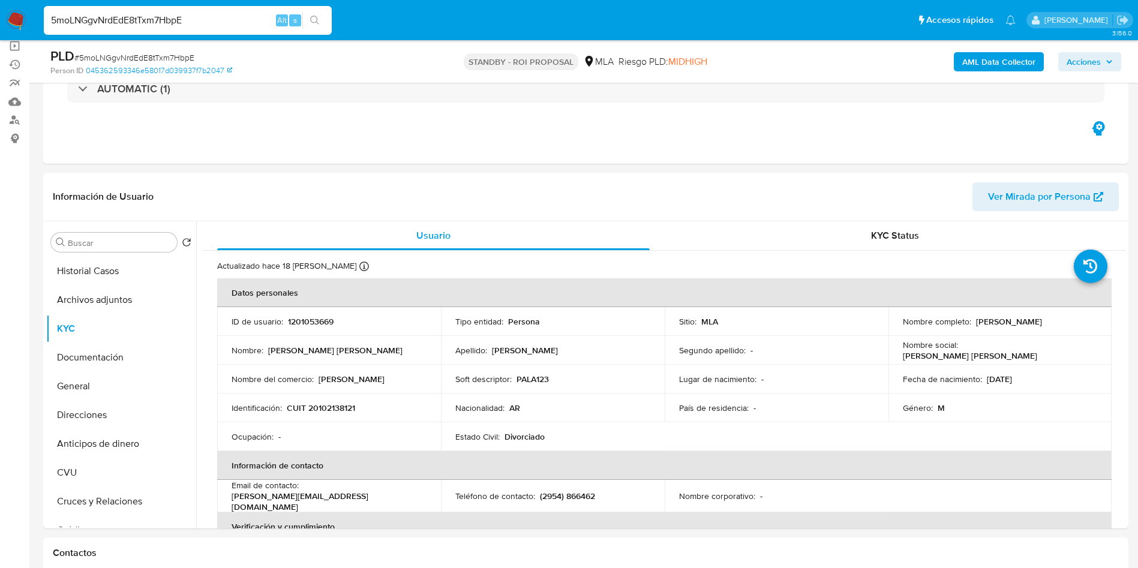
click at [215, 24] on input "5moLNGgvNrdEdE8tTxm7HbpE" at bounding box center [188, 21] width 288 height 16
paste input "i1B5hnvlmyehsmg1w6zA9AJP"
type input "i1B5hnvlmyehsmg1w6zA9AJP"
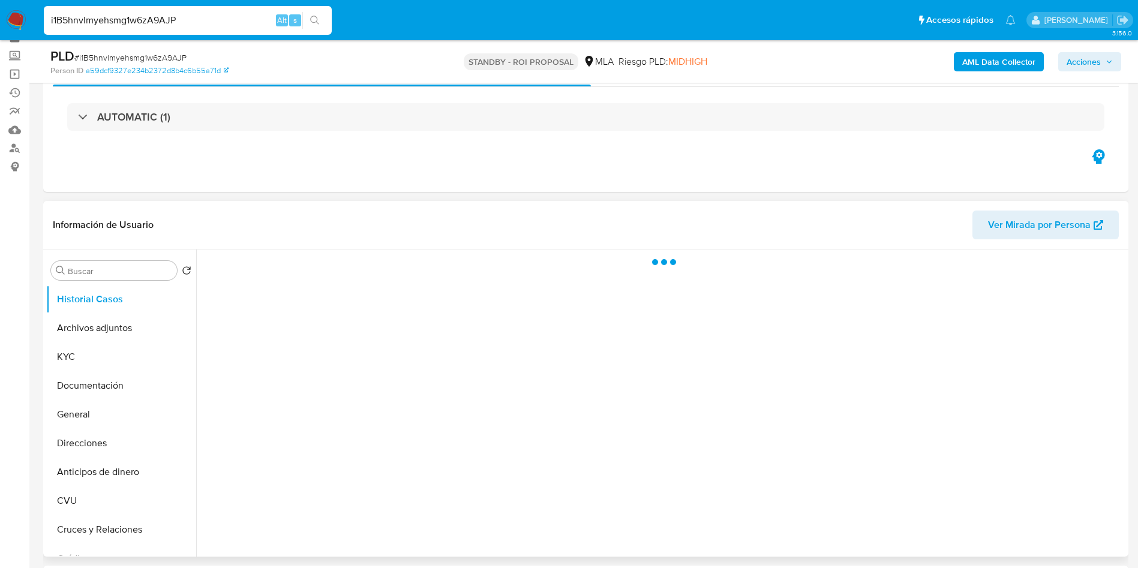
scroll to position [90, 0]
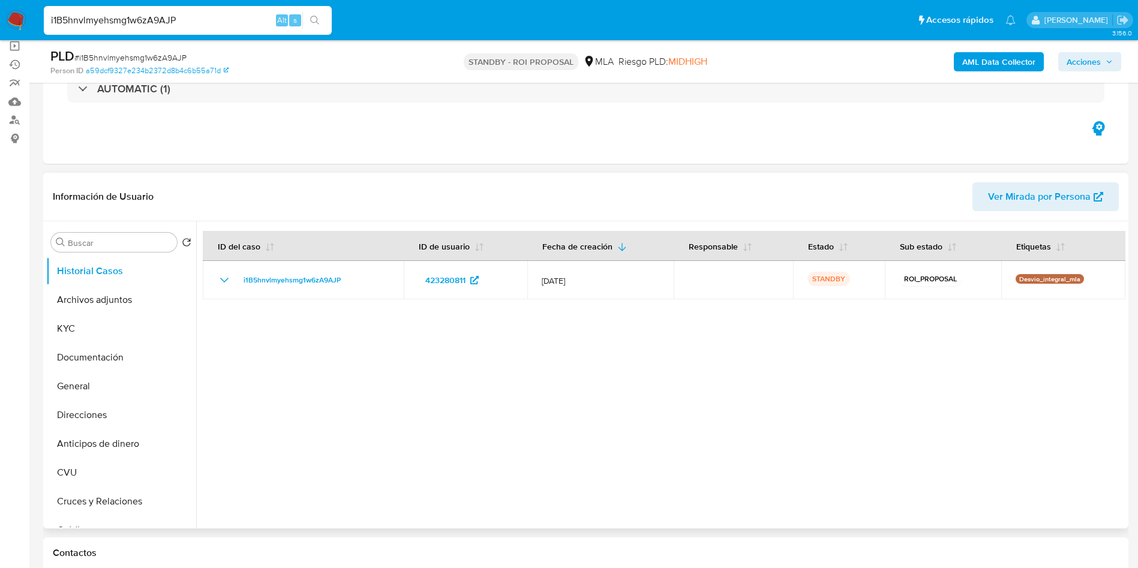
select select "10"
click at [58, 299] on button "Archivos adjuntos" at bounding box center [116, 299] width 140 height 29
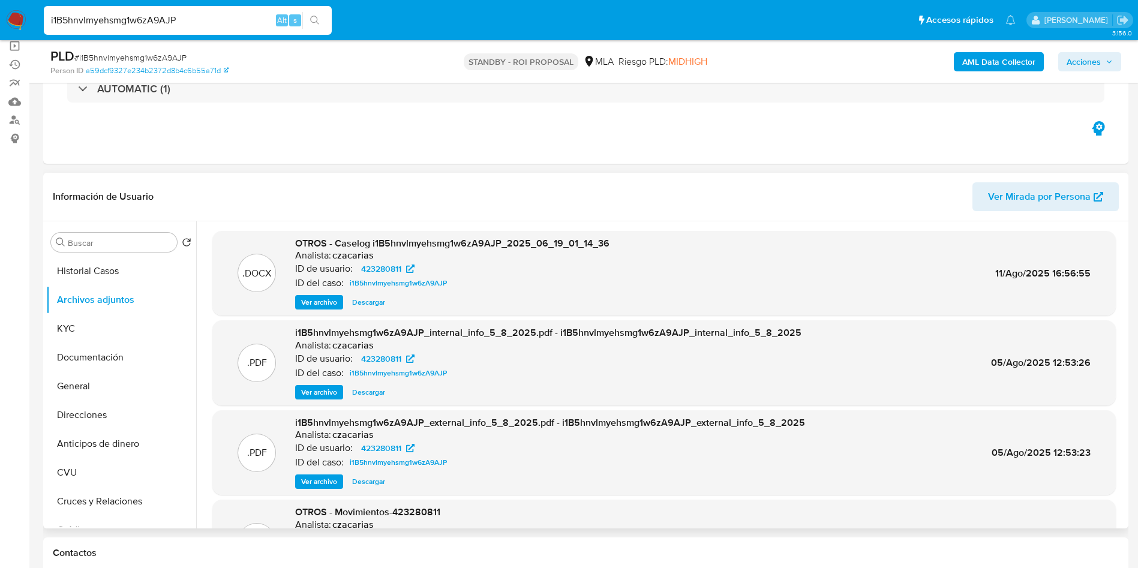
click at [367, 298] on span "Descargar" at bounding box center [368, 302] width 33 height 12
click at [260, 21] on input "i1B5hnvlmyehsmg1w6zA9AJP" at bounding box center [188, 21] width 288 height 16
paste input "jP1YJ5zX3iFJtwOyybtCqpqG"
type input "jP1YJ5zX3iFJtwOyybtCqpqG"
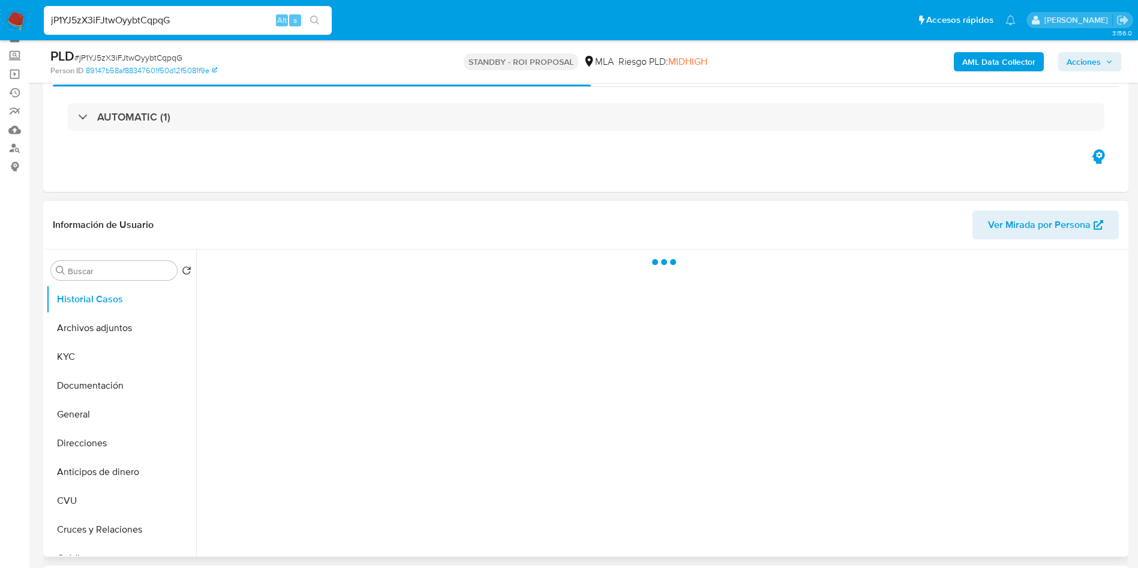
scroll to position [90, 0]
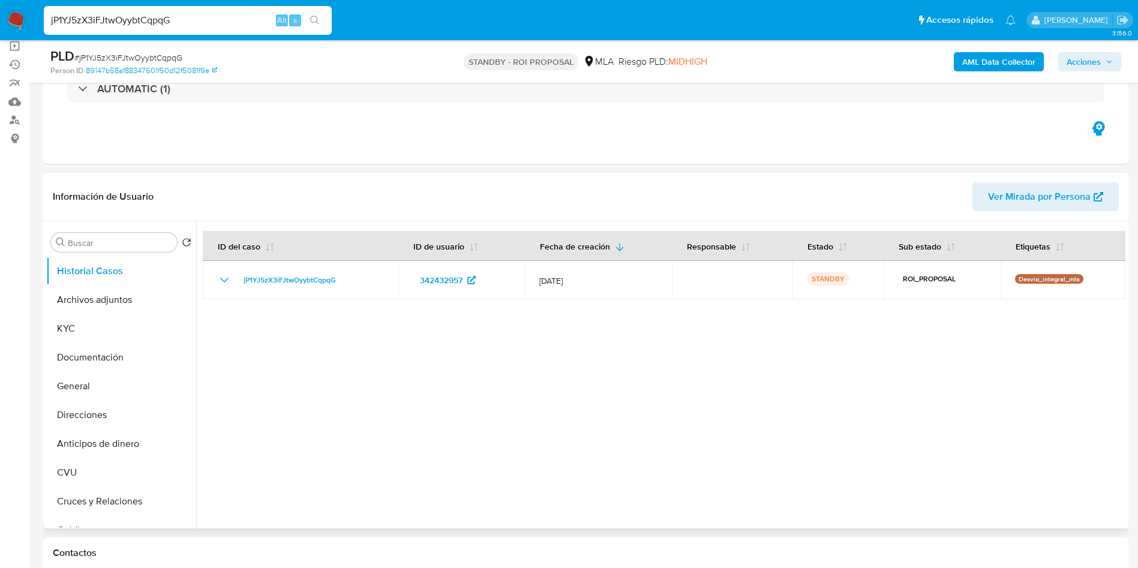
select select "10"
click at [81, 303] on button "Archivos adjuntos" at bounding box center [116, 299] width 140 height 29
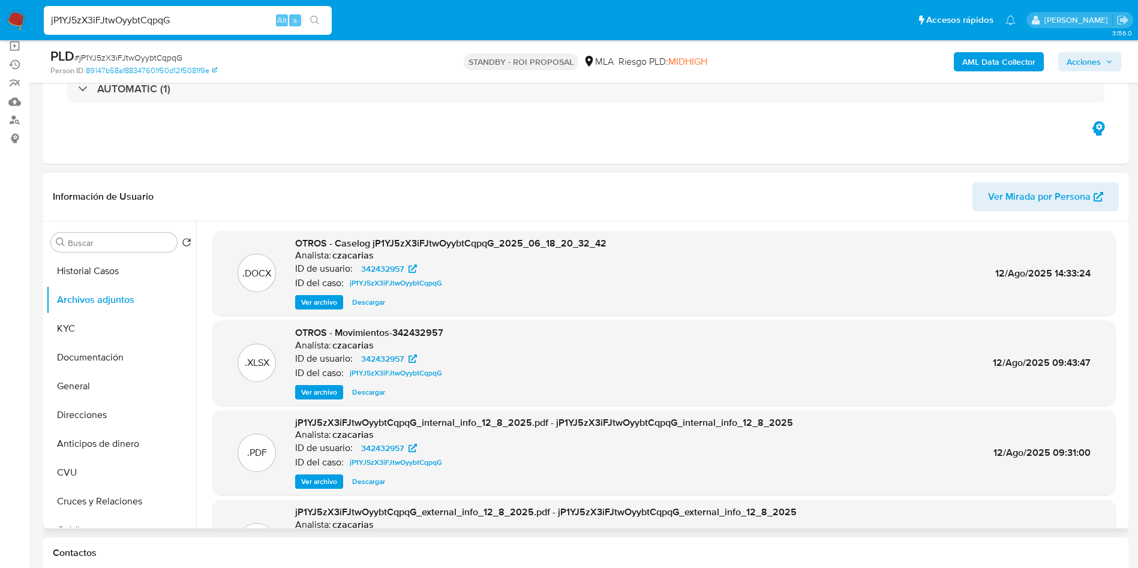
click at [366, 306] on span "Descargar" at bounding box center [368, 302] width 33 height 12
click at [207, 22] on input "jP1YJ5zX3iFJtwOyybtCqpqG" at bounding box center [188, 21] width 288 height 16
paste input "I4lRmvIGIUUdnTGJvpul9V4k"
type input "I4lRmvIGIUUdnTGJvpul9V4k"
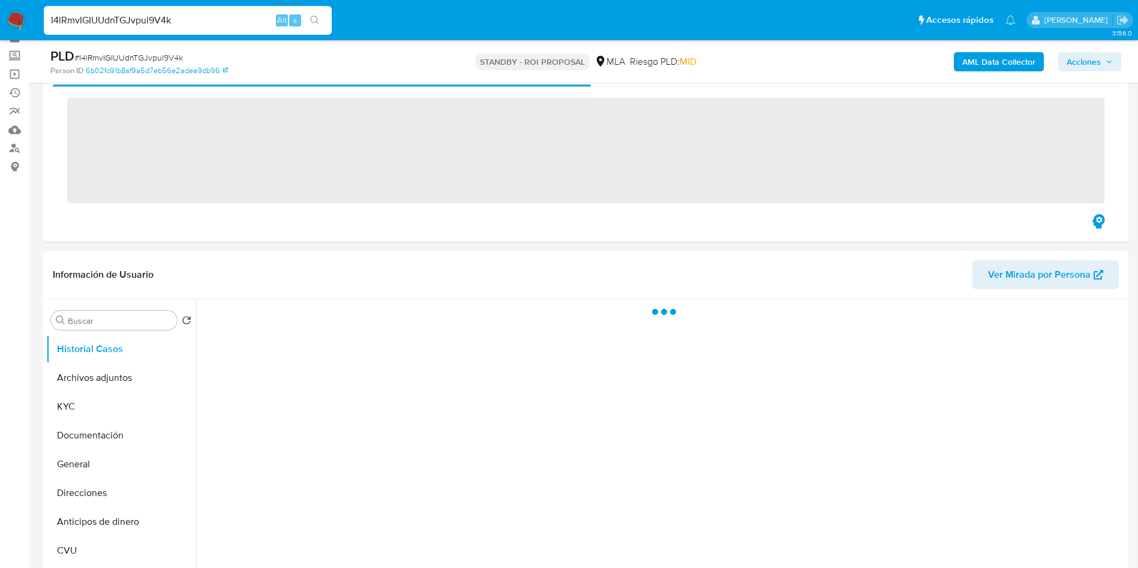
scroll to position [90, 0]
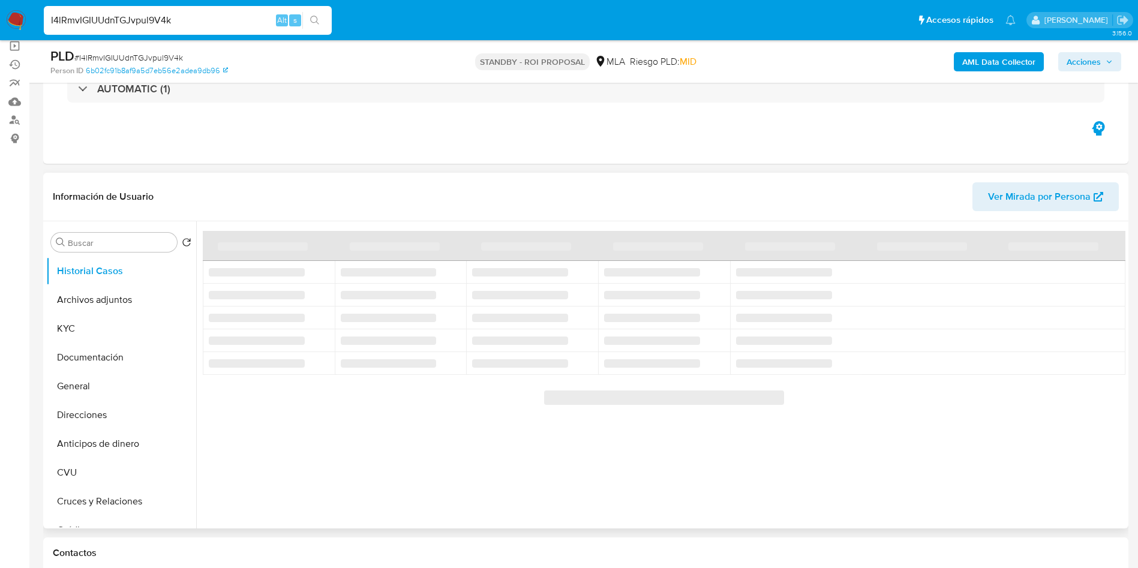
select select "10"
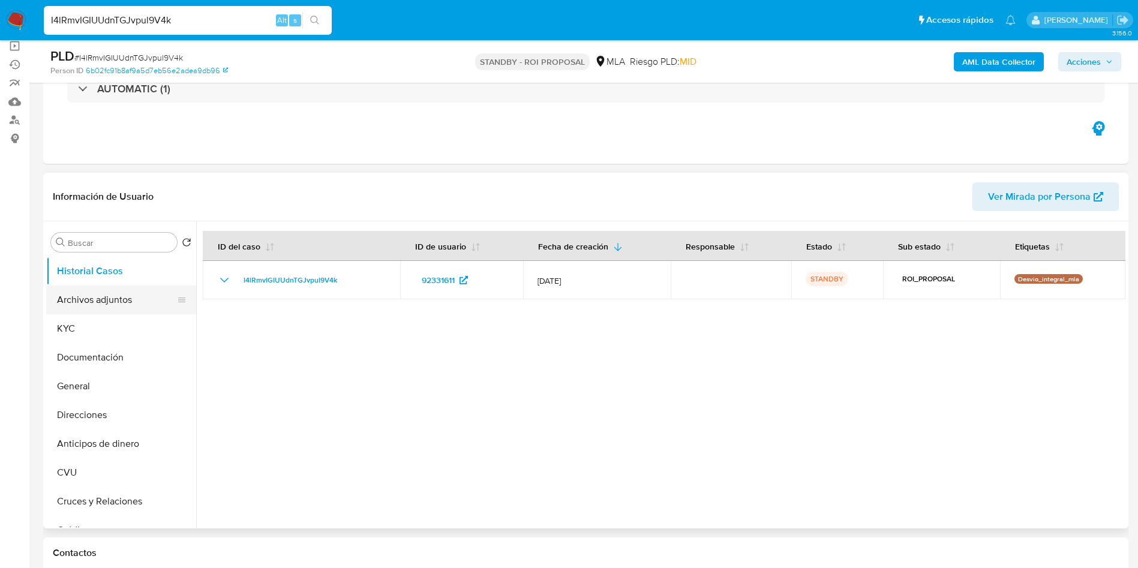
click at [70, 300] on button "Archivos adjuntos" at bounding box center [116, 299] width 140 height 29
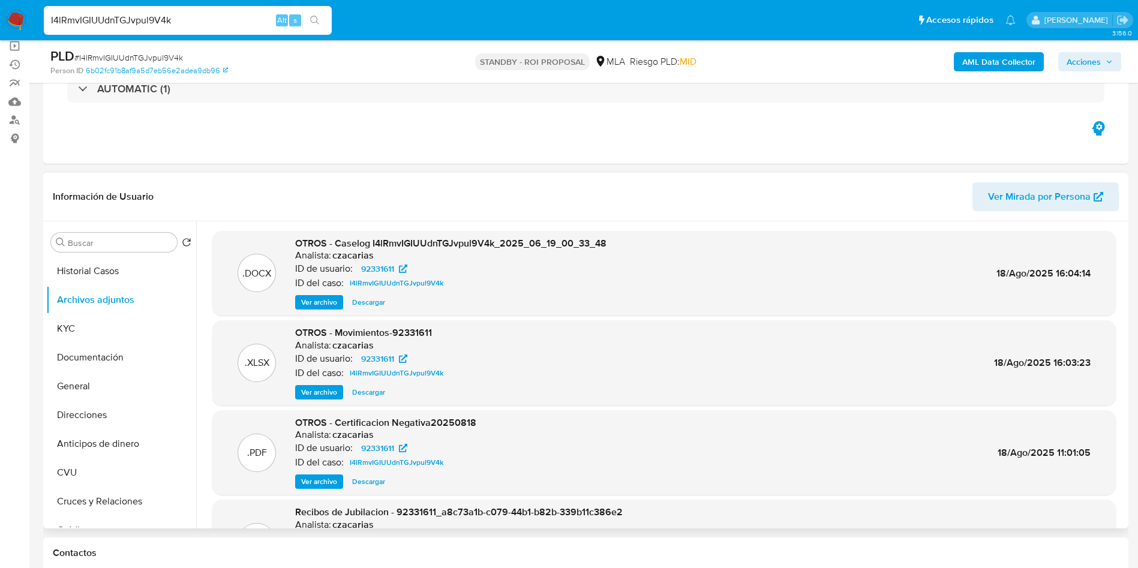
click at [362, 304] on span "Descargar" at bounding box center [368, 302] width 33 height 12
click at [199, 18] on input "I4lRmvIGIUUdnTGJvpul9V4k" at bounding box center [188, 21] width 288 height 16
paste input "Vtmi4VnoASsap3fQ1UKum7sl"
type input "Vtmi4VnoASsap3fQ1UKum7sl"
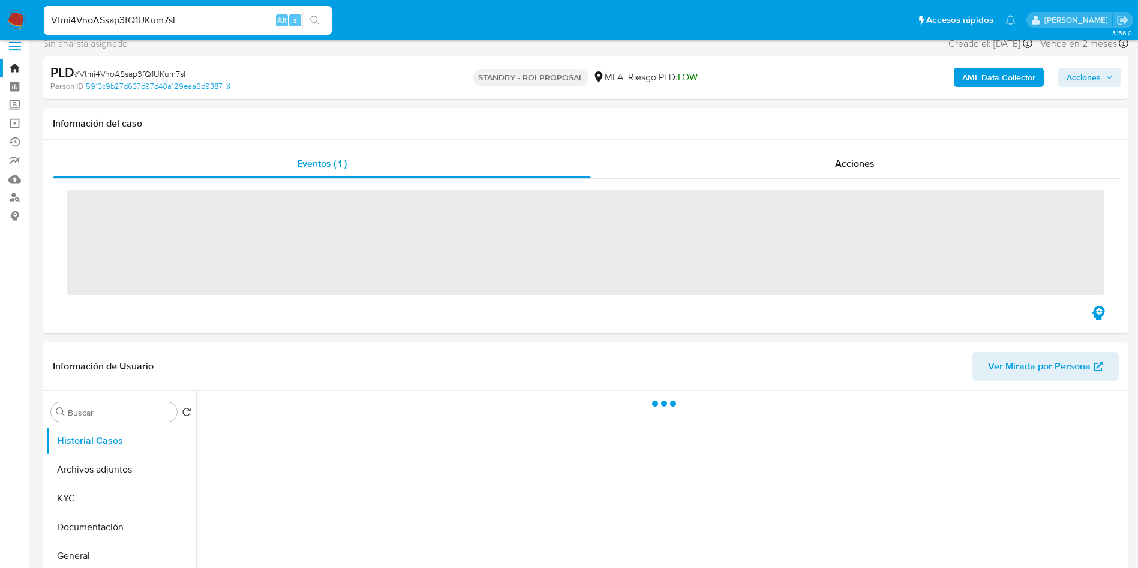
scroll to position [90, 0]
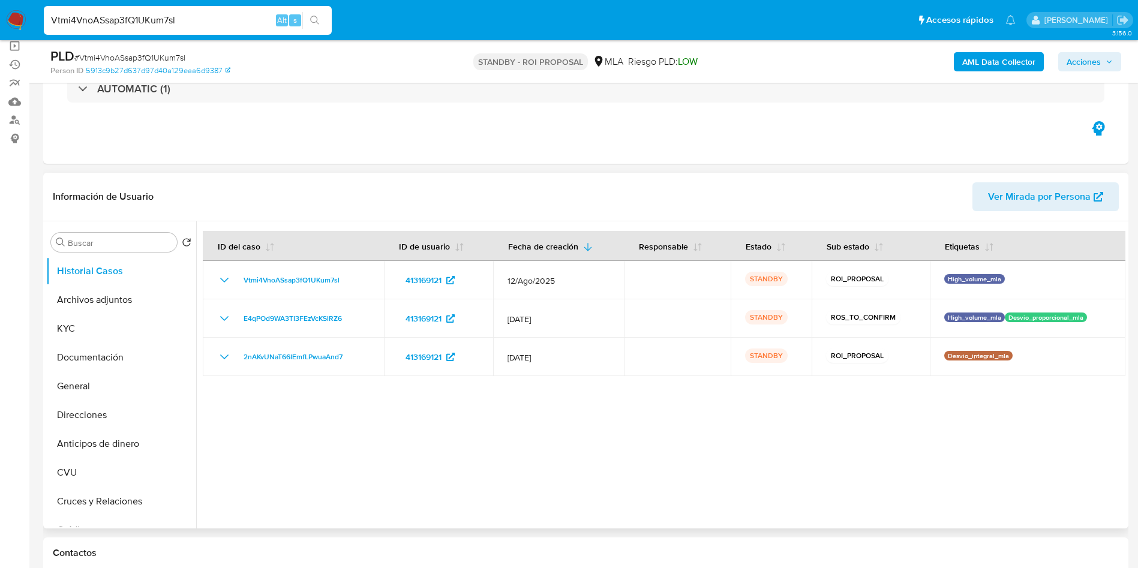
select select "10"
click at [119, 293] on button "Archivos adjuntos" at bounding box center [116, 299] width 140 height 29
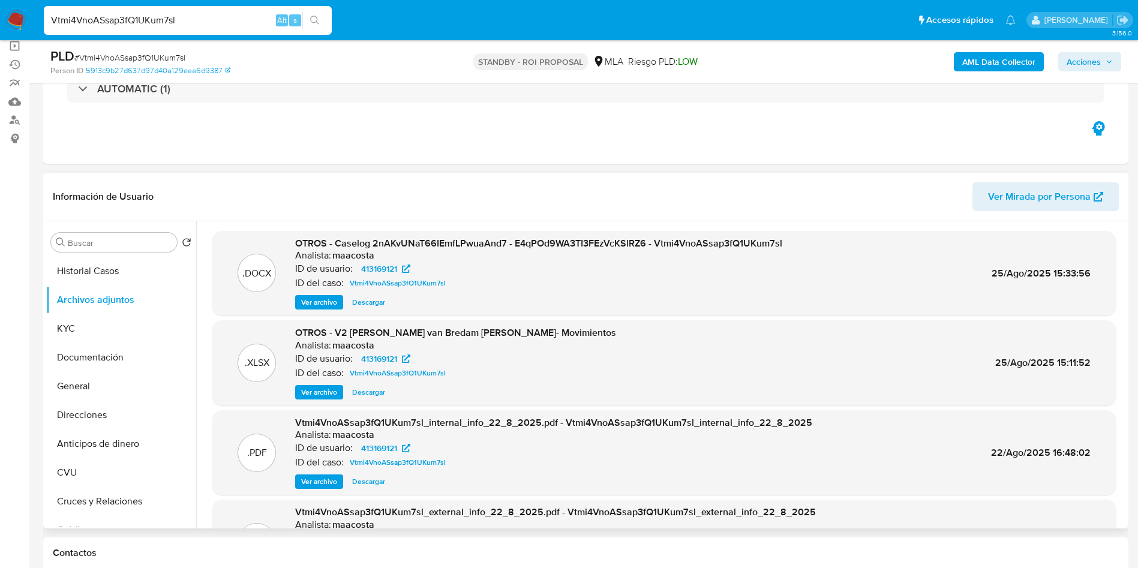
click at [369, 297] on span "Descargar" at bounding box center [368, 302] width 33 height 12
drag, startPoint x: 92, startPoint y: 266, endPoint x: 101, endPoint y: 266, distance: 9.0
click at [92, 266] on button "Historial Casos" at bounding box center [116, 271] width 140 height 29
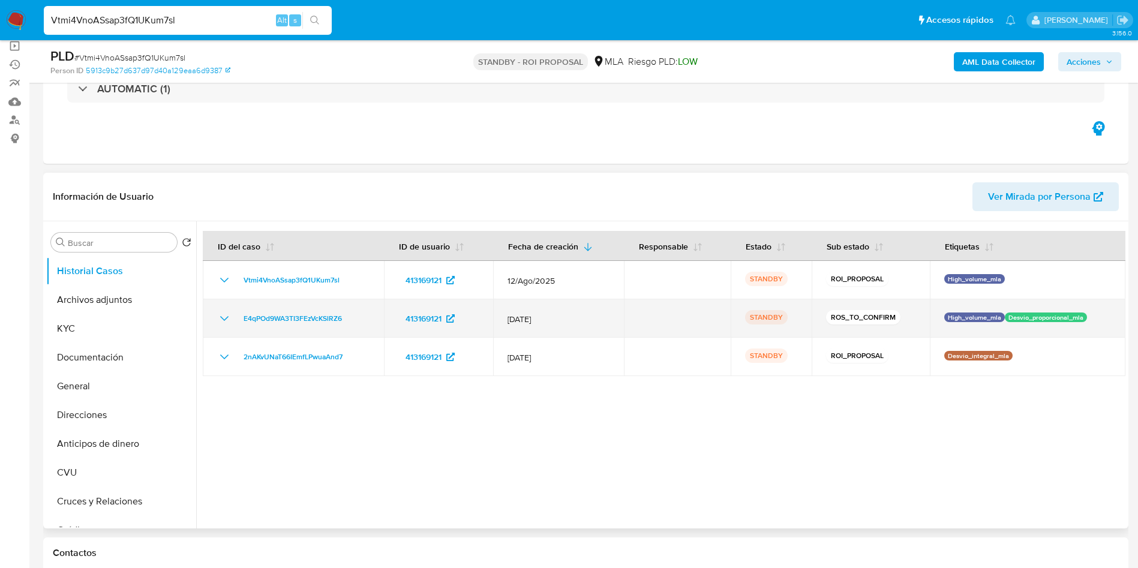
drag, startPoint x: 235, startPoint y: 320, endPoint x: 350, endPoint y: 318, distance: 115.2
click at [350, 318] on div "E4qPOd9WA3TI3FEzVcKSlRZ6" at bounding box center [293, 318] width 152 height 14
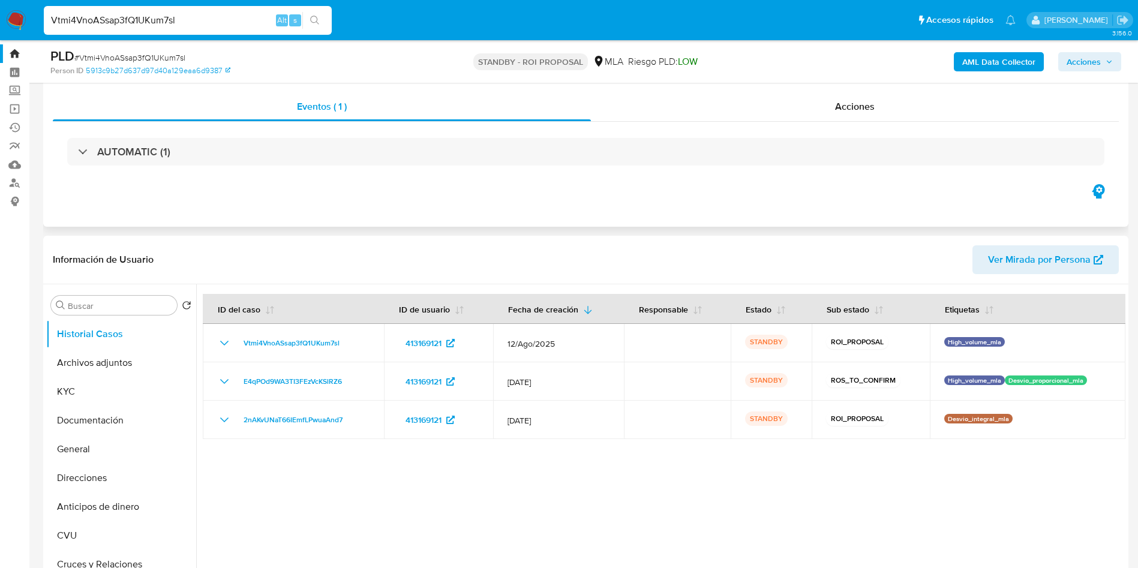
scroll to position [0, 0]
